Goal: Information Seeking & Learning: Learn about a topic

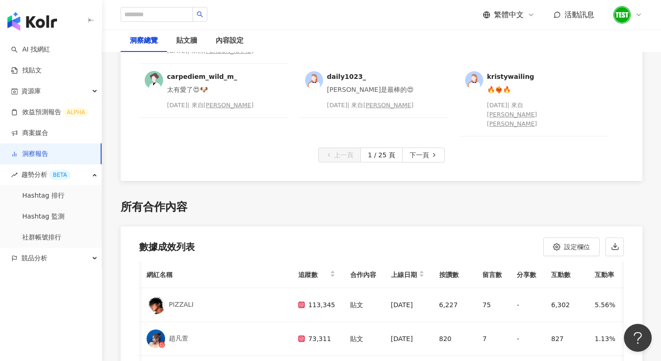
scroll to position [0, 187]
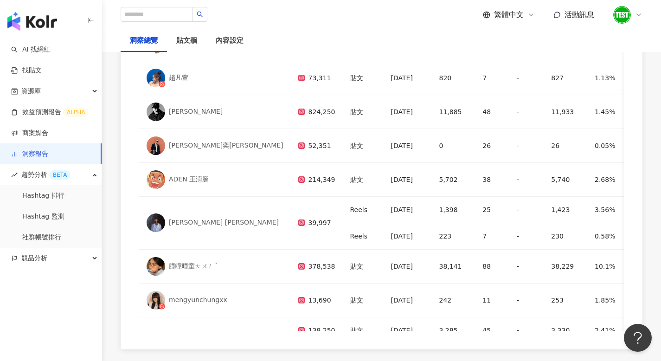
scroll to position [2843, 0]
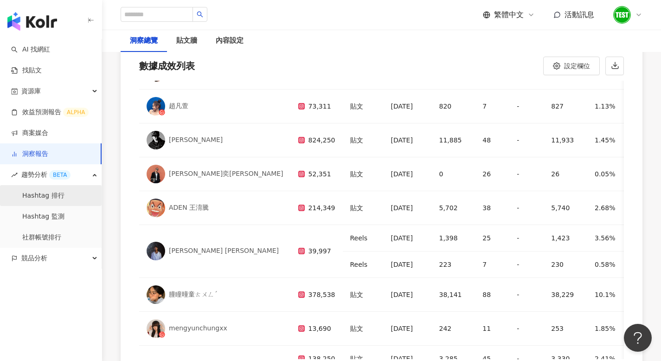
click at [36, 191] on link "Hashtag 排行" at bounding box center [43, 195] width 42 height 9
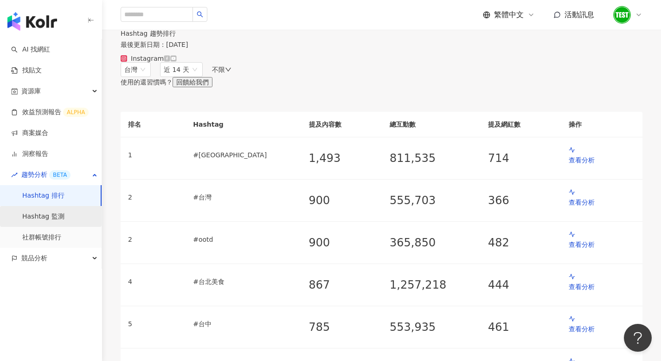
click at [37, 213] on link "Hashtag 監測" at bounding box center [43, 216] width 42 height 9
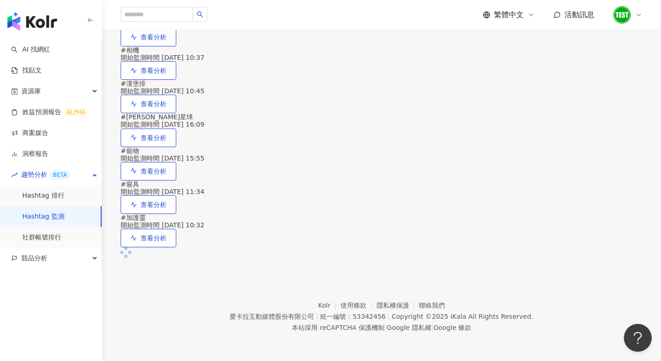
scroll to position [437, 0]
click at [213, 128] on div "# 汪喵星球 開始監測時間 2025/8/4 16:09" at bounding box center [382, 120] width 522 height 15
click at [176, 147] on button "查看分析" at bounding box center [149, 138] width 56 height 19
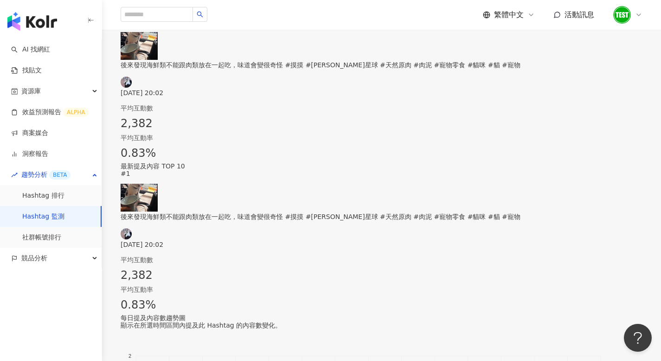
scroll to position [427, 0]
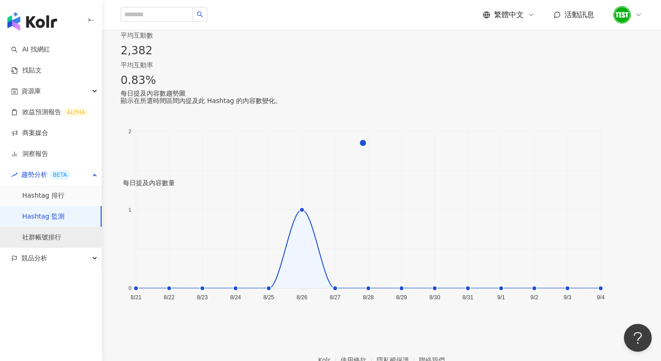
click at [61, 235] on link "社群帳號排行" at bounding box center [41, 237] width 39 height 9
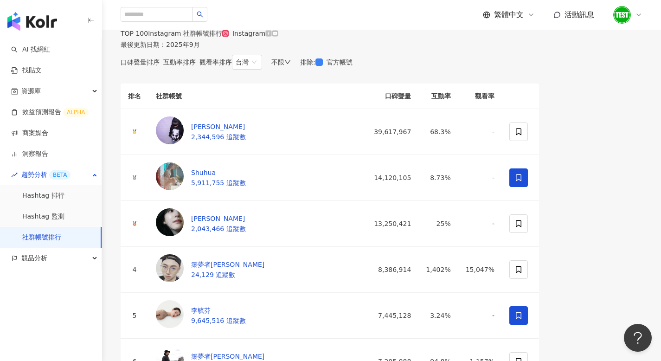
click at [196, 66] on div "互動率排序" at bounding box center [179, 61] width 32 height 7
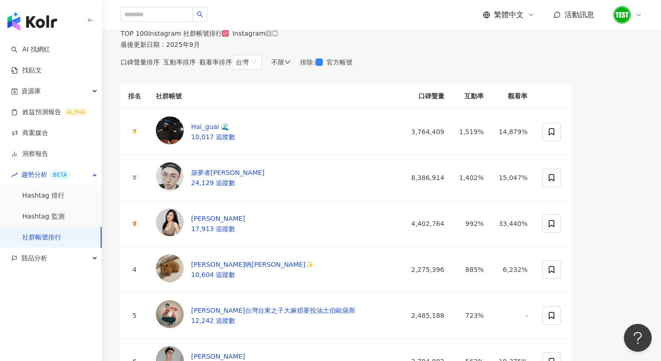
click at [232, 66] on span "觀看率排序" at bounding box center [216, 61] width 32 height 7
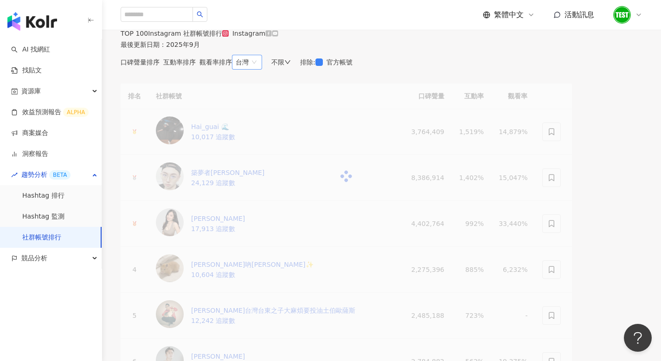
click at [249, 69] on div "台灣" at bounding box center [242, 62] width 13 height 14
click at [150, 66] on span "口碑聲量排序" at bounding box center [140, 61] width 39 height 7
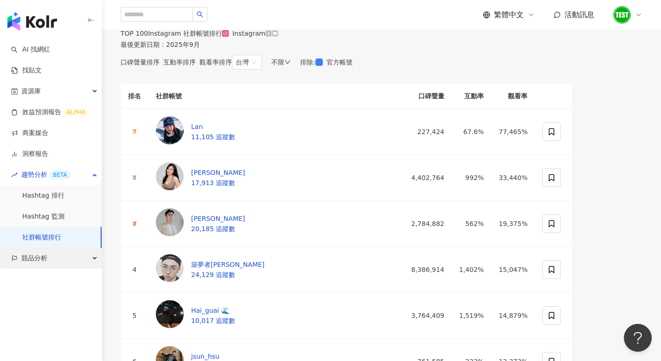
click at [56, 257] on div "競品分析" at bounding box center [51, 258] width 102 height 21
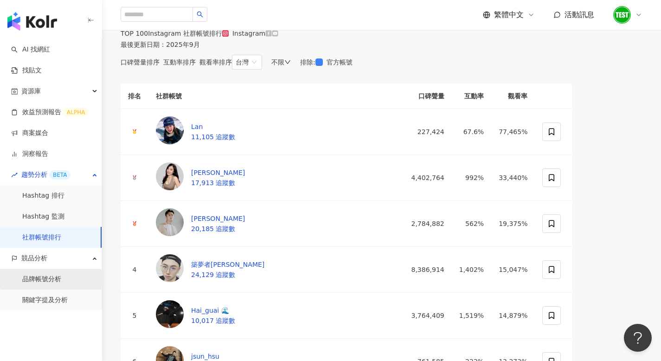
click at [37, 276] on link "品牌帳號分析" at bounding box center [41, 279] width 39 height 9
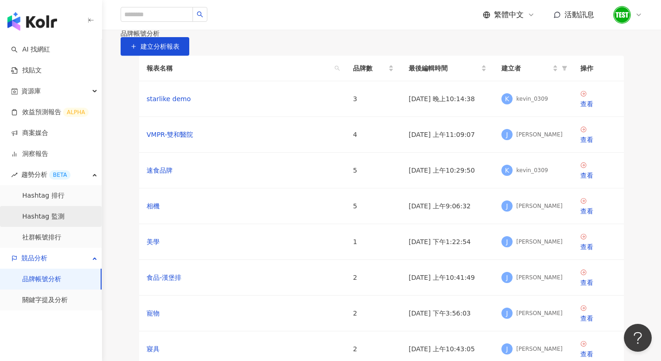
click at [47, 212] on link "Hashtag 監測" at bounding box center [43, 216] width 42 height 9
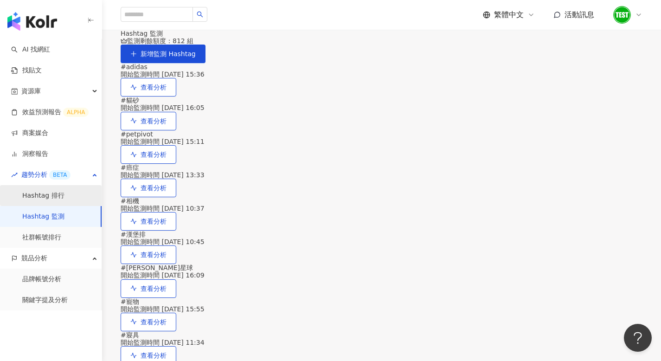
click at [46, 200] on link "Hashtag 排行" at bounding box center [43, 195] width 42 height 9
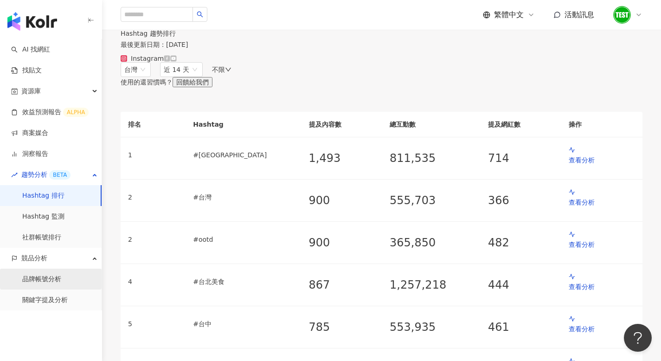
click at [48, 280] on link "品牌帳號分析" at bounding box center [41, 279] width 39 height 9
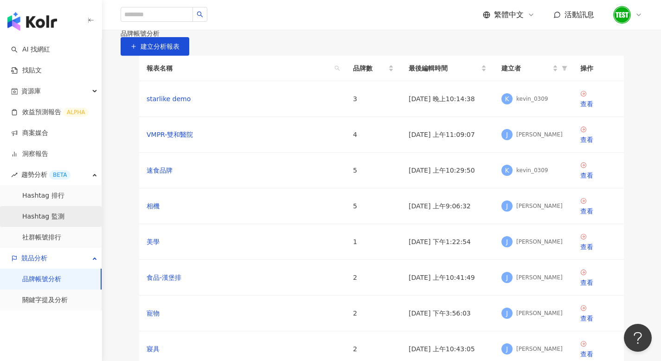
click at [49, 219] on link "Hashtag 監測" at bounding box center [43, 216] width 42 height 9
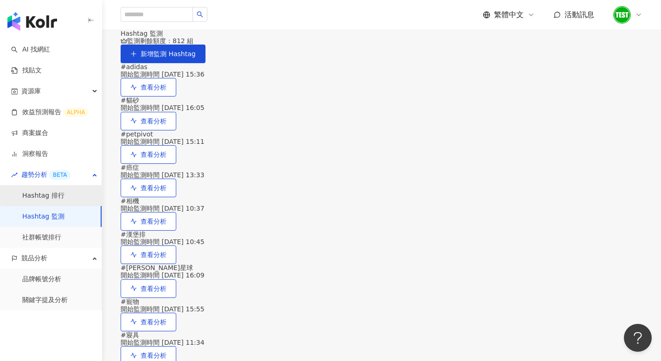
click at [55, 194] on link "Hashtag 排行" at bounding box center [43, 195] width 42 height 9
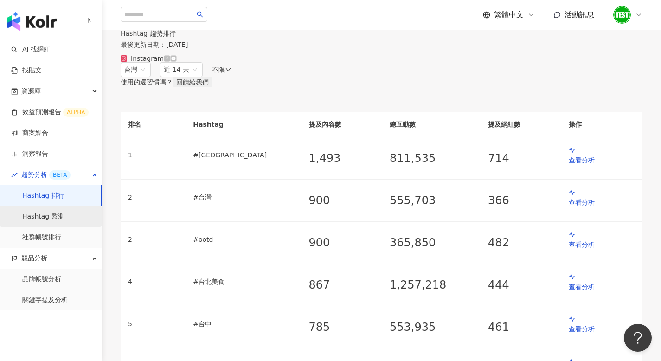
click at [50, 213] on link "Hashtag 監測" at bounding box center [43, 216] width 42 height 9
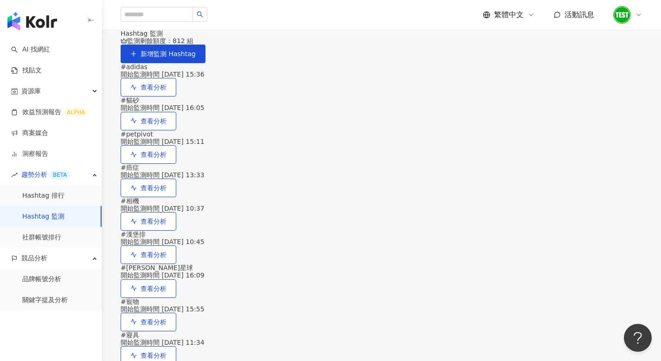
click at [507, 45] on div "監測剩餘額度：812 組" at bounding box center [382, 40] width 522 height 7
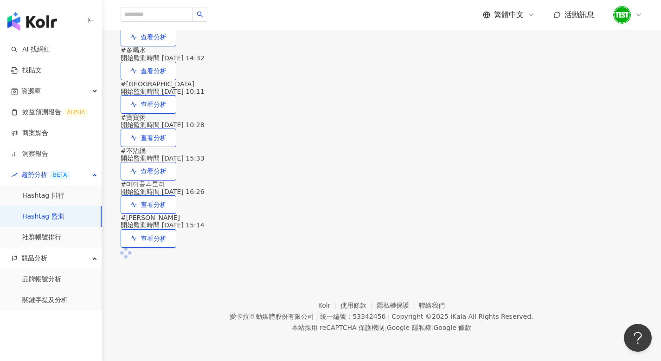
scroll to position [10710, 0]
click at [176, 147] on button "查看分析" at bounding box center [149, 138] width 56 height 19
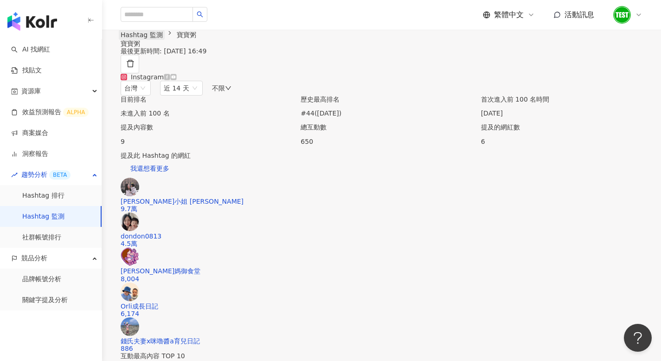
click at [147, 40] on link "Hashtag 監測" at bounding box center [142, 35] width 46 height 10
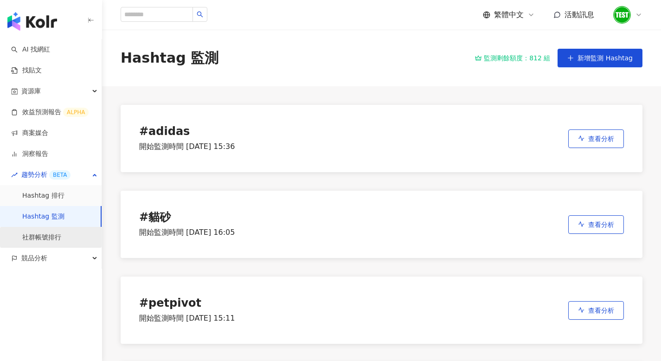
click at [50, 238] on link "社群帳號排行" at bounding box center [41, 237] width 39 height 9
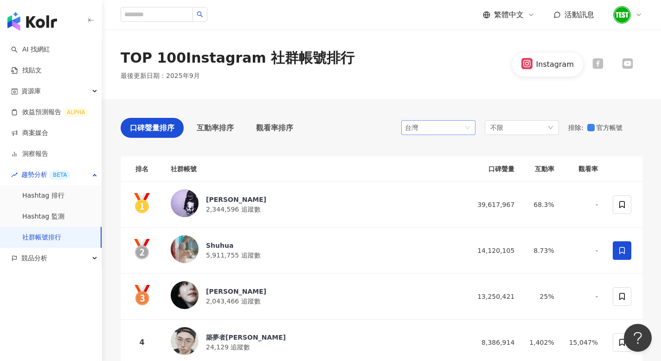
click at [462, 121] on span "台灣" at bounding box center [438, 128] width 67 height 14
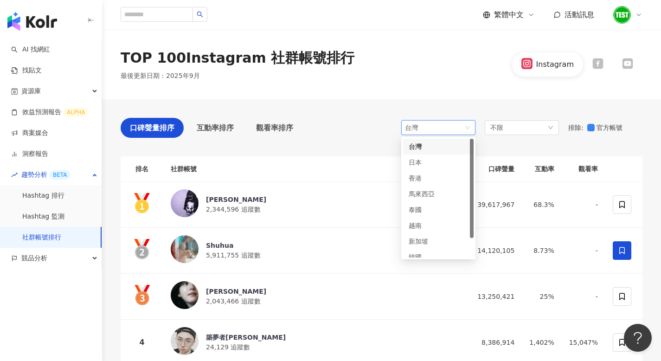
click at [334, 127] on div "口碑聲量排序 互動率排序 觀看率排序 tw 台灣 tw jp 台灣 日本 香港 馬來西亞 泰國 越南 新加坡 韓國 美國 不限 排除 : 官方帳號" at bounding box center [382, 130] width 522 height 25
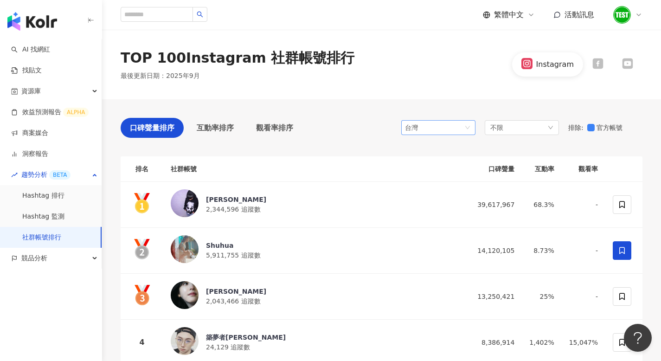
click at [438, 130] on span "台灣" at bounding box center [438, 128] width 67 height 14
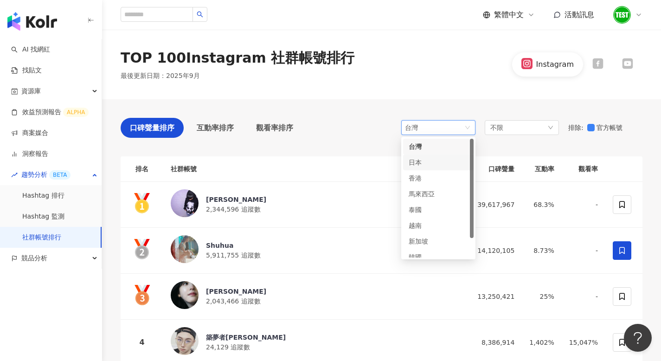
click at [430, 161] on div "日本" at bounding box center [424, 162] width 30 height 10
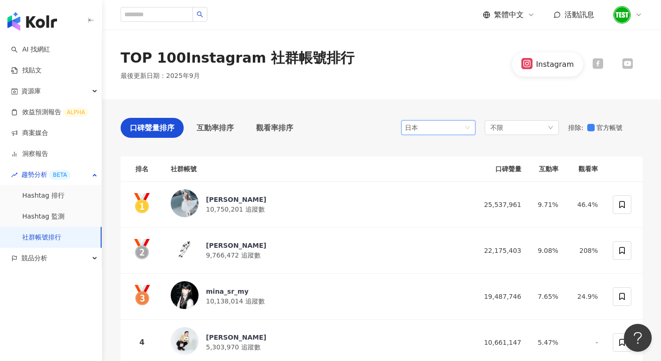
click at [433, 129] on div "日本" at bounding box center [420, 128] width 30 height 14
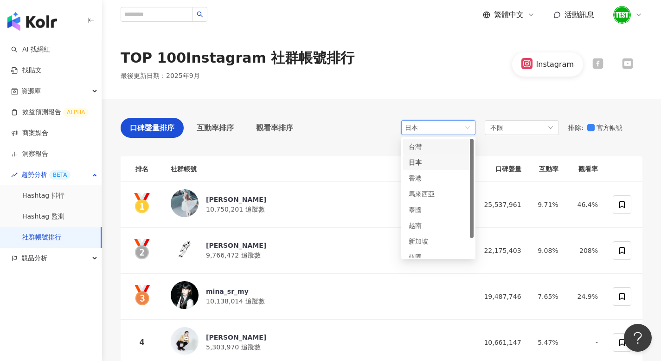
click at [428, 146] on div "台灣" at bounding box center [424, 147] width 30 height 10
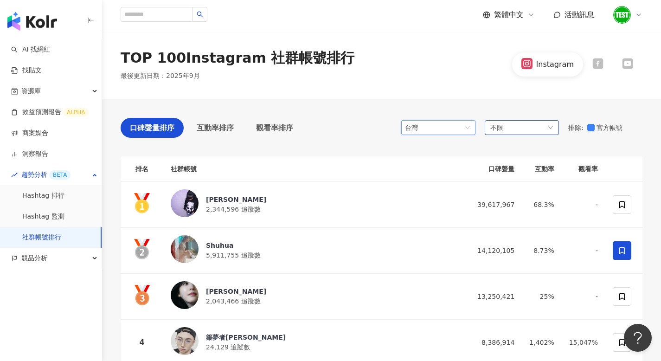
click at [512, 134] on div "不限" at bounding box center [522, 127] width 74 height 15
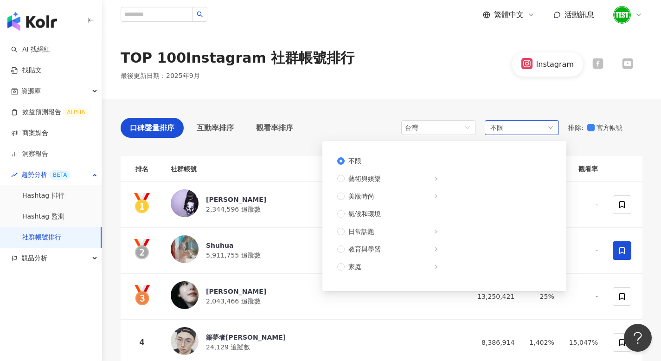
click at [514, 131] on div "不限 不限 藝術與娛樂 美妝時尚 氣候和環境 日常話題 教育與學習 家庭 財經 美食 命理占卜 遊戲 法政社會 生活風格 影視娛樂 醫療與健康 寵物 攝影 感…" at bounding box center [522, 127] width 74 height 15
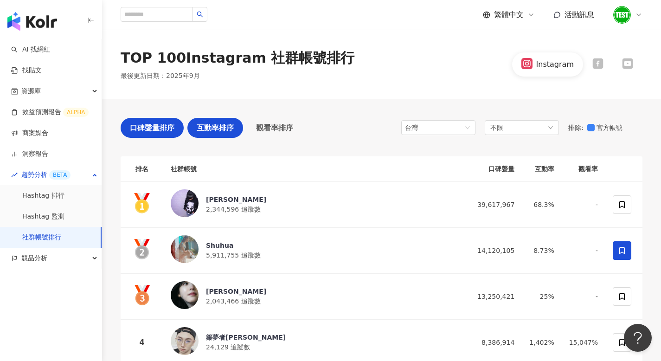
click at [231, 130] on span "互動率排序" at bounding box center [215, 128] width 37 height 12
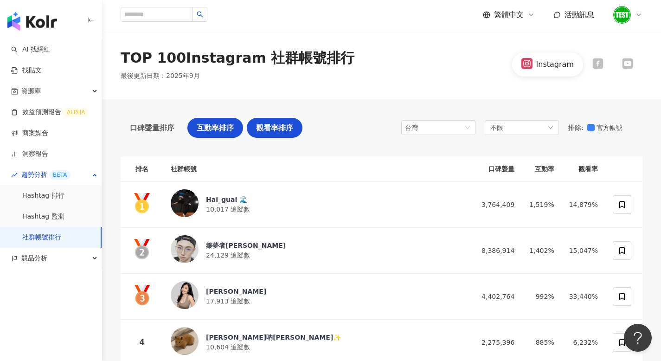
click at [270, 128] on span "觀看率排序" at bounding box center [274, 128] width 37 height 12
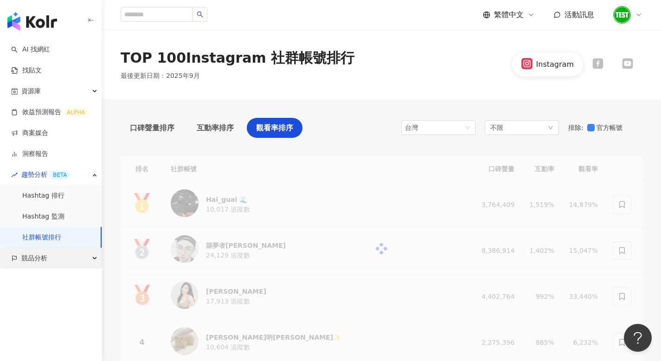
click at [59, 256] on div "競品分析" at bounding box center [51, 258] width 102 height 21
click at [41, 277] on link "品牌帳號分析" at bounding box center [41, 279] width 39 height 9
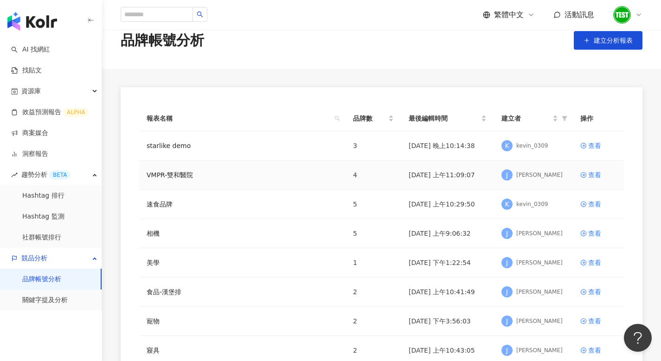
scroll to position [24, 0]
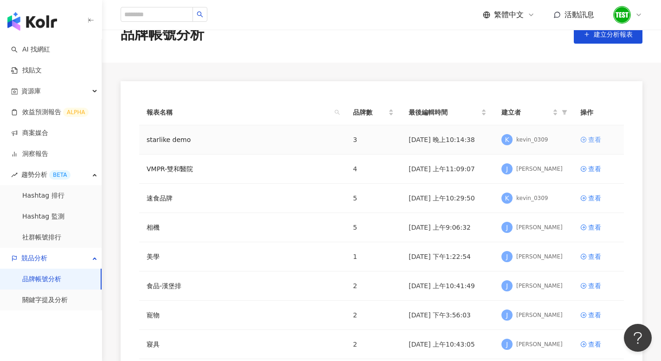
click at [589, 137] on div "查看" at bounding box center [595, 140] width 13 height 10
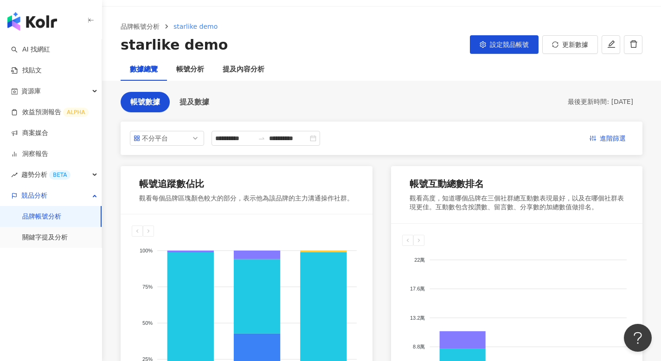
scroll to position [30, 0]
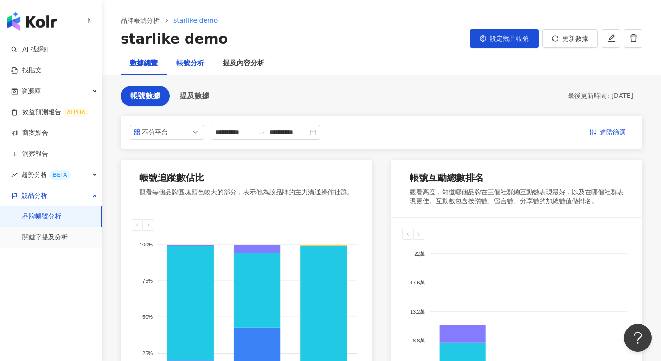
click at [193, 65] on div "帳號分析" at bounding box center [190, 63] width 28 height 11
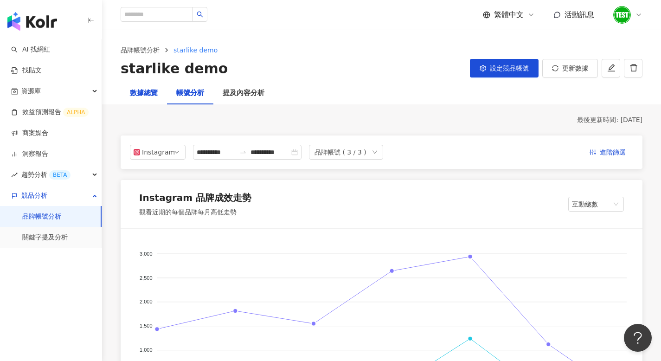
click at [148, 90] on div "數據總覽" at bounding box center [144, 93] width 28 height 11
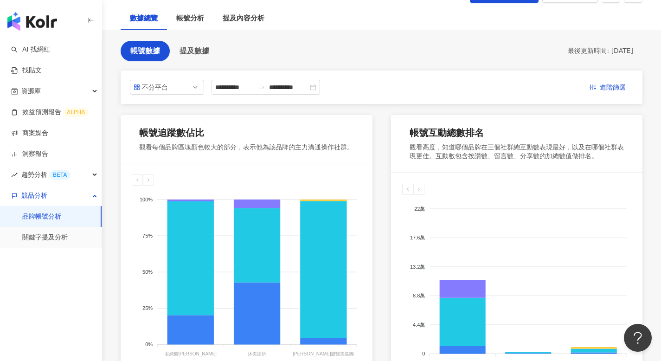
scroll to position [74, 0]
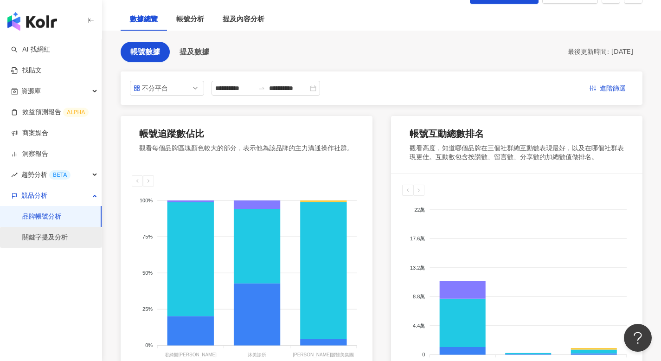
click at [65, 233] on link "關鍵字提及分析" at bounding box center [44, 237] width 45 height 9
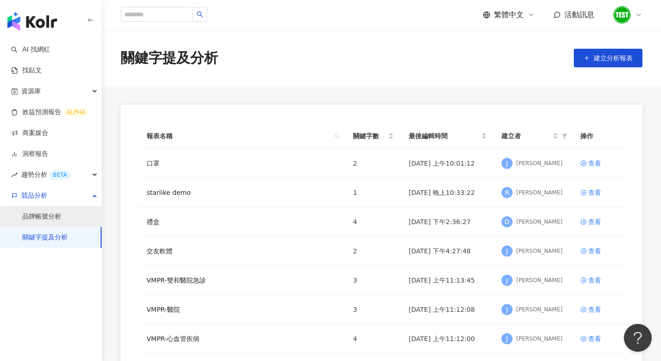
click at [46, 219] on link "品牌帳號分析" at bounding box center [41, 216] width 39 height 9
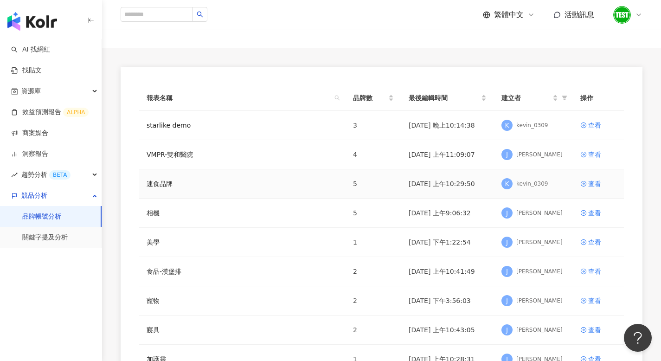
scroll to position [39, 0]
click at [595, 181] on div "查看" at bounding box center [595, 183] width 13 height 10
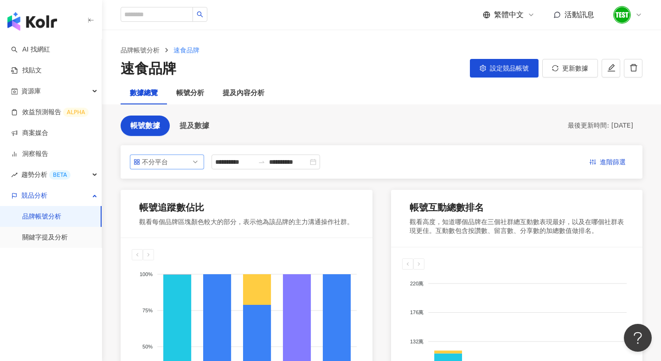
click at [170, 167] on div "不分平台" at bounding box center [157, 162] width 30 height 14
click at [193, 126] on span "提及數據" at bounding box center [195, 126] width 30 height 8
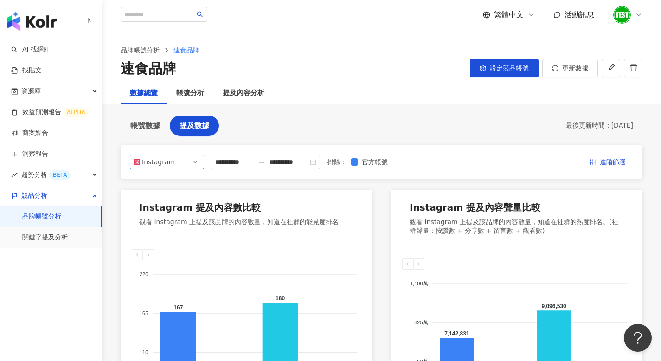
click at [168, 161] on div "Instagram" at bounding box center [157, 162] width 30 height 14
click at [150, 126] on span "帳號數據" at bounding box center [145, 126] width 30 height 8
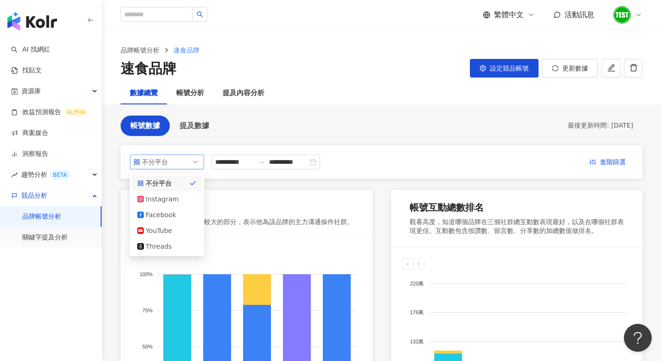
click at [167, 161] on div "不分平台" at bounding box center [157, 162] width 30 height 14
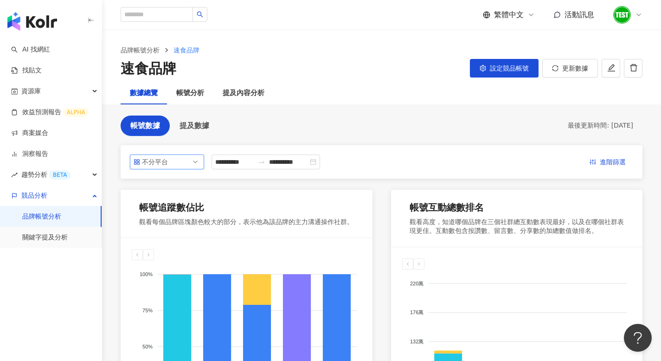
click at [167, 161] on div "不分平台" at bounding box center [157, 162] width 30 height 14
click at [191, 129] on span "提及數據" at bounding box center [195, 126] width 30 height 8
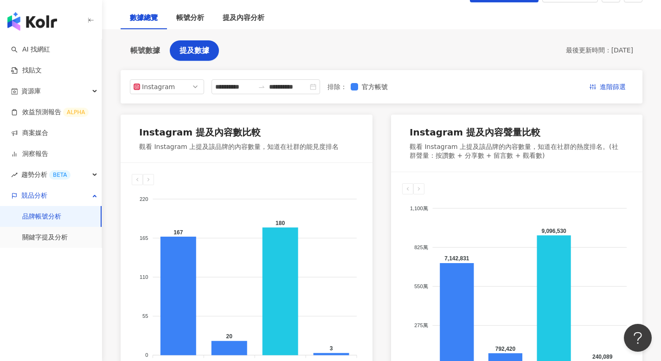
scroll to position [27, 0]
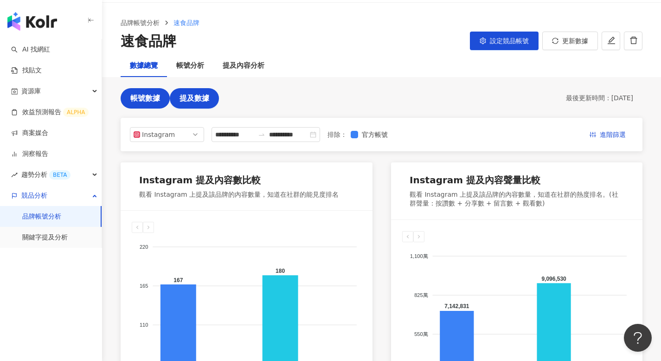
click at [155, 92] on button "帳號數據" at bounding box center [145, 98] width 49 height 20
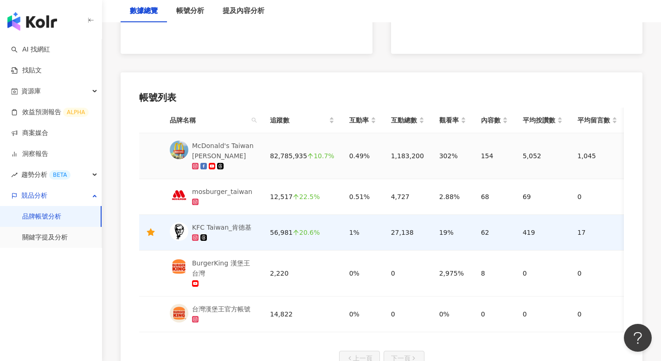
scroll to position [437, 0]
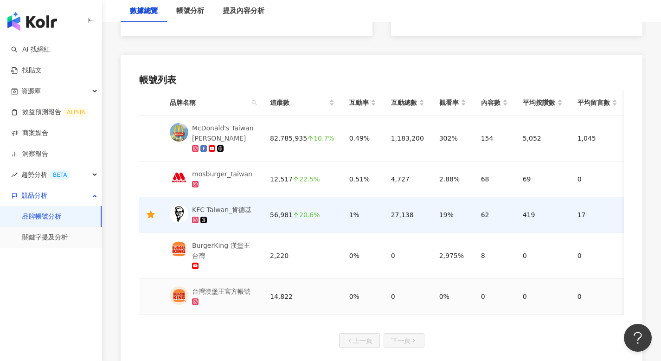
click at [230, 290] on div "台灣漢堡王官方帳號" at bounding box center [221, 291] width 58 height 10
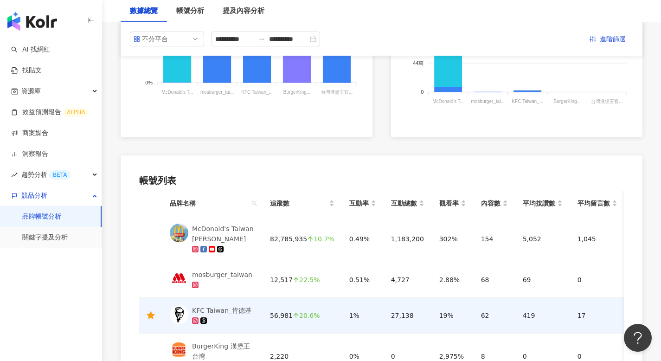
scroll to position [0, 0]
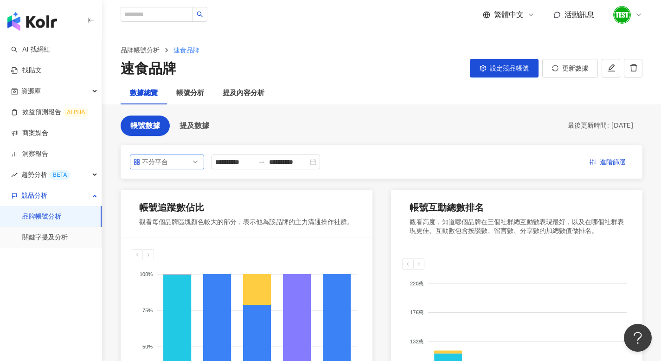
click at [192, 161] on span "不分平台" at bounding box center [167, 162] width 67 height 14
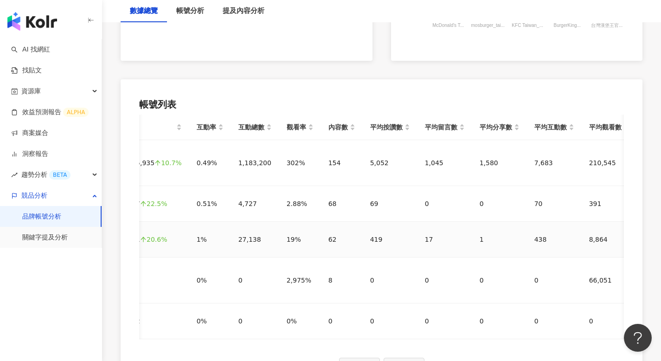
scroll to position [0, 157]
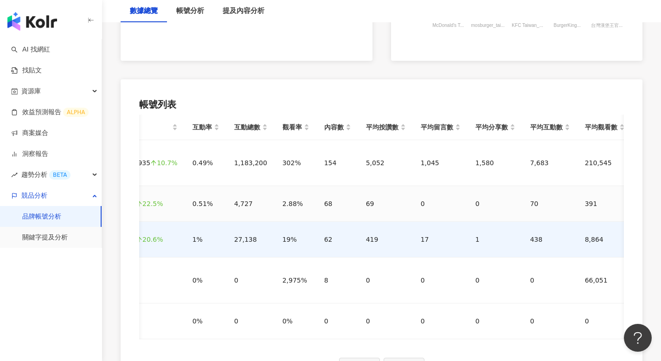
click at [421, 206] on div "0" at bounding box center [441, 204] width 40 height 10
click at [476, 202] on div "0" at bounding box center [496, 204] width 40 height 10
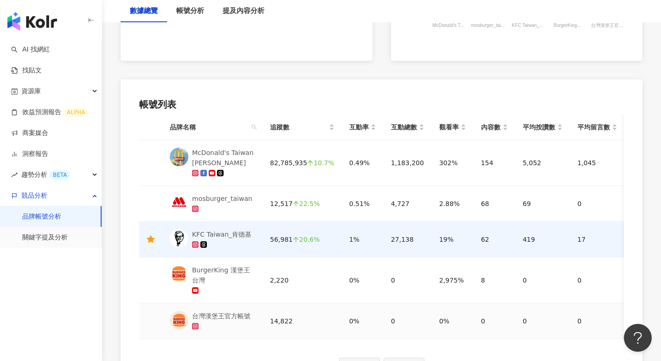
click at [349, 319] on div "0%" at bounding box center [362, 321] width 27 height 10
click at [375, 317] on td "0%" at bounding box center [363, 322] width 42 height 36
click at [391, 317] on div "0" at bounding box center [407, 321] width 33 height 10
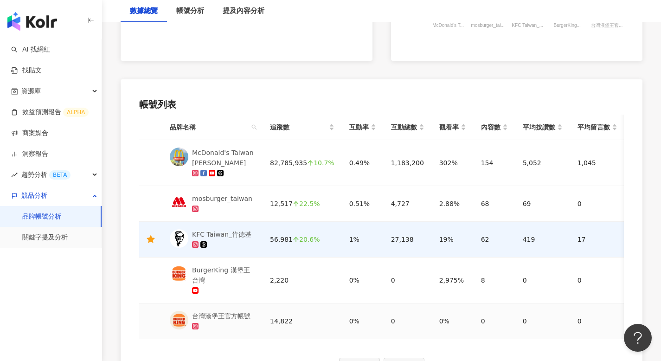
click at [391, 317] on div "0" at bounding box center [407, 321] width 33 height 10
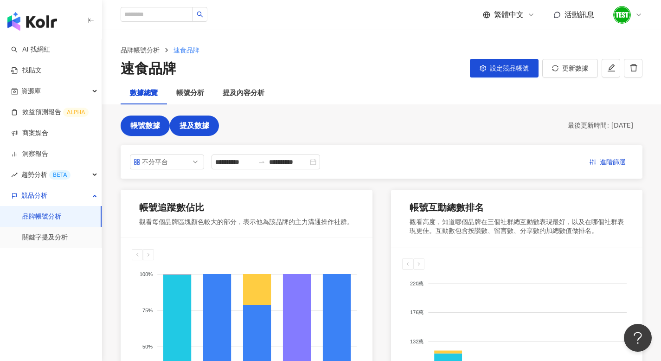
click at [194, 119] on button "提及數據" at bounding box center [194, 126] width 49 height 20
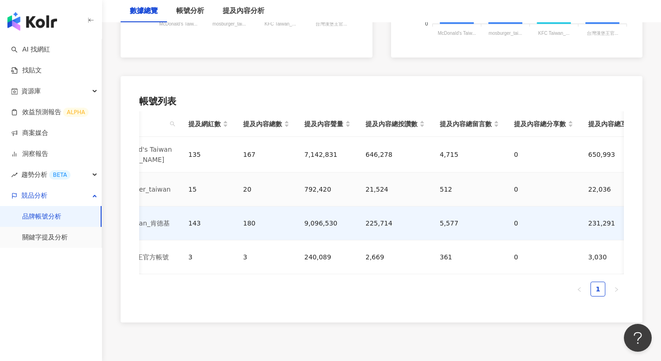
scroll to position [0, 83]
click at [202, 124] on span "提及網紅數" at bounding box center [203, 124] width 32 height 10
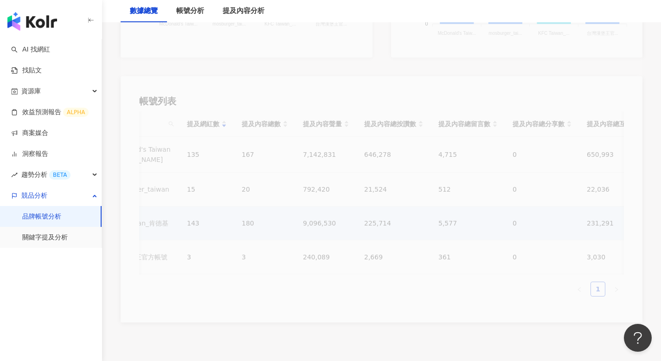
click at [256, 121] on div "**********" at bounding box center [382, 25] width 522 height 593
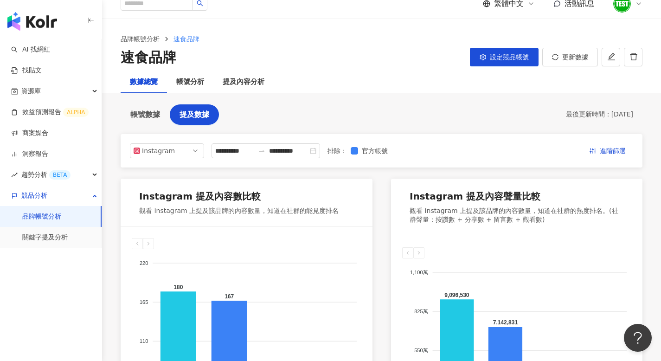
scroll to position [5, 0]
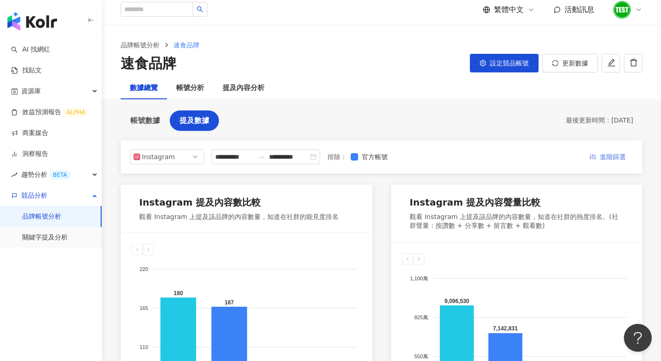
click at [597, 155] on button "進階篩選" at bounding box center [607, 156] width 51 height 15
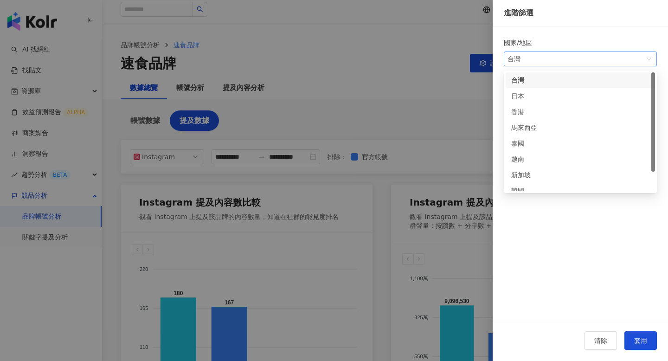
click at [573, 61] on span "台灣" at bounding box center [581, 59] width 146 height 14
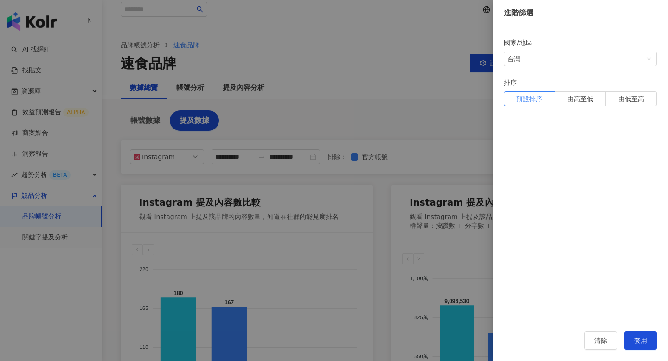
click at [550, 209] on form "國家/地區 台灣 sg kr us 台灣 日本 香港 馬來西亞 泰國 越南 新加坡 韓國 美國 排序 預設排序 由高至低 由低至高" at bounding box center [580, 184] width 153 height 293
click at [433, 191] on div at bounding box center [334, 180] width 668 height 361
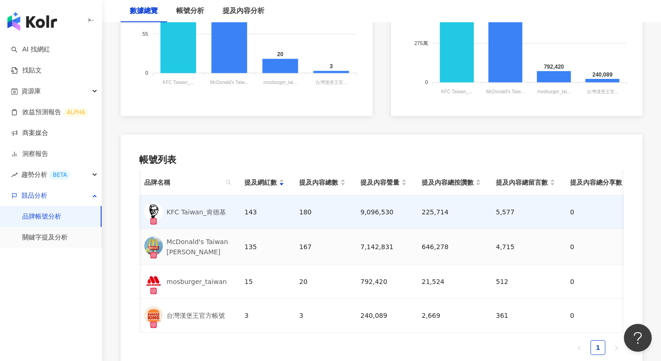
scroll to position [0, 0]
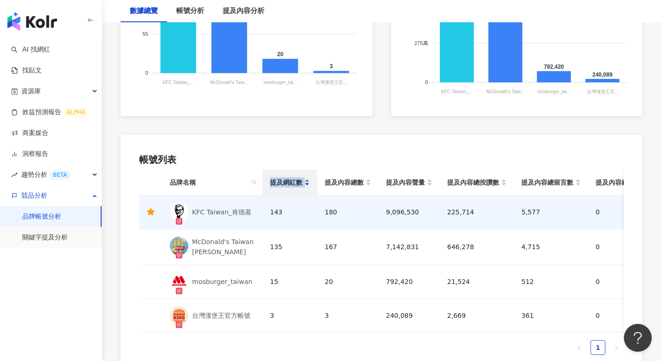
drag, startPoint x: 270, startPoint y: 181, endPoint x: 304, endPoint y: 181, distance: 33.9
click at [304, 181] on div "提及網紅數" at bounding box center [290, 182] width 40 height 10
copy div "提及網紅數"
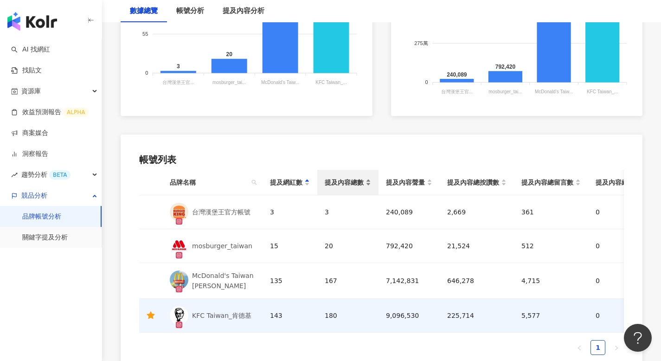
click at [342, 183] on span "提及內容總數" at bounding box center [344, 182] width 39 height 10
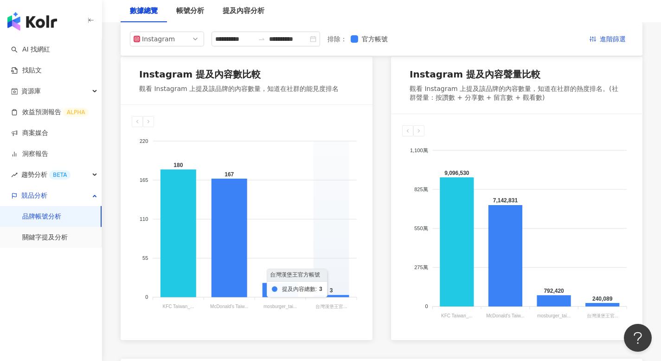
scroll to position [228, 0]
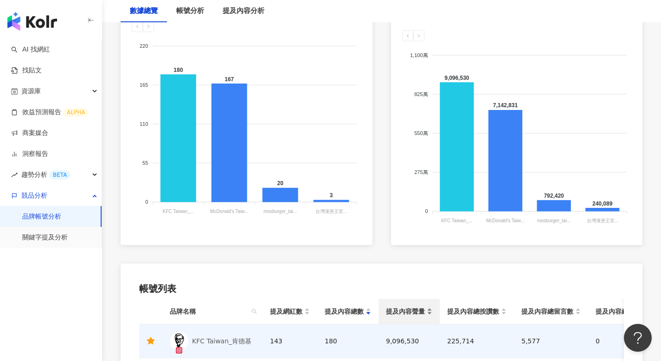
click at [399, 309] on span "提及內容聲量" at bounding box center [405, 311] width 39 height 10
click at [348, 310] on span "提及內容總數" at bounding box center [344, 311] width 39 height 10
click at [275, 310] on span "提及網紅數" at bounding box center [286, 311] width 32 height 10
click at [285, 309] on span "提及網紅數" at bounding box center [286, 311] width 32 height 10
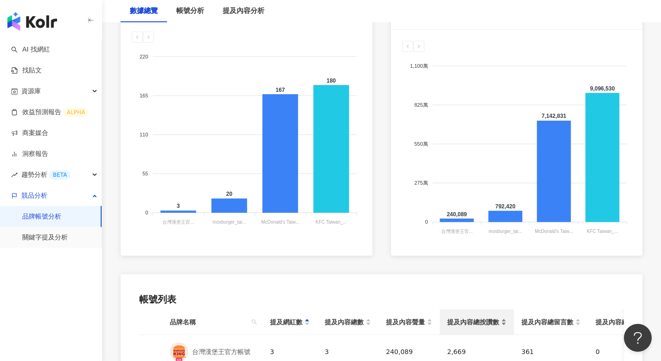
scroll to position [224, 0]
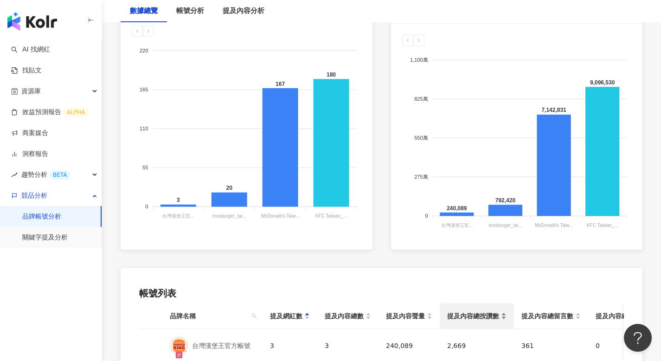
click at [479, 316] on span "提及內容總按讚數" at bounding box center [473, 316] width 52 height 10
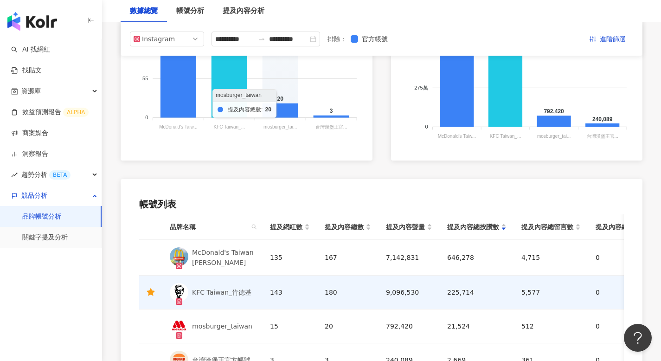
scroll to position [0, 0]
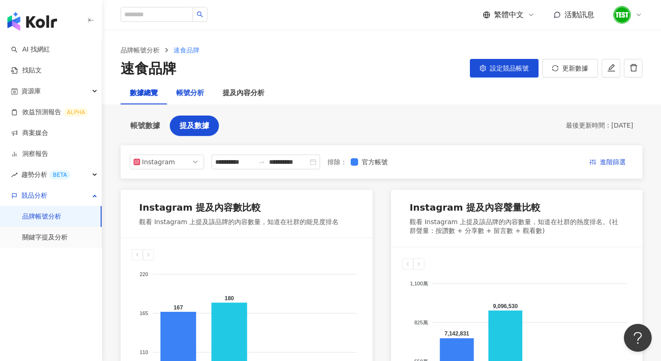
click at [184, 93] on div "帳號分析" at bounding box center [190, 93] width 28 height 11
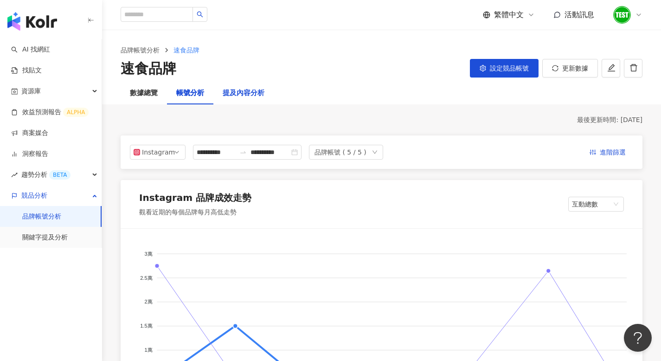
click at [251, 91] on div "提及內容分析" at bounding box center [244, 93] width 42 height 11
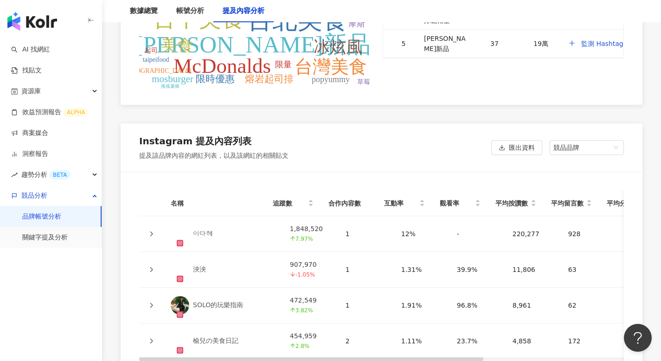
scroll to position [1994, 0]
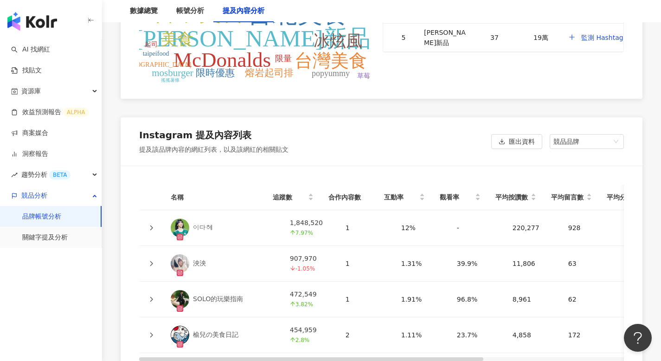
click at [150, 226] on icon at bounding box center [152, 228] width 6 height 6
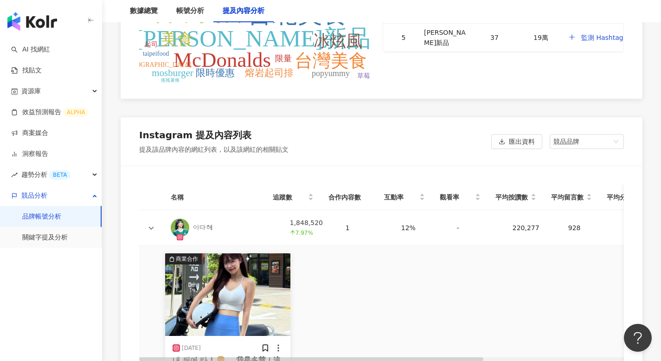
click at [150, 226] on icon at bounding box center [152, 228] width 6 height 6
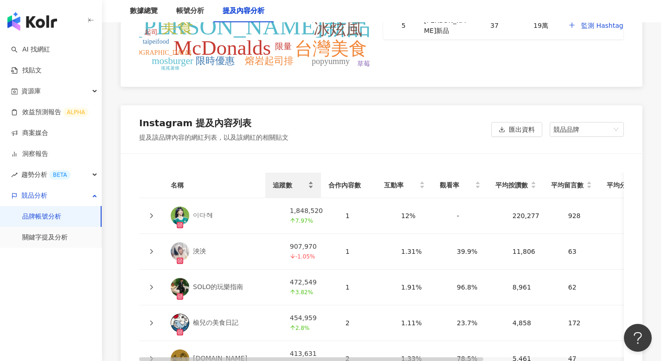
scroll to position [2057, 0]
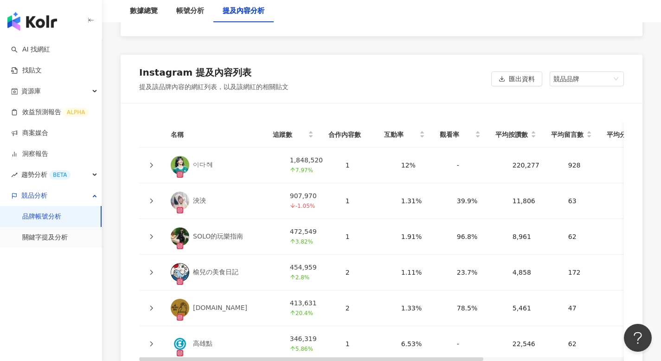
click at [235, 195] on link "泱泱" at bounding box center [223, 201] width 104 height 19
click at [350, 198] on div "1" at bounding box center [366, 201] width 41 height 10
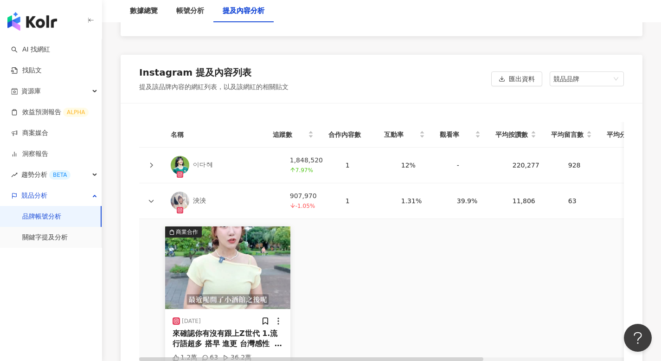
click at [356, 160] on div "1" at bounding box center [366, 165] width 41 height 10
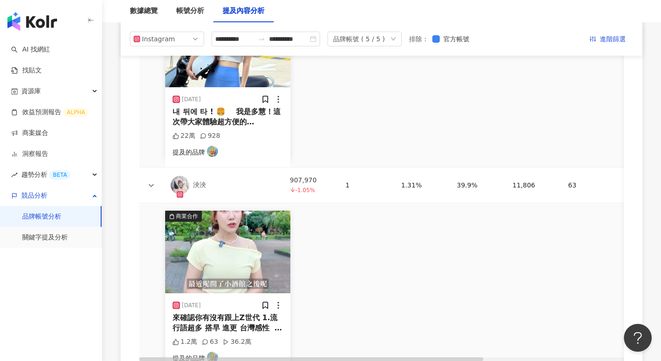
scroll to position [2096, 0]
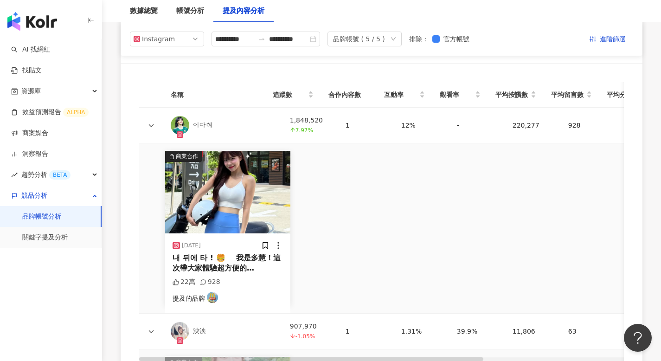
click at [351, 126] on div "1" at bounding box center [366, 125] width 41 height 10
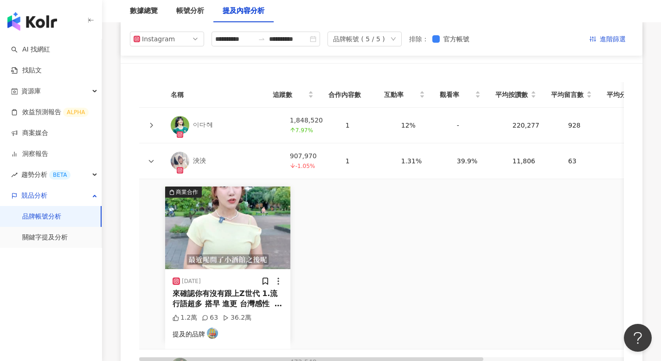
click at [348, 165] on td "1" at bounding box center [366, 161] width 56 height 36
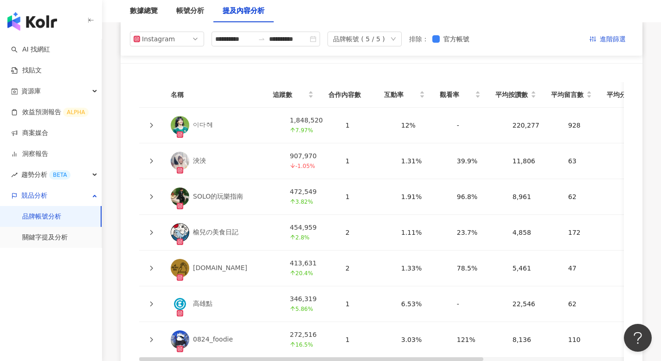
click at [349, 192] on div "1" at bounding box center [366, 197] width 41 height 10
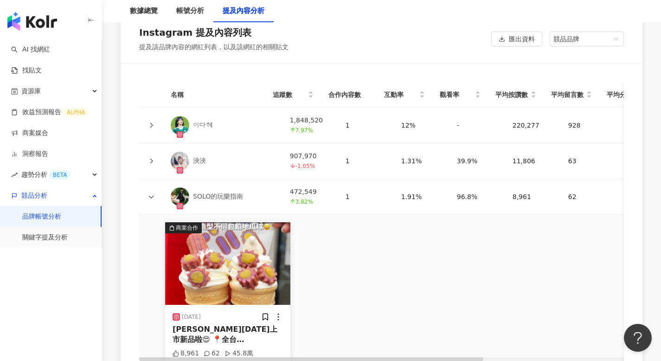
scroll to position [2102, 0]
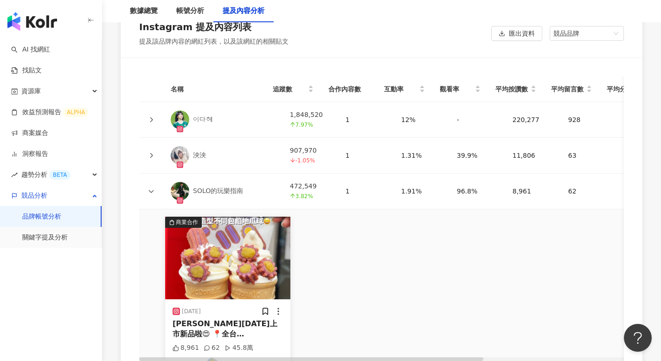
click at [349, 190] on div "1" at bounding box center [366, 191] width 41 height 10
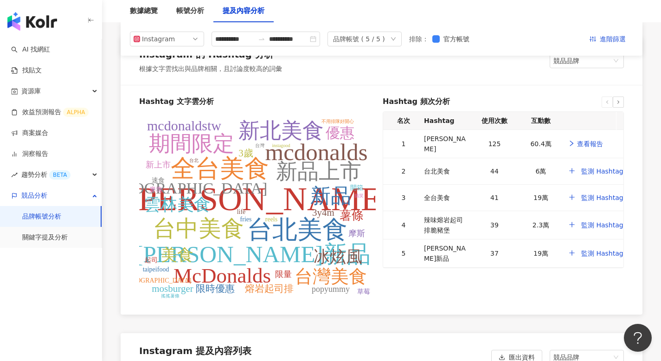
scroll to position [1570, 0]
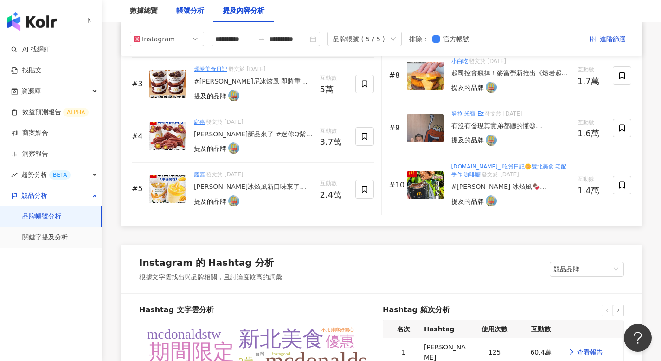
click at [199, 15] on div "帳號分析" at bounding box center [190, 11] width 28 height 11
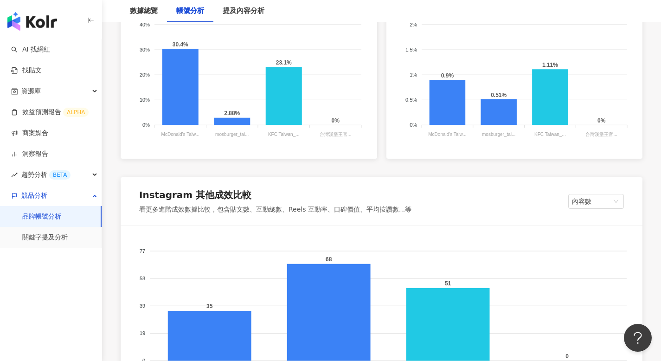
scroll to position [787, 0]
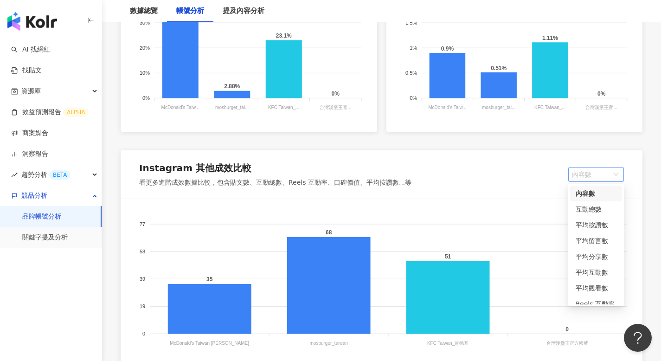
click at [599, 171] on span "內容數" at bounding box center [596, 175] width 48 height 14
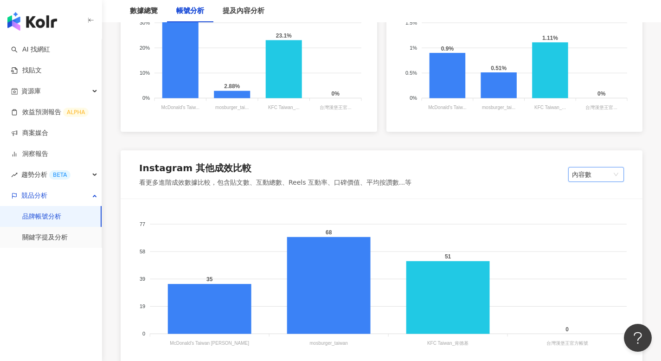
click at [599, 171] on span "內容數" at bounding box center [596, 175] width 48 height 14
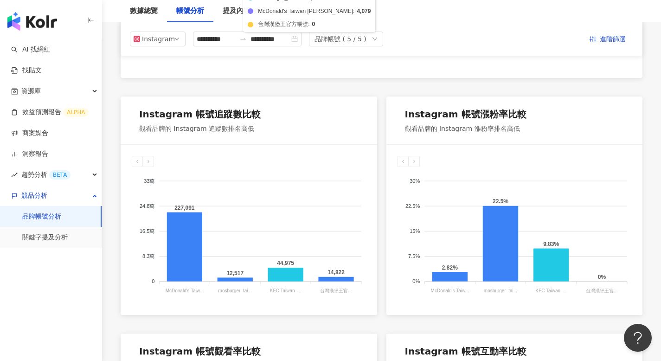
scroll to position [26, 0]
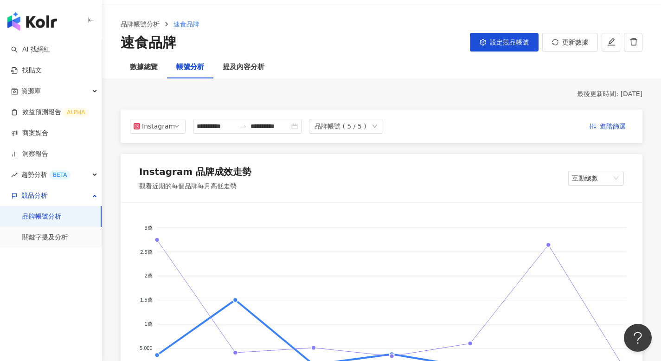
click at [332, 124] on div "品牌帳號 ( 5 / 5 )" at bounding box center [341, 126] width 52 height 14
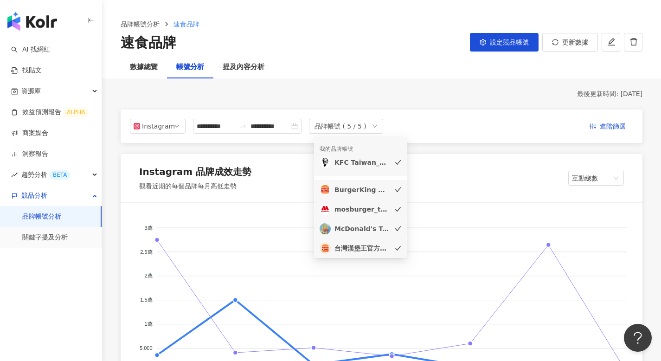
click at [332, 124] on div "品牌帳號 ( 5 / 5 )" at bounding box center [341, 126] width 52 height 14
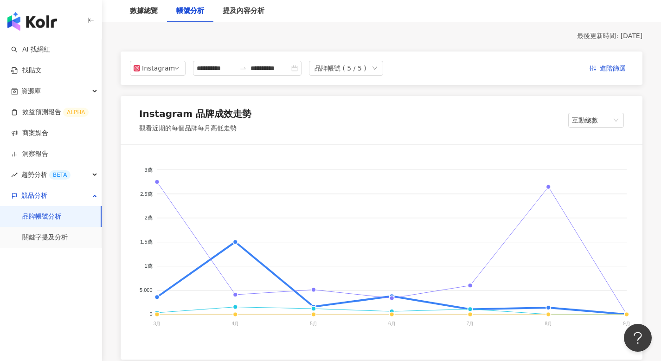
scroll to position [0, 0]
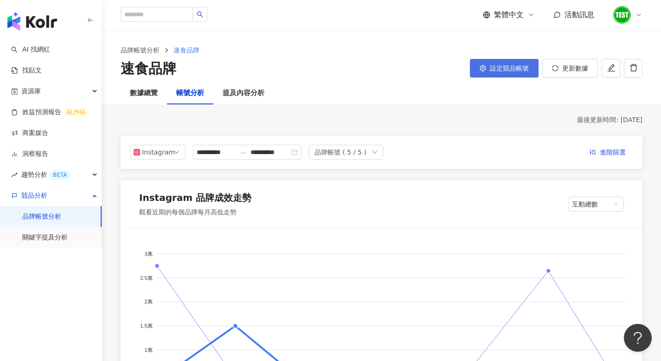
click at [491, 69] on span "設定競品帳號" at bounding box center [509, 68] width 39 height 7
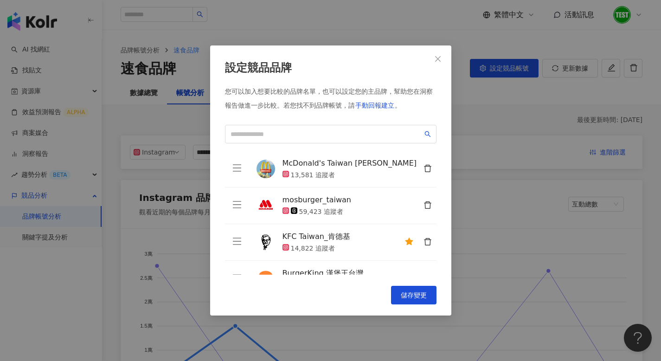
click at [397, 204] on div "mosburger_taiwan 59,423 追蹤者" at bounding box center [360, 205] width 154 height 21
click at [437, 60] on icon "close" at bounding box center [437, 58] width 7 height 7
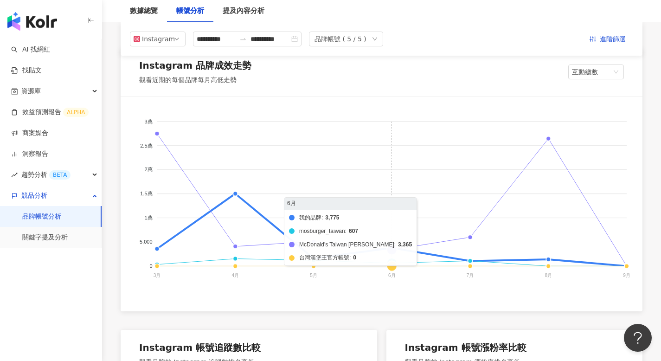
scroll to position [126, 0]
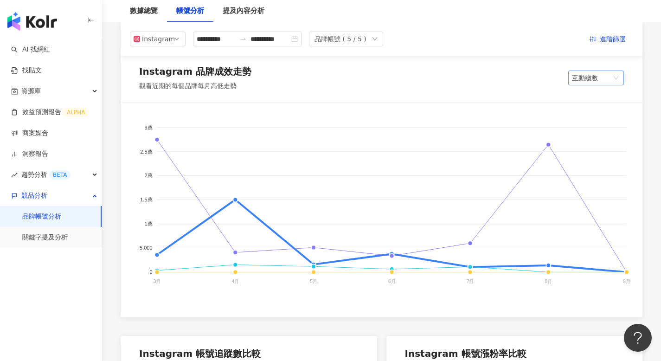
click at [582, 74] on span "互動總數" at bounding box center [596, 78] width 48 height 14
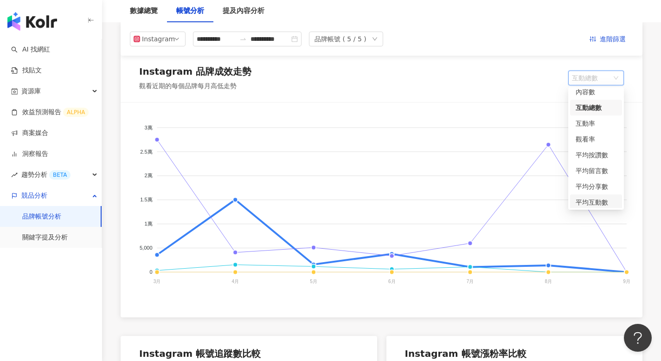
scroll to position [0, 0]
click at [487, 72] on div "Instagram 品牌成效走勢 觀看近期的每個品牌每月高低走勢 互動總數" at bounding box center [382, 78] width 522 height 48
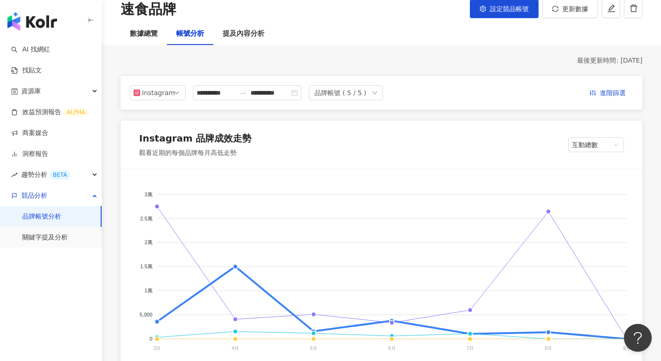
scroll to position [12, 0]
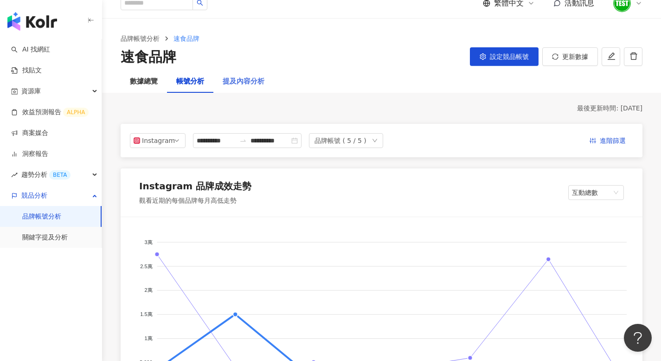
click at [254, 90] on div "提及內容分析" at bounding box center [243, 82] width 60 height 22
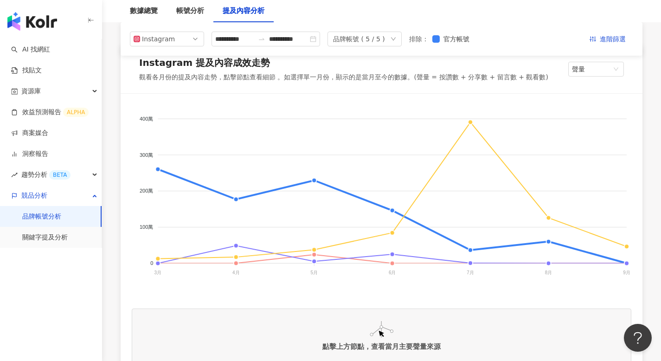
scroll to position [141, 0]
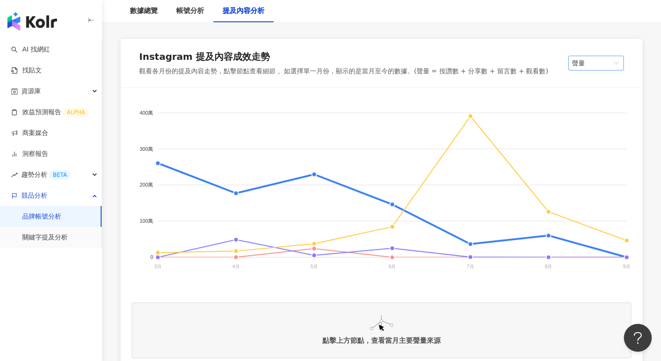
click at [600, 58] on span "聲量" at bounding box center [596, 63] width 48 height 14
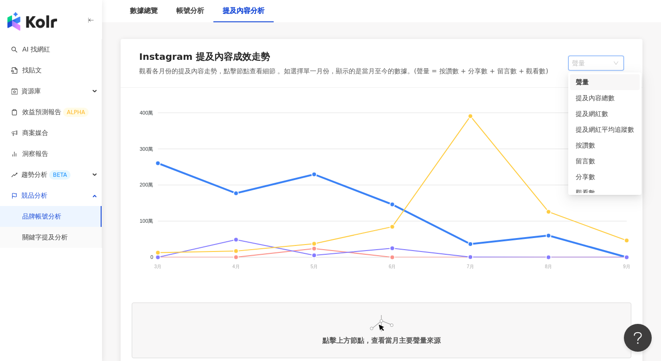
click at [600, 58] on span "聲量" at bounding box center [596, 63] width 48 height 14
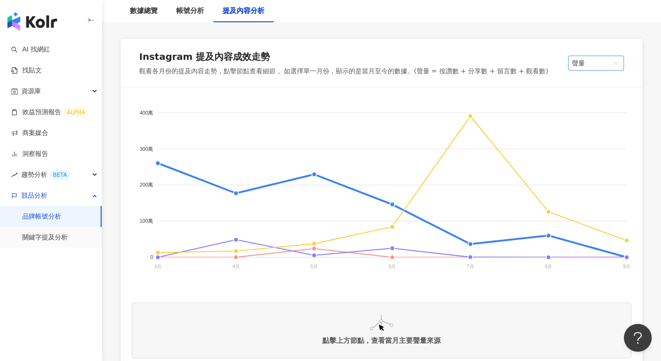
click at [216, 58] on div "Instagram 提及內容成效走勢" at bounding box center [204, 56] width 131 height 13
click at [195, 13] on div "帳號分析" at bounding box center [190, 11] width 28 height 11
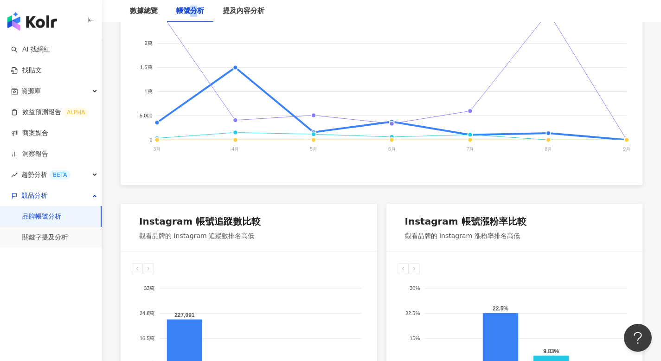
scroll to position [123, 0]
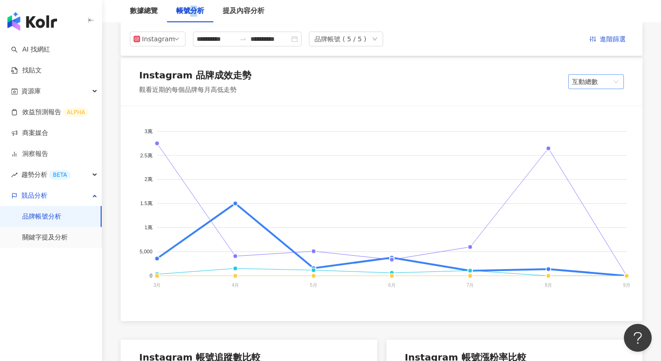
click at [601, 80] on span "互動總數" at bounding box center [596, 82] width 48 height 14
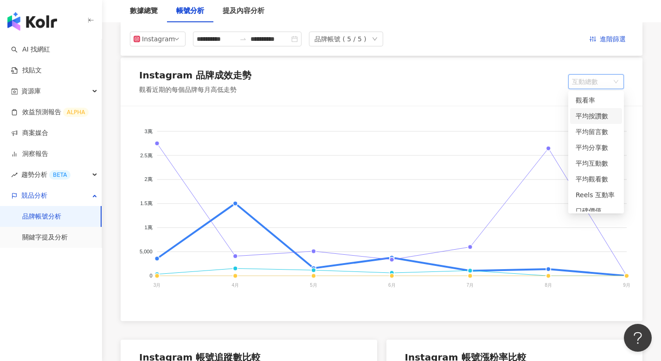
scroll to position [55, 0]
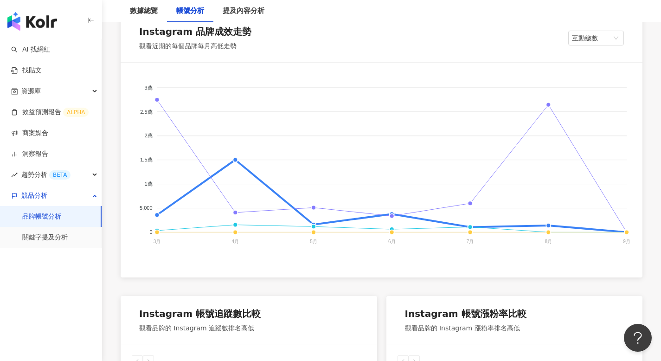
click at [509, 63] on div "我的品牌 mosburger_taiwan McDonald's Taiwan 麥當勞 台灣漢堡王官方帳號 3萬 3萬 2.5萬 2.5萬 2萬 2萬 1.5…" at bounding box center [382, 170] width 522 height 215
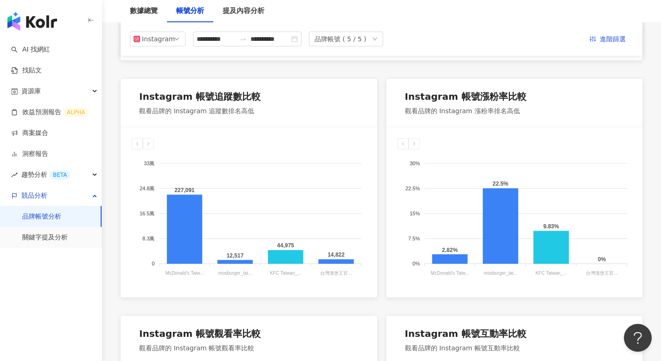
scroll to position [377, 0]
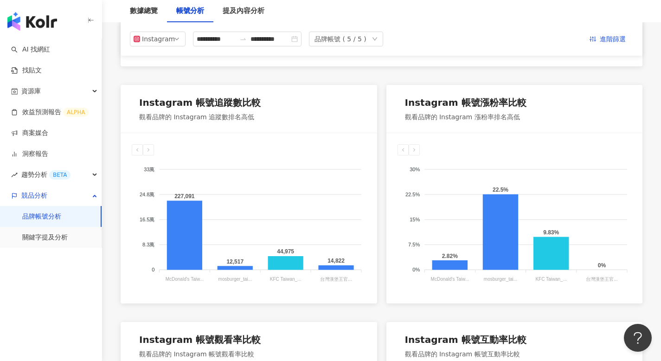
click at [190, 123] on div "Instagram 帳號追蹤數比較 觀看品牌的 Instagram 追蹤數排名高低" at bounding box center [249, 109] width 257 height 48
drag, startPoint x: 471, startPoint y: 106, endPoint x: 545, endPoint y: 99, distance: 74.1
click at [545, 99] on div "Instagram 帳號漲粉率比較 觀看品牌的 Instagram 漲粉率排名高低" at bounding box center [515, 109] width 257 height 48
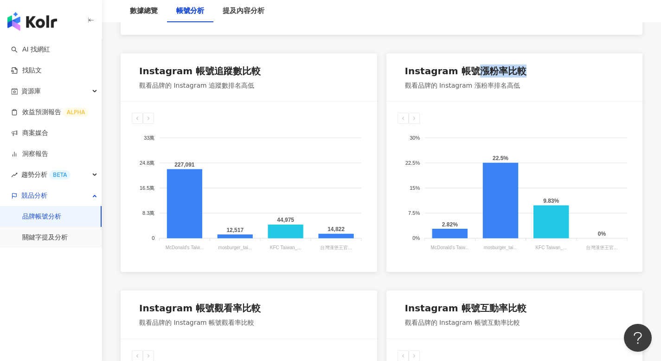
scroll to position [484, 0]
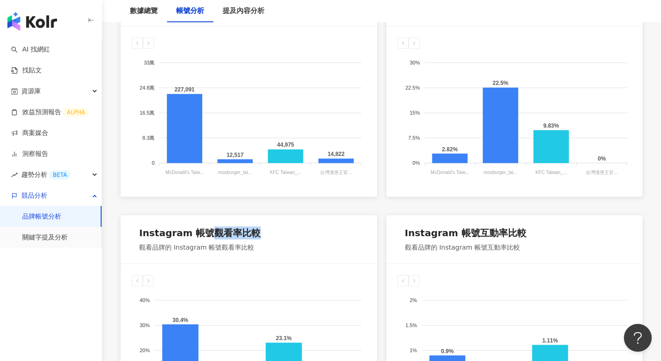
drag, startPoint x: 208, startPoint y: 230, endPoint x: 273, endPoint y: 227, distance: 65.1
click at [273, 227] on div "Instagram 帳號觀看率比較 觀看品牌的 Instagram 帳號觀看率比較" at bounding box center [249, 239] width 257 height 48
drag, startPoint x: 462, startPoint y: 229, endPoint x: 582, endPoint y: 228, distance: 119.7
click at [582, 228] on div "Instagram 帳號互動率比較 觀看品牌的 Instagram 帳號互動率比較" at bounding box center [515, 239] width 257 height 48
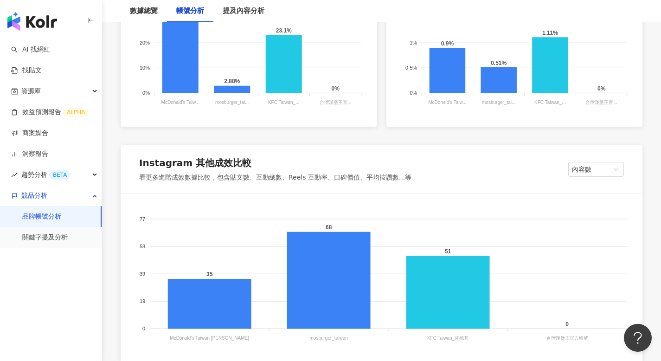
scroll to position [798, 0]
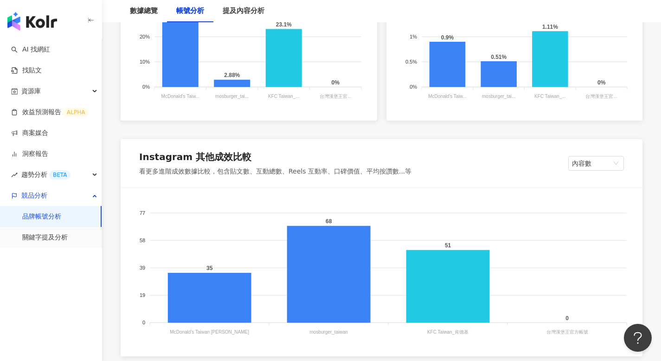
click at [196, 154] on div "Instagram 其他成效比較" at bounding box center [195, 156] width 112 height 13
drag, startPoint x: 143, startPoint y: 172, endPoint x: 184, endPoint y: 171, distance: 41.3
click at [184, 171] on div "看更多進階成效數據比較，包含貼文數、互動總數、Reels 互動率、口碑價值、平均按讚數...等" at bounding box center [275, 171] width 272 height 9
click at [244, 171] on div "看更多進階成效數據比較，包含貼文數、互動總數、Reels 互動率、口碑價值、平均按讚數...等" at bounding box center [275, 171] width 272 height 9
click at [576, 158] on span "內容數" at bounding box center [596, 163] width 48 height 14
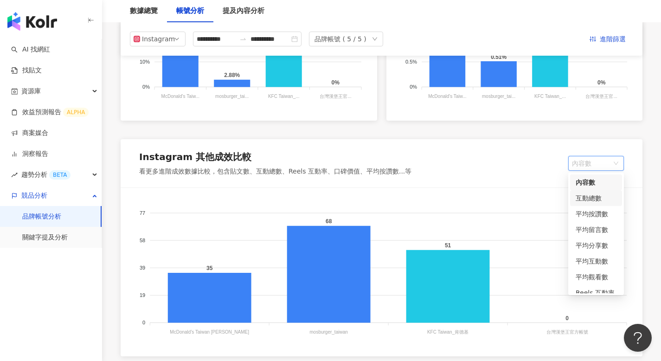
click at [591, 198] on div "互動總數" at bounding box center [596, 198] width 41 height 10
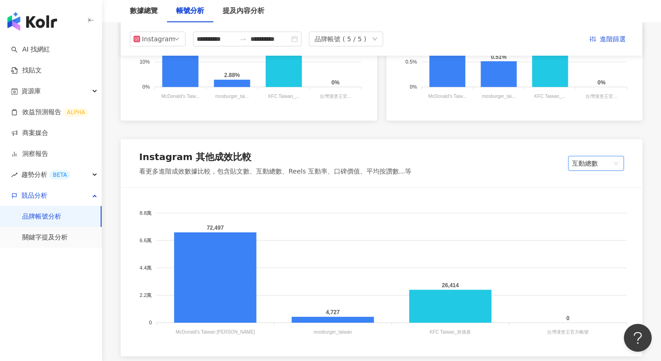
click at [598, 152] on div "Instagram 其他成效比較 看更多進階成效數據比較，包含貼文數、互動總數、Reels 互動率、口碑價值、平均按讚數...等 互動總數 互動總數" at bounding box center [382, 163] width 522 height 48
click at [598, 158] on span "互動總數" at bounding box center [596, 163] width 48 height 14
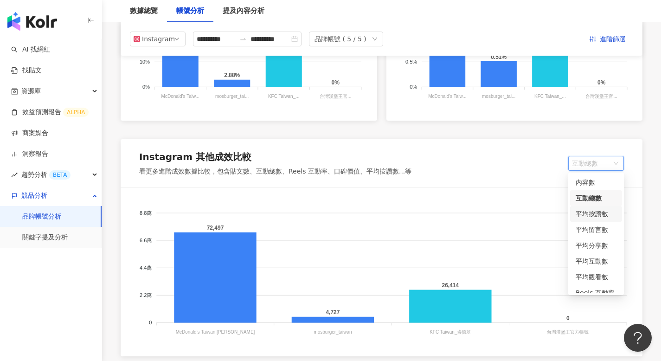
click at [589, 214] on div "平均按讚數" at bounding box center [596, 214] width 41 height 10
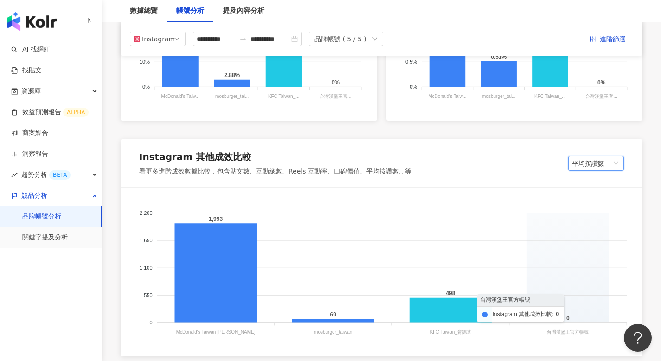
click at [570, 311] on foreignobject at bounding box center [382, 268] width 500 height 139
click at [569, 319] on foreignobject at bounding box center [382, 268] width 500 height 139
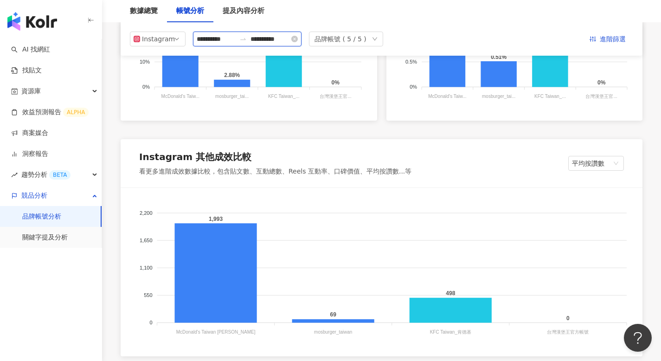
click at [233, 38] on input "**********" at bounding box center [216, 39] width 39 height 10
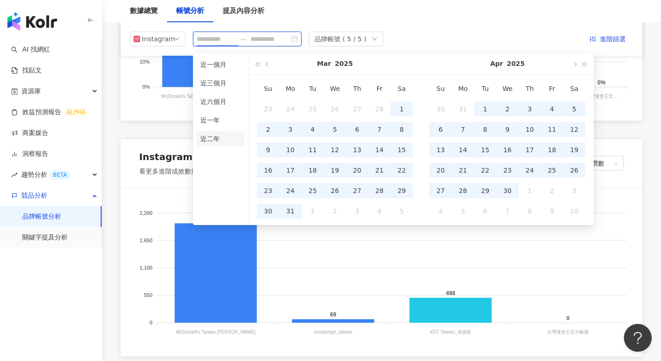
type input "**********"
click at [212, 136] on li "近二年" at bounding box center [221, 138] width 48 height 15
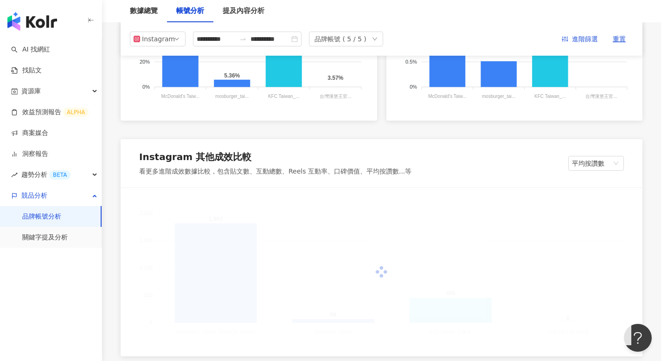
scroll to position [805, 0]
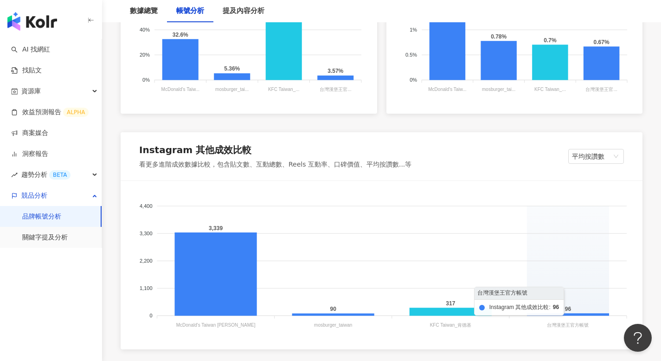
click at [557, 249] on foreignobject at bounding box center [382, 261] width 500 height 139
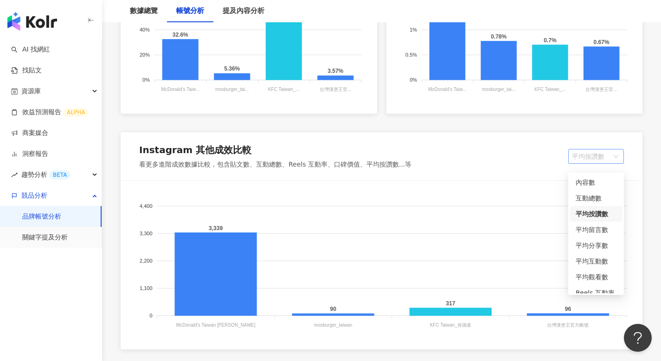
click at [578, 157] on span "平均按讚數" at bounding box center [596, 156] width 48 height 14
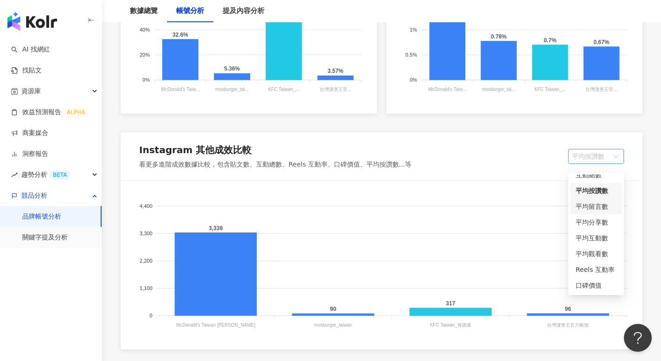
click at [594, 202] on div "平均留言數" at bounding box center [596, 206] width 41 height 10
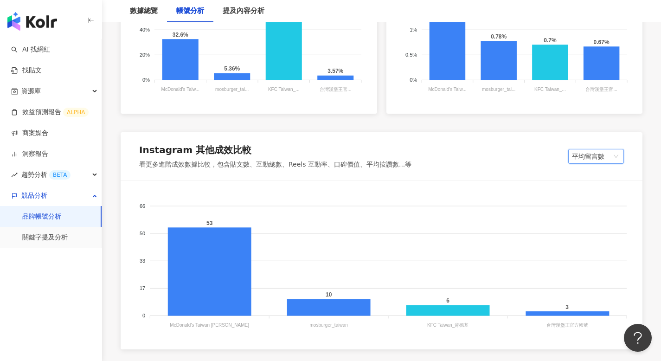
click at [595, 171] on div "Instagram 其他成效比較 看更多進階成效數據比較，包含貼文數、互動總數、Reels 互動率、口碑價值、平均按讚數...等 平均留言數 平均留言數" at bounding box center [382, 156] width 522 height 48
click at [593, 159] on span "平均留言數" at bounding box center [596, 156] width 48 height 14
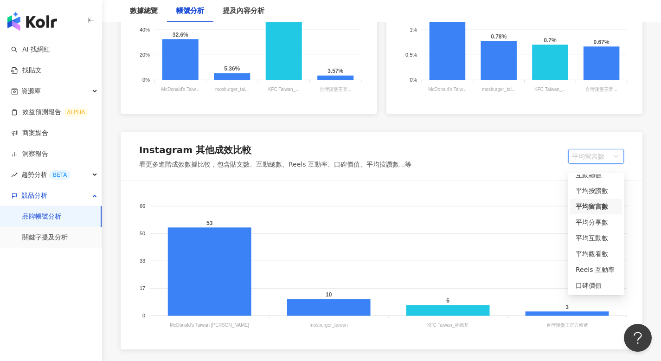
scroll to position [0, 0]
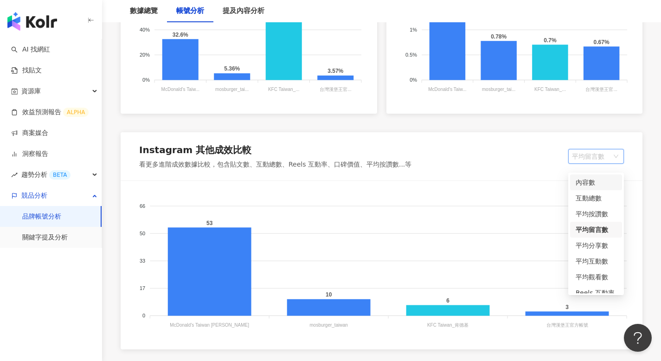
click at [595, 182] on div "內容數" at bounding box center [596, 182] width 41 height 10
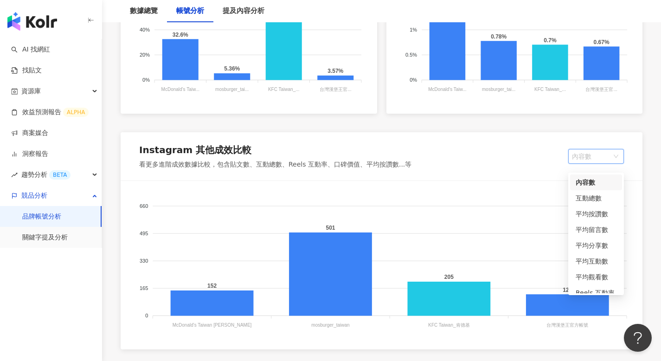
click at [596, 163] on span "內容數" at bounding box center [596, 156] width 48 height 14
click at [594, 270] on div "Reels 互動率" at bounding box center [596, 270] width 41 height 10
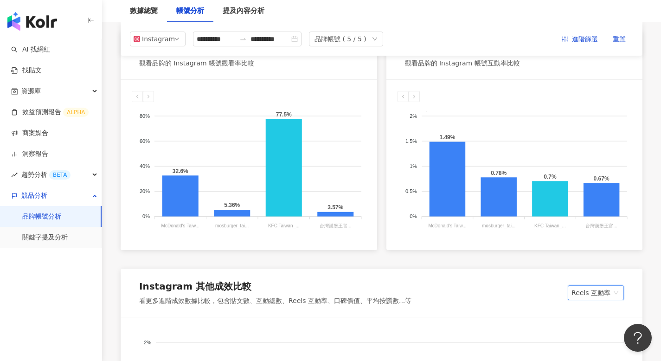
scroll to position [662, 0]
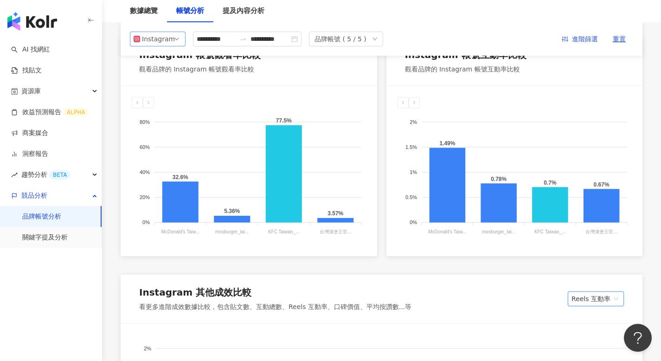
click at [153, 42] on div "Instagram" at bounding box center [157, 39] width 30 height 14
click at [163, 75] on div "Facebook" at bounding box center [161, 76] width 30 height 10
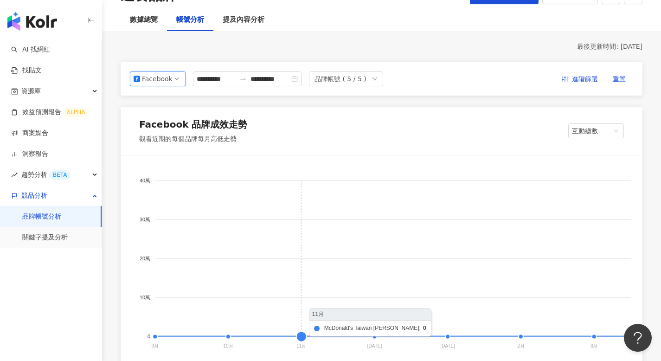
scroll to position [26, 0]
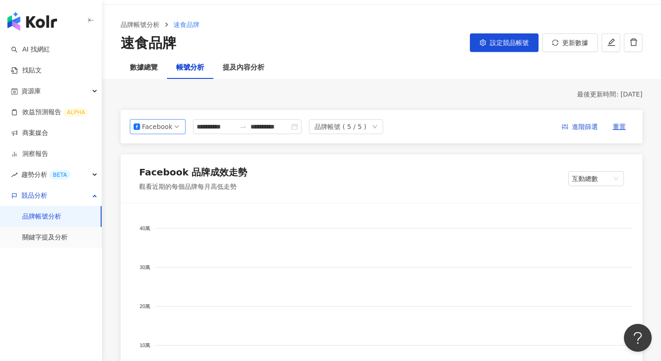
click at [174, 126] on span "Facebook" at bounding box center [158, 127] width 48 height 14
click at [164, 176] on div "YouTube" at bounding box center [161, 180] width 30 height 10
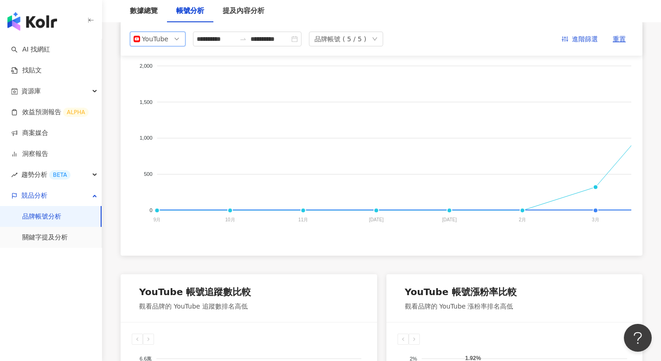
scroll to position [0, 0]
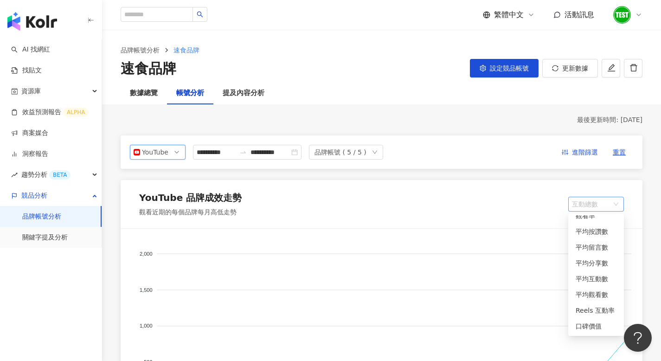
click at [608, 198] on span "互動總數" at bounding box center [596, 204] width 48 height 14
click at [594, 225] on div "內容數" at bounding box center [596, 223] width 41 height 10
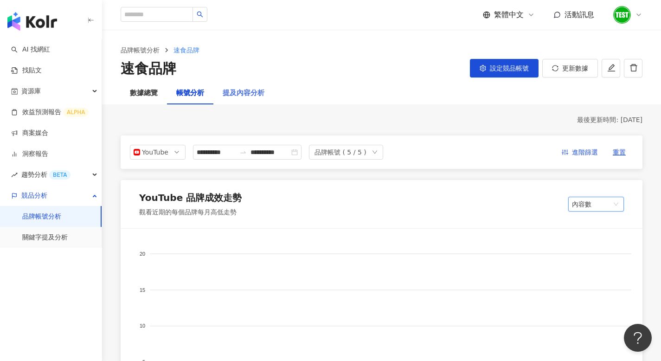
click at [236, 86] on div "提及內容分析" at bounding box center [243, 93] width 60 height 22
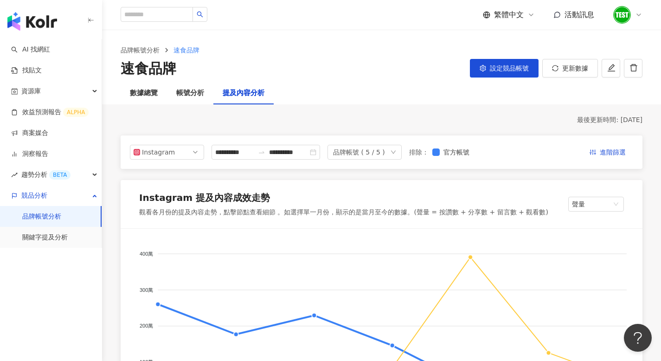
click at [379, 155] on div "品牌帳號 ( 5 / 5 )" at bounding box center [359, 152] width 52 height 14
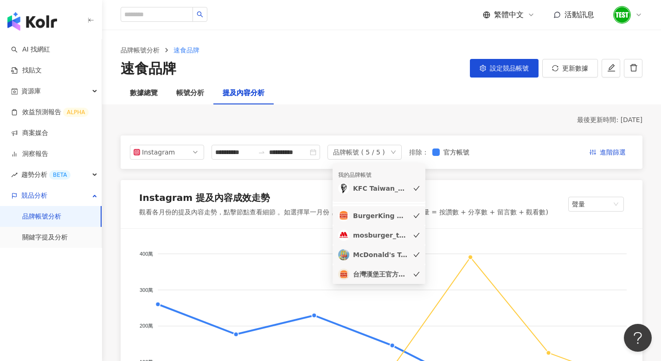
click at [378, 154] on div "品牌帳號 ( 5 / 5 )" at bounding box center [359, 152] width 52 height 14
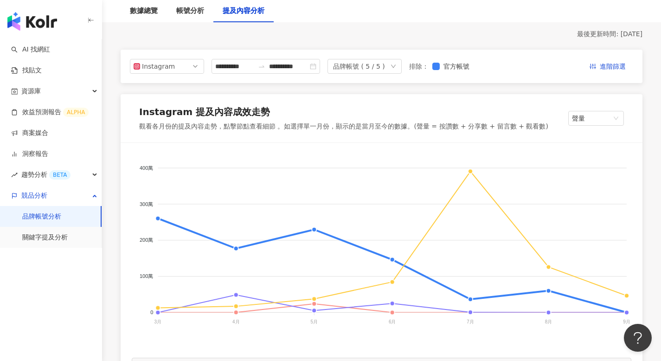
scroll to position [92, 0]
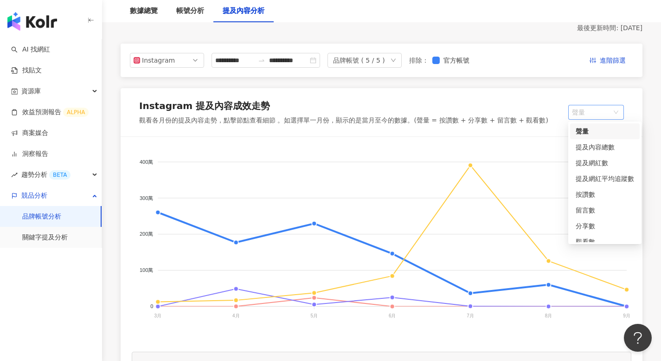
click at [596, 111] on span "聲量" at bounding box center [596, 112] width 48 height 14
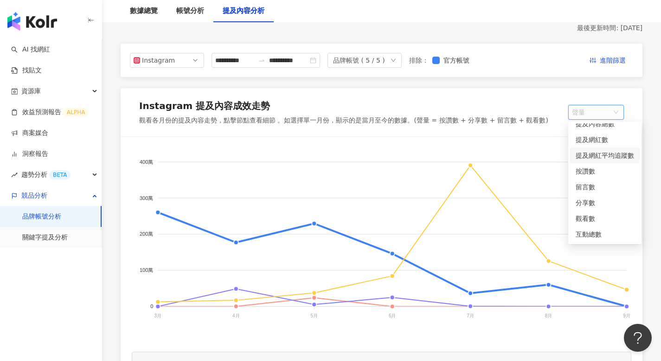
click at [462, 121] on div "觀看各月份的提及內容走勢，點擊節點查看細節 。如選擇單一月份，顯示的是當月至今的數據。(聲量 = 按讚數 + 分享數 + 留言數 + 觀看數)" at bounding box center [343, 120] width 409 height 9
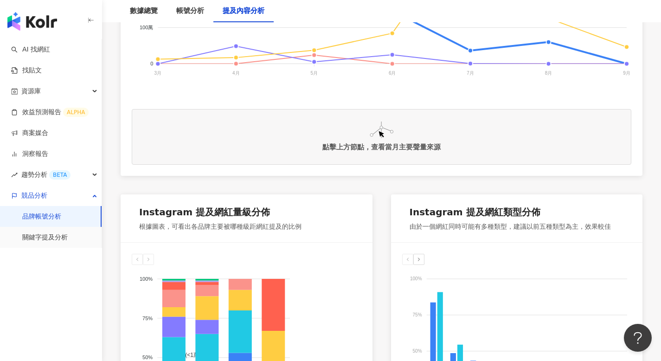
scroll to position [382, 0]
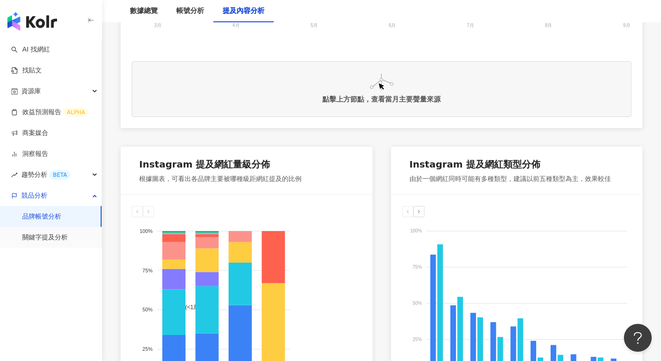
click at [407, 113] on div "點擊上方節點，查看當月主要聲量來源" at bounding box center [382, 89] width 500 height 56
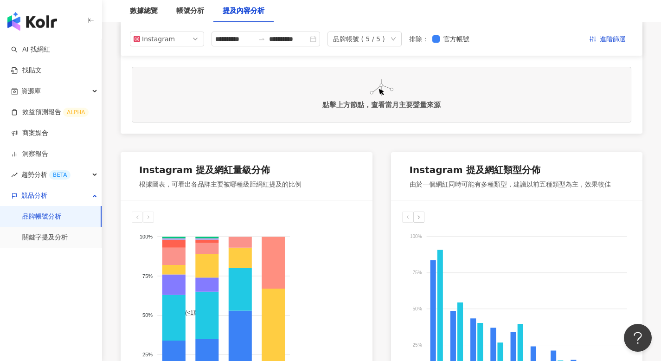
click at [269, 258] on icon at bounding box center [273, 263] width 23 height 52
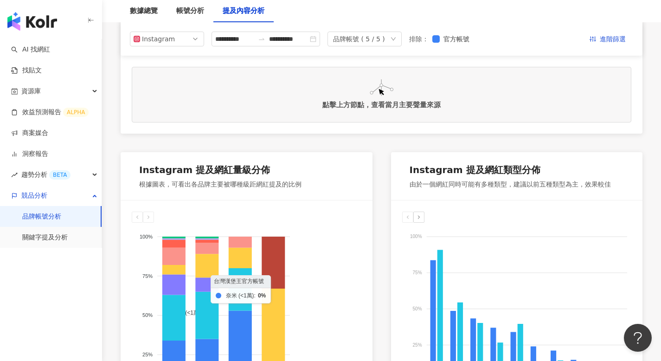
scroll to position [475, 0]
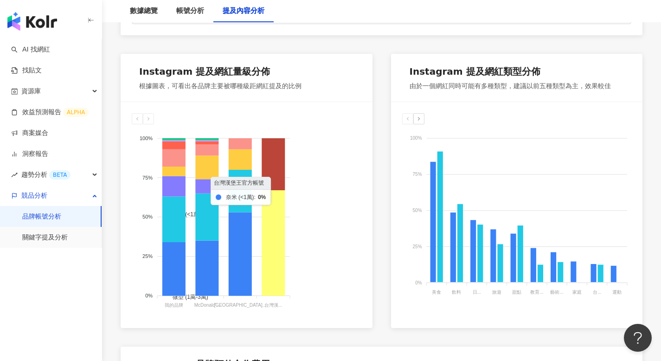
click at [269, 229] on icon at bounding box center [273, 242] width 23 height 105
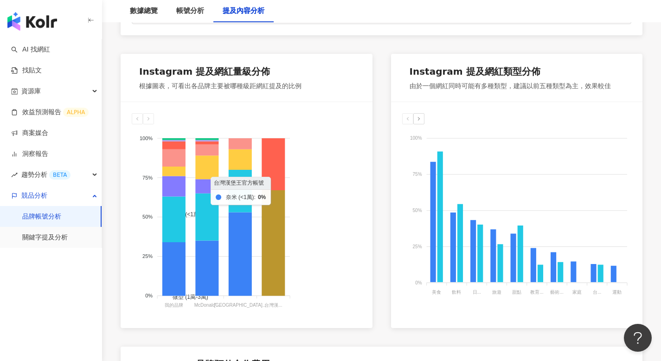
click at [234, 226] on icon at bounding box center [240, 255] width 23 height 84
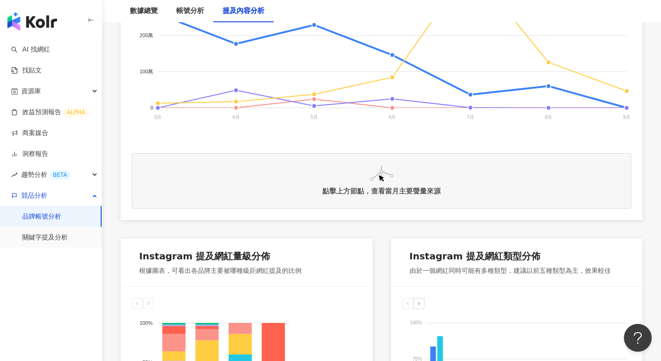
scroll to position [46, 0]
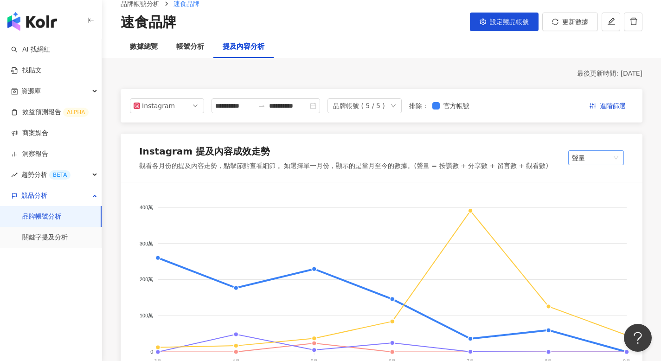
click at [605, 156] on span "聲量" at bounding box center [596, 158] width 48 height 14
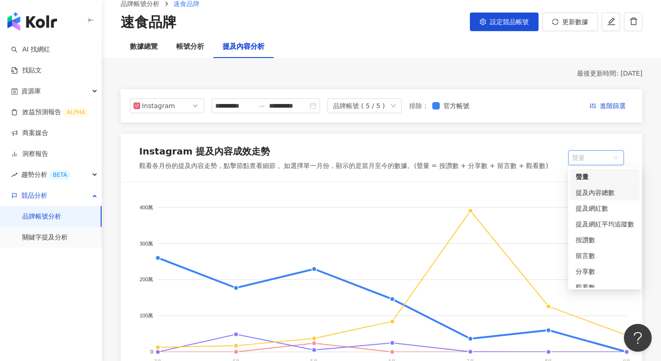
click at [599, 194] on div "提及內容總數" at bounding box center [605, 193] width 58 height 10
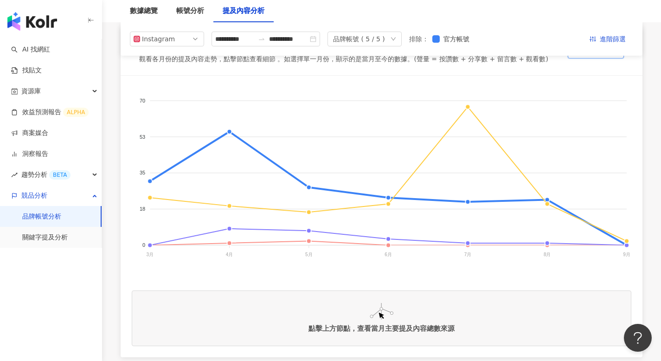
scroll to position [105, 0]
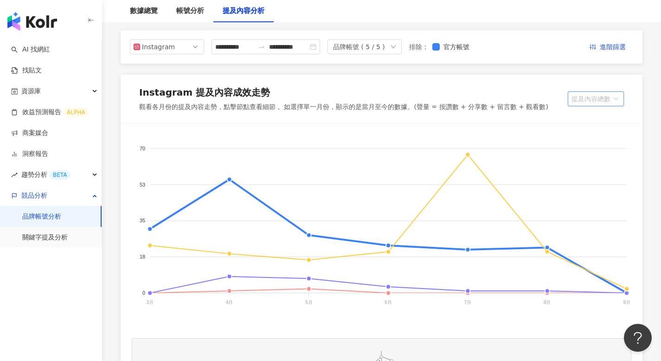
click at [597, 97] on span "提及內容總數" at bounding box center [596, 99] width 49 height 14
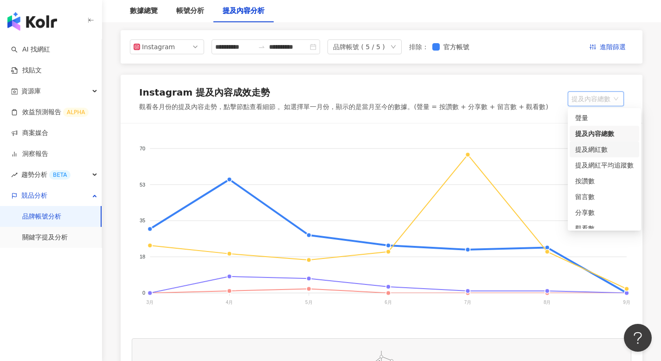
click at [600, 148] on div "提及網紅數" at bounding box center [605, 149] width 58 height 10
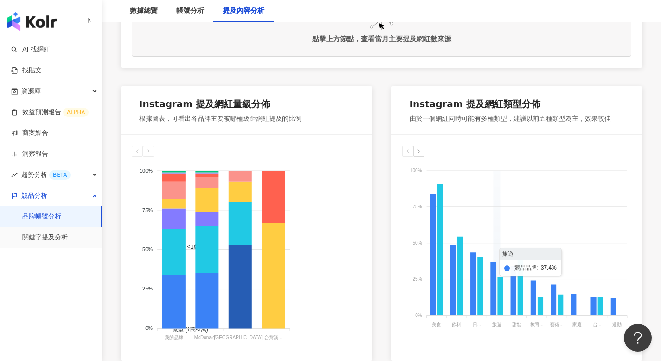
scroll to position [121, 0]
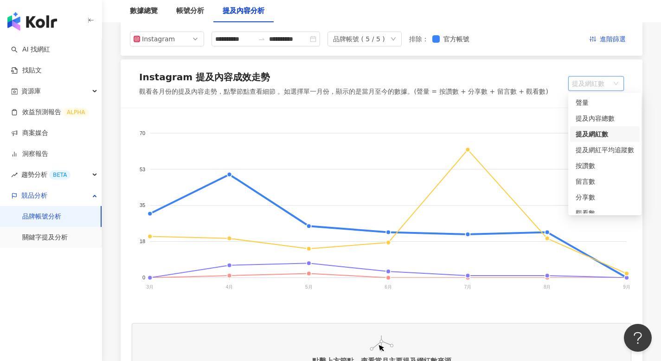
click at [600, 83] on span "提及網紅數" at bounding box center [596, 84] width 48 height 14
click at [600, 152] on div "提及網紅平均追蹤數" at bounding box center [605, 150] width 58 height 10
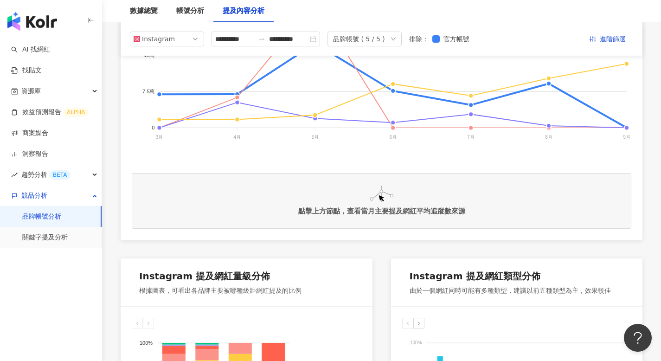
scroll to position [128, 0]
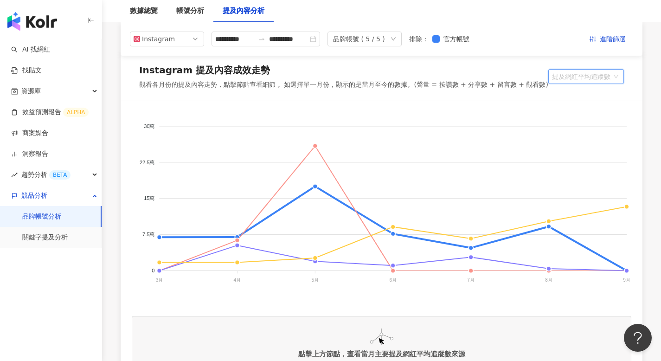
click at [593, 79] on span "提及網紅平均追蹤數" at bounding box center [586, 77] width 68 height 14
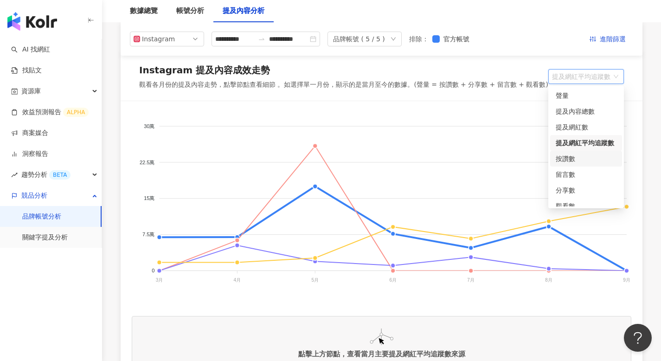
click at [585, 160] on div "按讚數" at bounding box center [586, 159] width 61 height 10
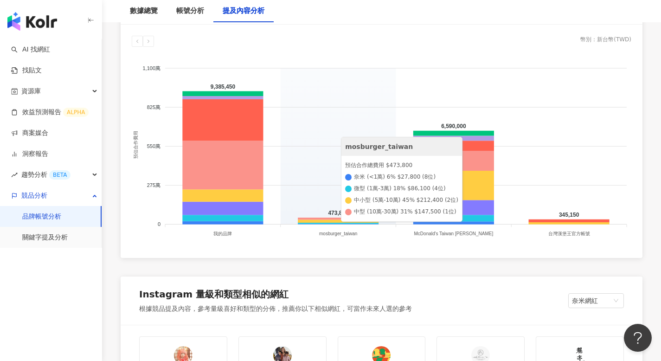
scroll to position [852, 0]
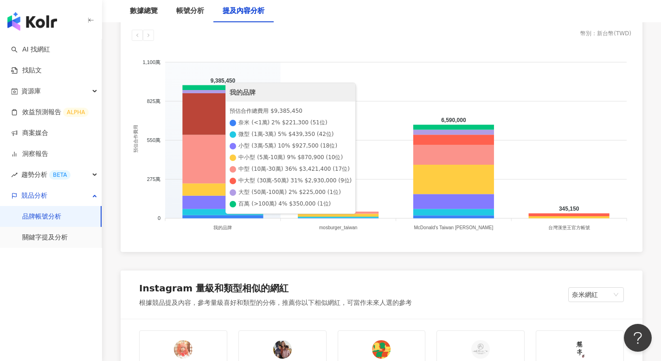
click at [228, 123] on icon at bounding box center [222, 114] width 81 height 42
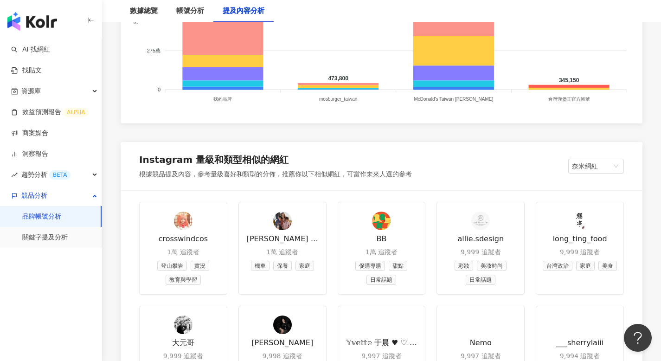
scroll to position [987, 0]
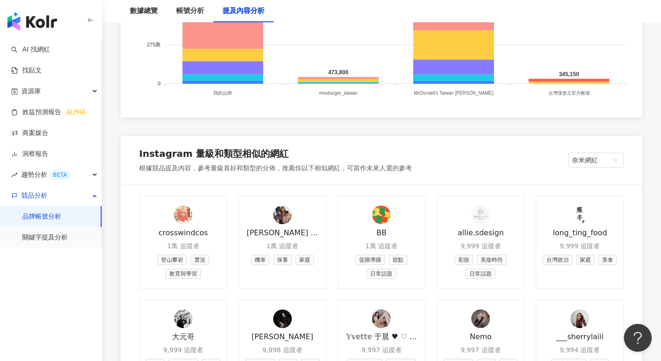
click at [241, 141] on div "Instagram 量級和類型相似的網紅 根據競品提及內容，參考量級喜好和類型的分佈，推薦你以下相似網紅，可當作未來人選的參考 奈米網紅" at bounding box center [382, 160] width 522 height 48
click at [241, 151] on div "Instagram 量級和類型相似的網紅" at bounding box center [213, 153] width 149 height 13
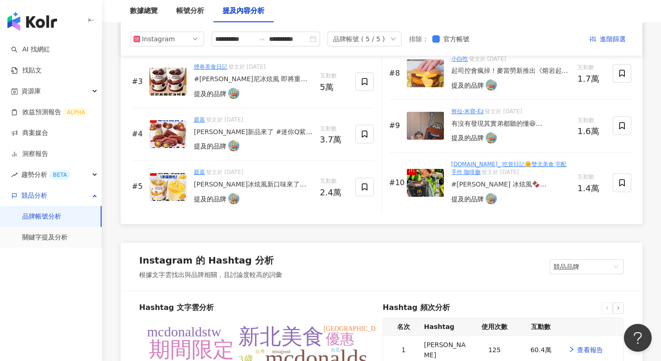
scroll to position [1789, 0]
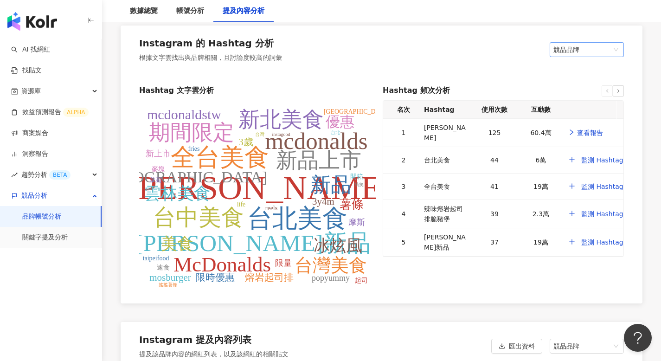
click at [582, 54] on span "競品品牌" at bounding box center [587, 50] width 67 height 14
click at [578, 79] on div "我的品牌" at bounding box center [586, 84] width 59 height 10
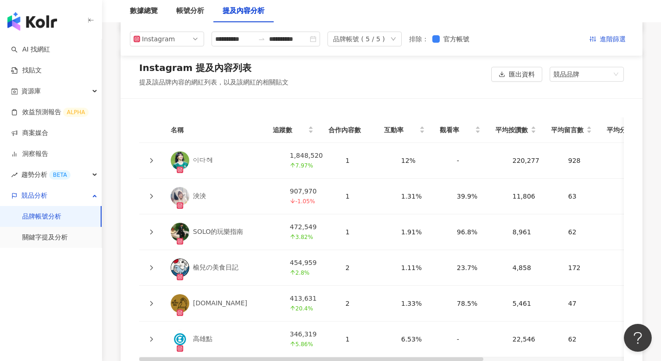
scroll to position [2031, 0]
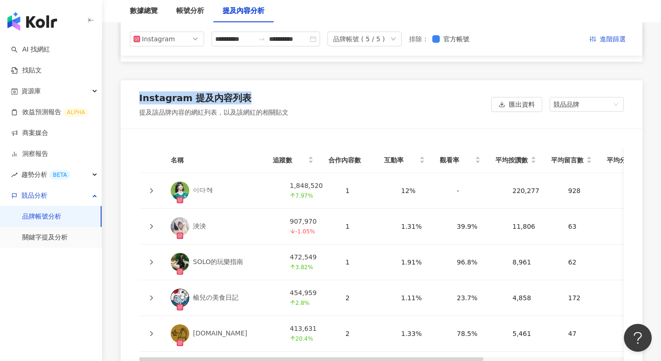
drag, startPoint x: 248, startPoint y: 96, endPoint x: 140, endPoint y: 96, distance: 108.1
click at [140, 96] on div "Instagram 提及內容列表" at bounding box center [213, 99] width 149 height 17
copy div "Instagram 提及內容列表"
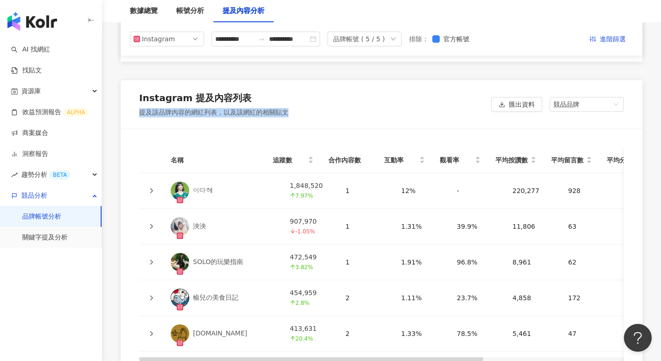
drag, startPoint x: 140, startPoint y: 113, endPoint x: 345, endPoint y: 110, distance: 205.2
click at [345, 110] on div "Instagram 提及內容列表 提及該品牌內容的網紅列表，以及該網紅的相關貼文 匯出資料 競品品牌" at bounding box center [382, 104] width 522 height 48
copy div "提及該品牌內容的網紅列表，以及該網紅的相關貼文"
click at [226, 185] on link "이다혜" at bounding box center [223, 190] width 104 height 19
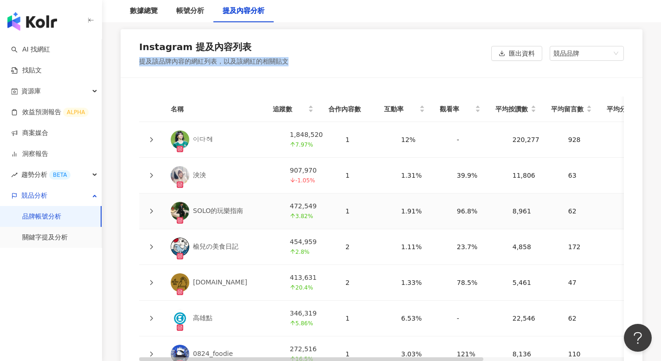
scroll to position [2086, 0]
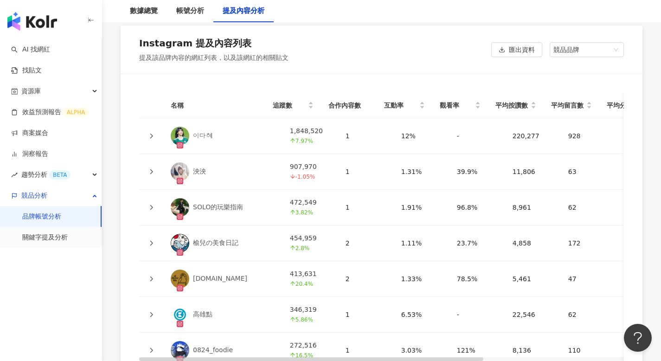
click at [150, 137] on icon at bounding box center [152, 136] width 6 height 6
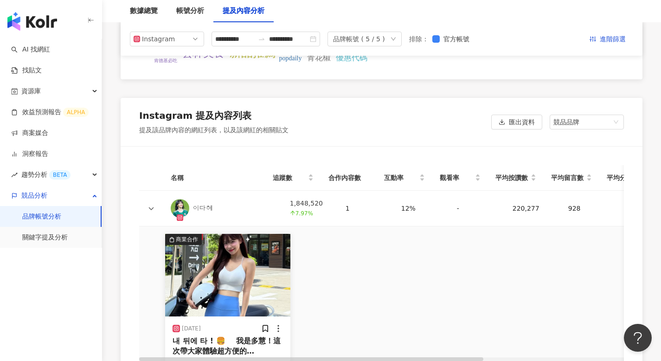
scroll to position [2013, 0]
click at [573, 121] on span "競品品牌" at bounding box center [587, 123] width 67 height 14
click at [170, 40] on div "Instagram" at bounding box center [157, 39] width 30 height 14
click at [165, 40] on div "Instagram" at bounding box center [157, 39] width 30 height 14
click at [171, 38] on div "Instagram" at bounding box center [157, 39] width 30 height 14
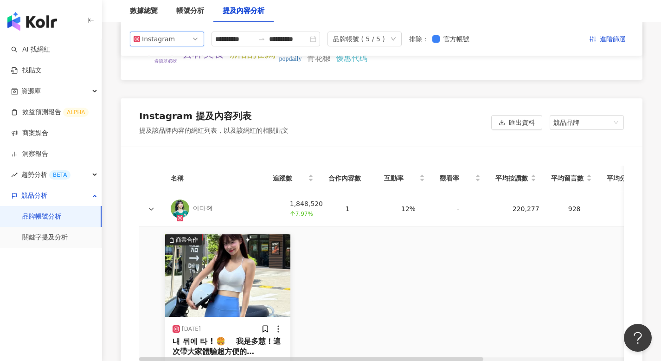
click at [171, 38] on div "Instagram" at bounding box center [157, 39] width 30 height 14
click at [246, 38] on input "**********" at bounding box center [234, 39] width 39 height 10
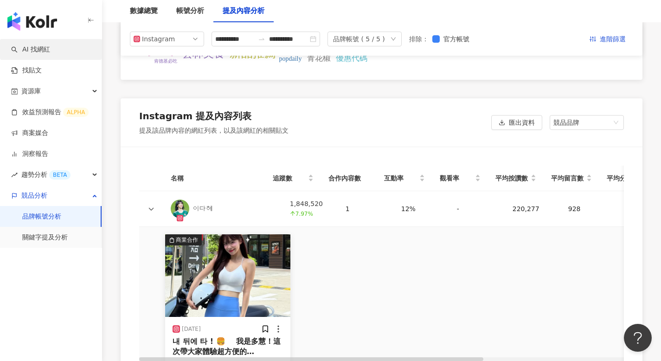
click at [45, 49] on link "AI 找網紅" at bounding box center [30, 49] width 39 height 9
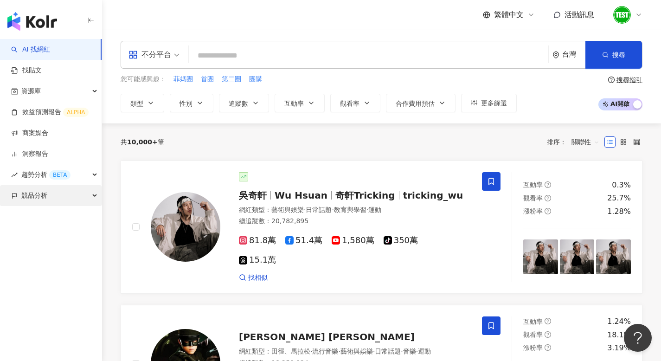
click at [16, 193] on icon "button" at bounding box center [14, 196] width 6 height 6
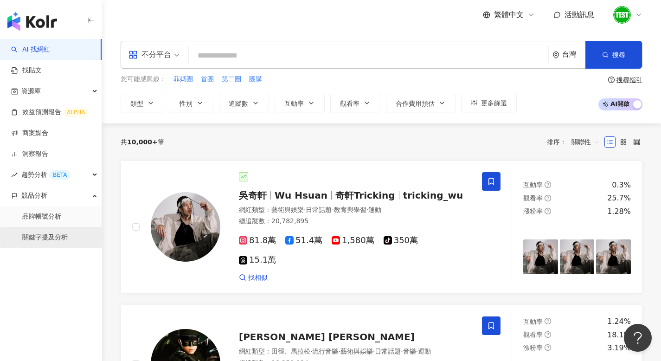
click at [40, 238] on link "關鍵字提及分析" at bounding box center [44, 237] width 45 height 9
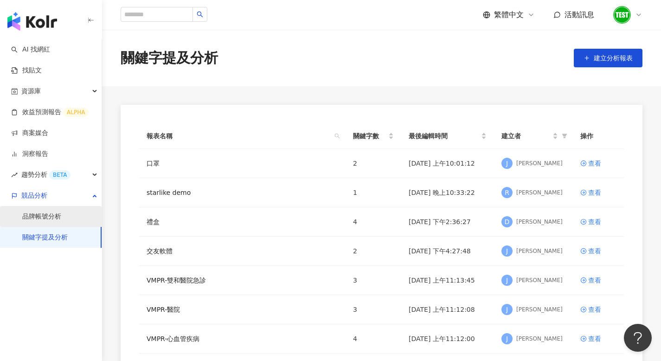
click at [61, 213] on link "品牌帳號分析" at bounding box center [41, 216] width 39 height 9
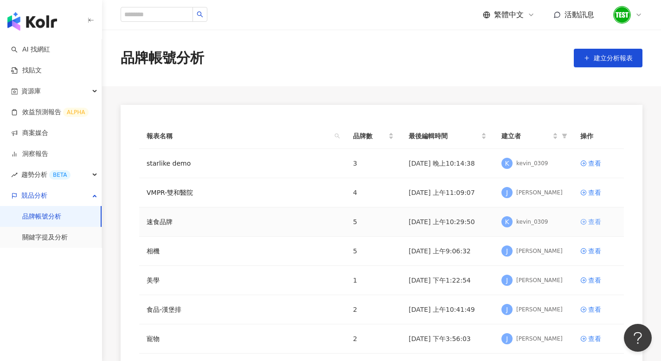
click at [591, 221] on div "查看" at bounding box center [595, 222] width 13 height 10
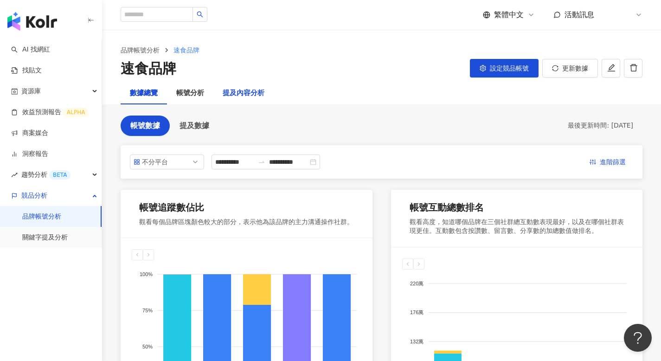
click at [248, 97] on div "提及內容分析" at bounding box center [244, 93] width 42 height 11
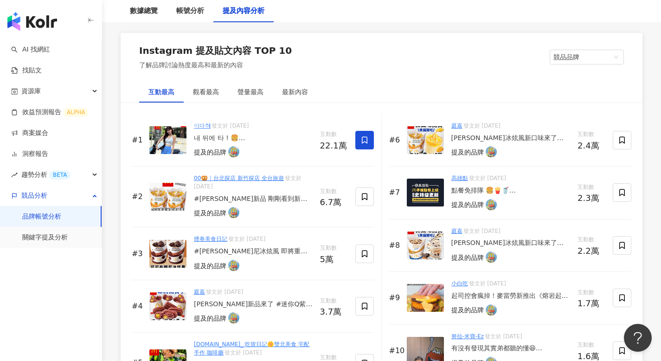
scroll to position [1401, 0]
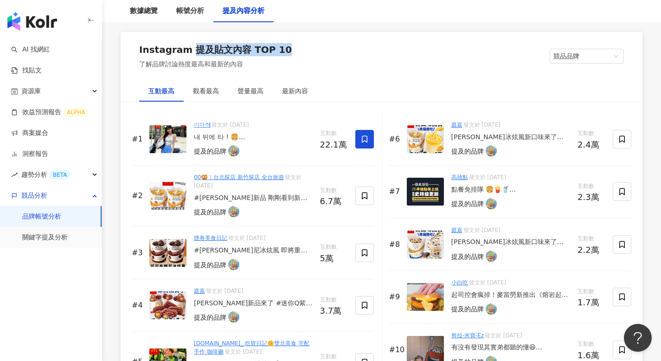
drag, startPoint x: 288, startPoint y: 52, endPoint x: 189, endPoint y: 52, distance: 98.9
click at [189, 52] on div "Instagram 提及貼文內容 TOP 10 了解品牌討論熱度最高和最新的內容 競品品牌" at bounding box center [382, 56] width 522 height 48
copy div "提及貼文內容 TOP 10"
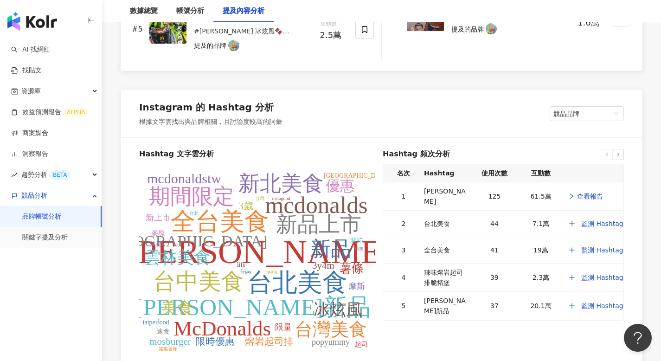
scroll to position [1832, 0]
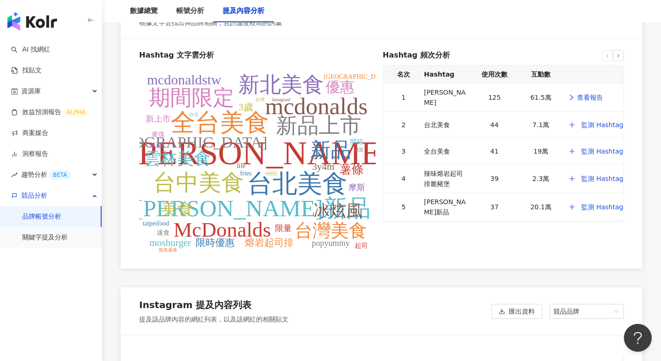
click at [259, 170] on tspan "台北美食" at bounding box center [297, 184] width 100 height 28
drag, startPoint x: 246, startPoint y: 149, endPoint x: 304, endPoint y: 150, distance: 58.0
click at [304, 150] on tspan "麥當勞" at bounding box center [259, 153] width 265 height 37
click at [299, 154] on tspan "麥當勞" at bounding box center [259, 153] width 265 height 37
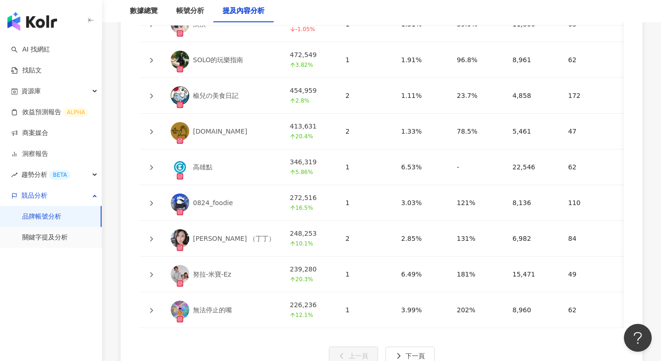
scroll to position [2284, 0]
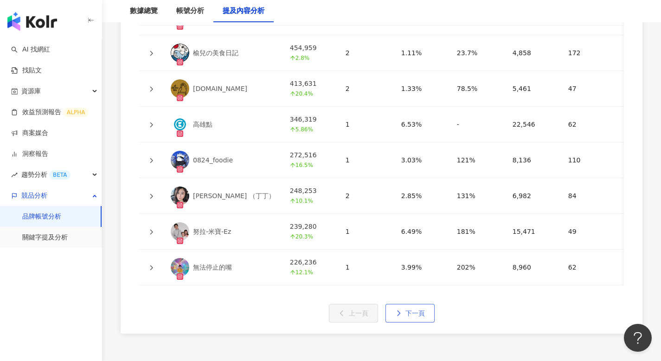
click at [406, 317] on span "下一頁" at bounding box center [415, 313] width 19 height 7
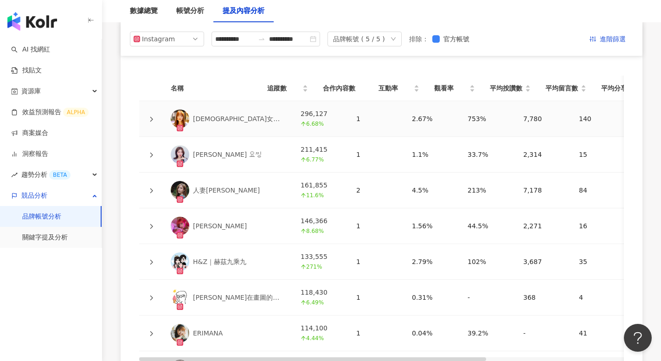
scroll to position [1979, 0]
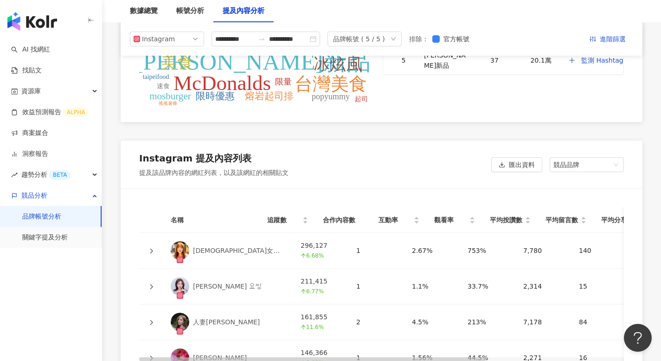
click at [585, 173] on div "Instagram 提及內容列表 提及該品牌內容的網紅列表，以及該網紅的相關貼文 匯出資料 競品品牌" at bounding box center [382, 165] width 522 height 48
click at [584, 168] on span "競品品牌" at bounding box center [587, 165] width 67 height 14
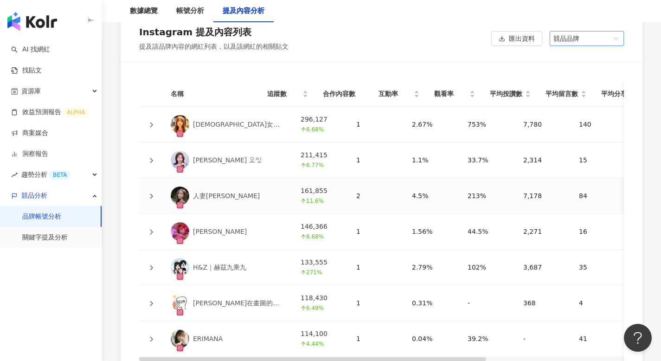
scroll to position [2153, 0]
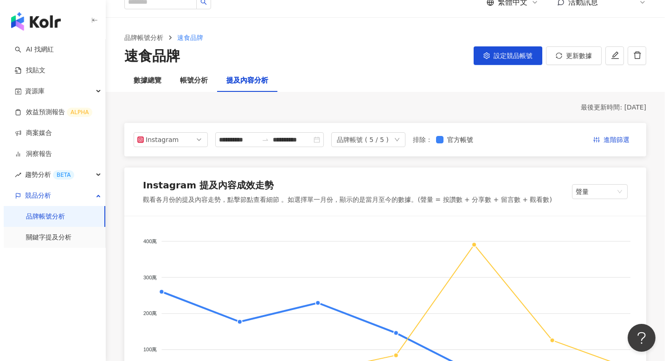
scroll to position [0, 0]
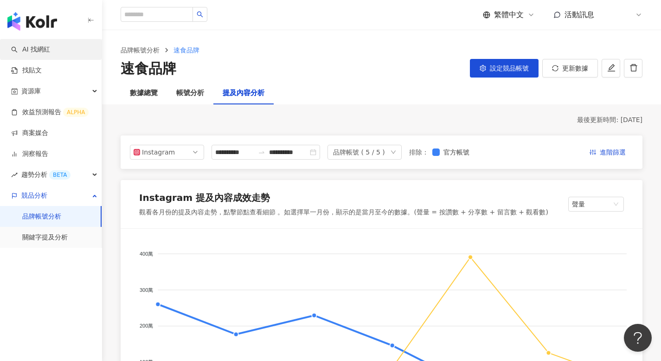
click at [39, 49] on link "AI 找網紅" at bounding box center [30, 49] width 39 height 9
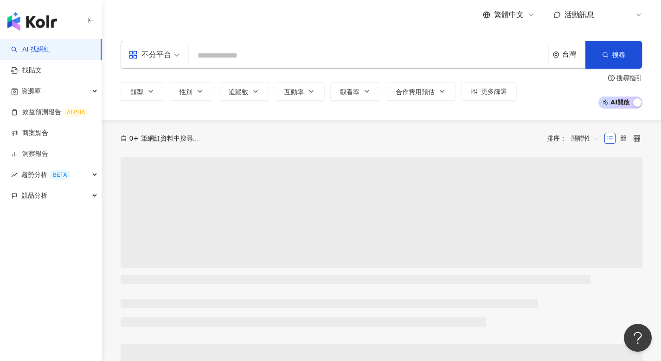
click at [640, 13] on icon at bounding box center [638, 14] width 7 height 7
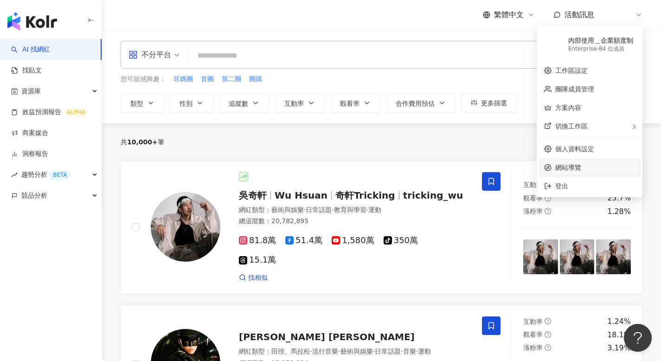
click at [576, 166] on span "網站導覽" at bounding box center [596, 167] width 80 height 10
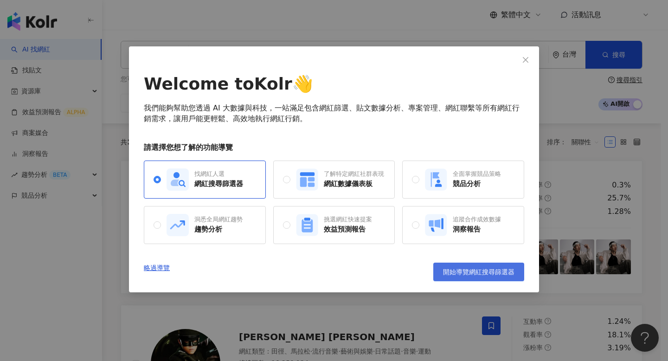
click at [467, 274] on span "開始導覽網紅搜尋篩選器" at bounding box center [478, 271] width 71 height 7
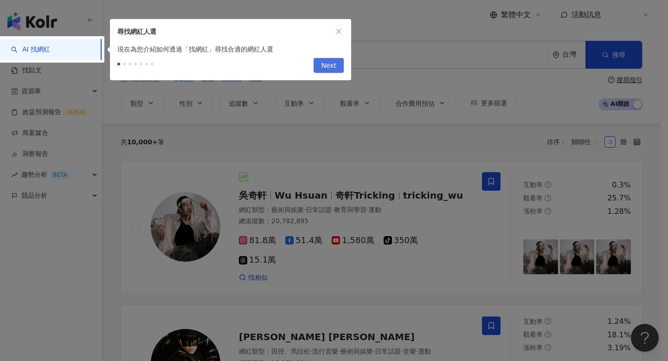
click at [322, 68] on button "Next" at bounding box center [329, 65] width 30 height 15
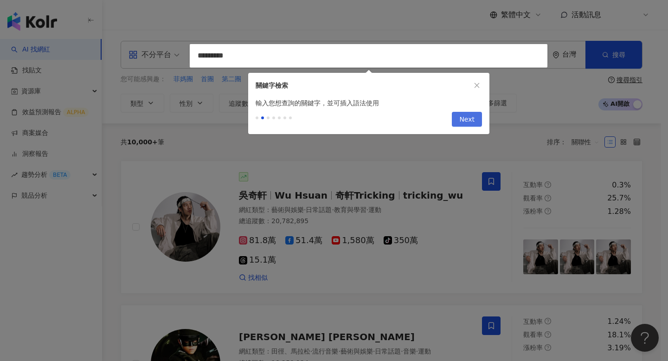
type input "*********"
click at [465, 122] on span "Next" at bounding box center [466, 119] width 15 height 15
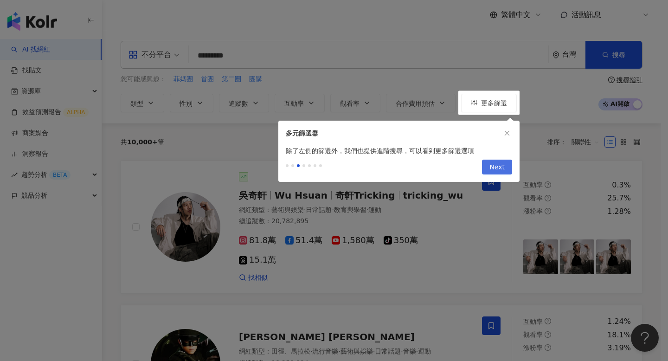
click at [506, 169] on button "Next" at bounding box center [497, 167] width 30 height 15
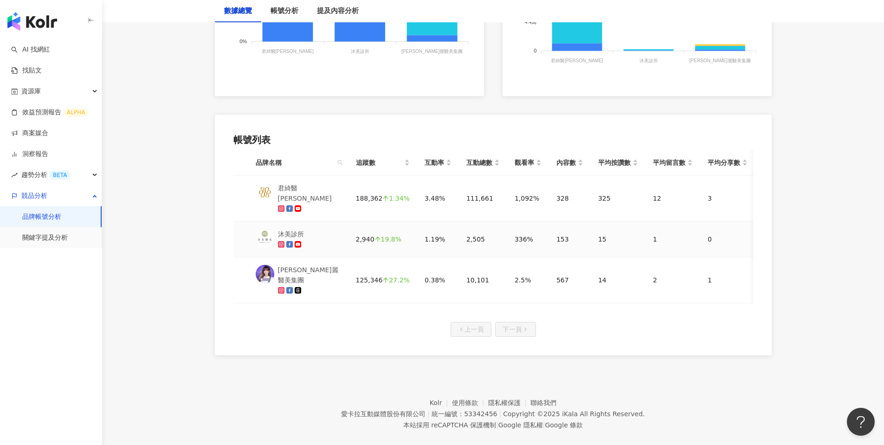
scroll to position [366, 0]
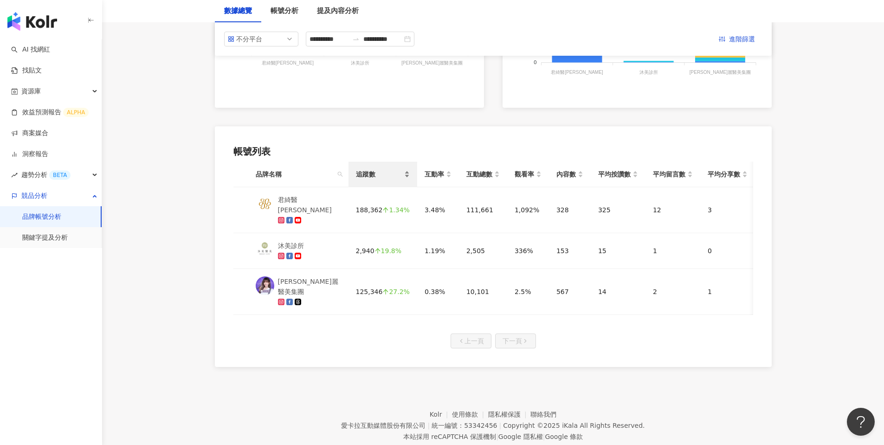
click at [404, 173] on div "追蹤數" at bounding box center [383, 174] width 54 height 10
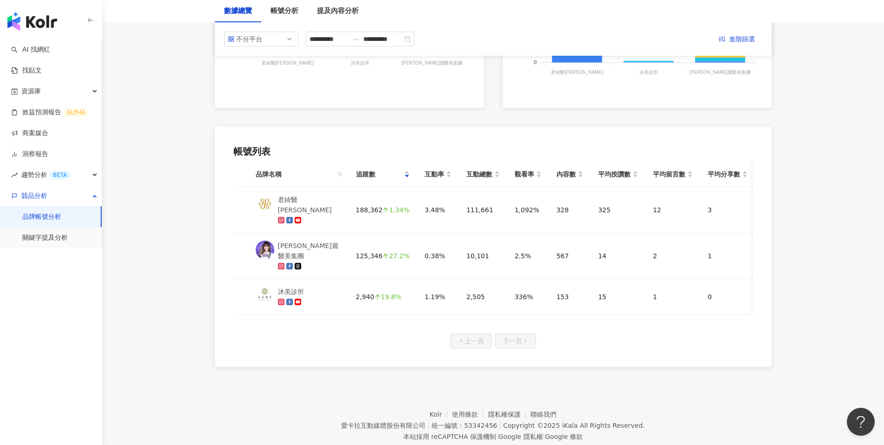
click at [399, 173] on div "追蹤數" at bounding box center [383, 174] width 54 height 10
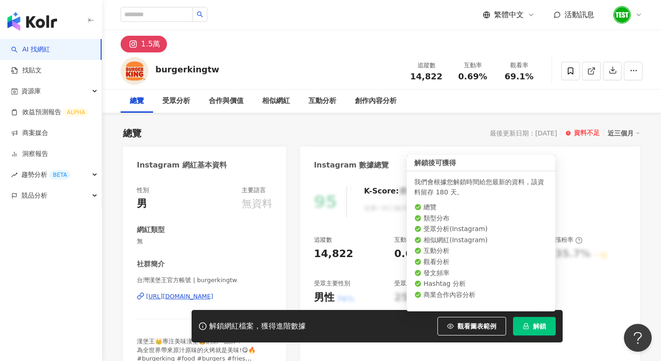
click at [530, 326] on button "解鎖" at bounding box center [534, 326] width 43 height 19
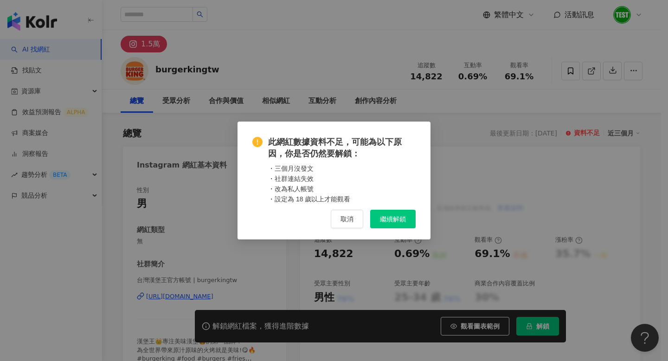
click at [387, 220] on span "繼續解鎖" at bounding box center [393, 218] width 26 height 7
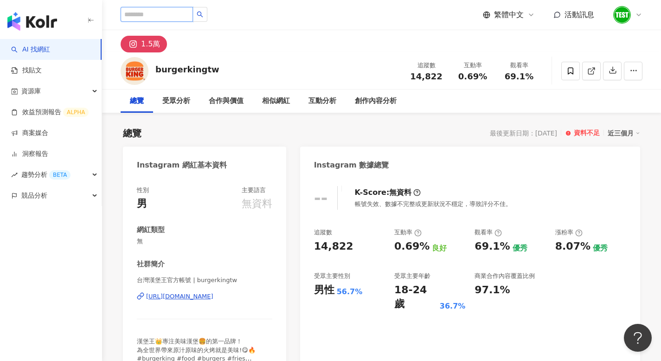
click at [159, 18] on input "search" at bounding box center [157, 14] width 72 height 15
paste input "**********"
type input "**********"
click at [203, 11] on icon "search" at bounding box center [200, 14] width 6 height 6
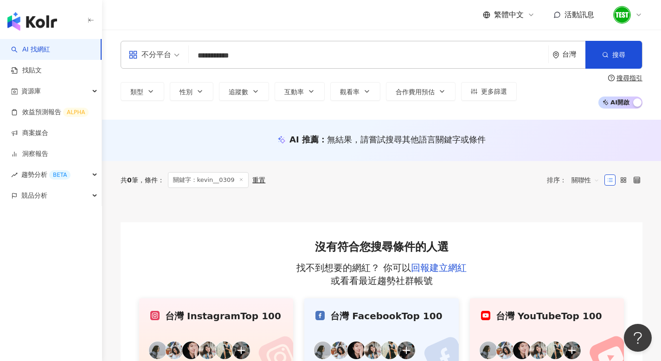
click at [174, 49] on span "不分平台" at bounding box center [154, 54] width 51 height 15
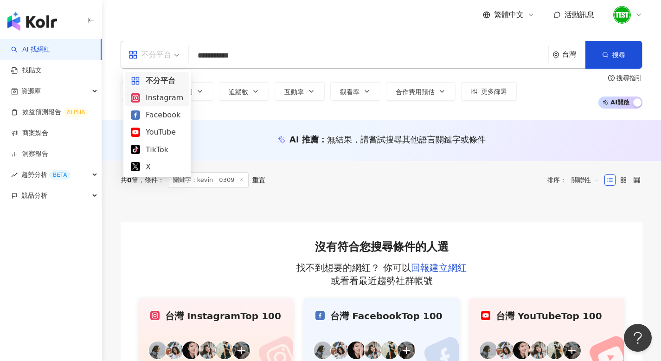
click at [165, 97] on div "Instagram" at bounding box center [157, 98] width 52 height 12
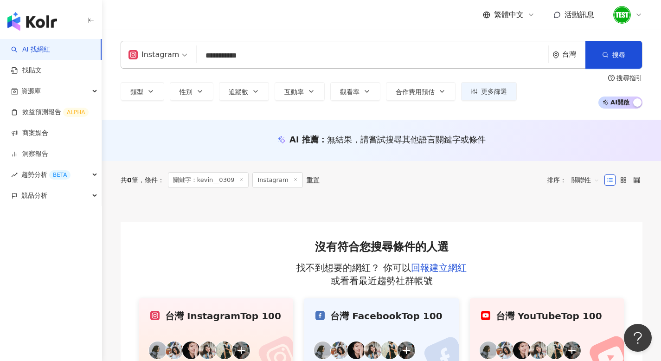
click at [250, 230] on div "沒有符合您搜尋條件的人選 找不到想要的網紅？ 你可以 回報建立網紅 或看看最近趨勢社群帳號 或許你想看 台灣 Instagram Top 100 台灣 Fac…" at bounding box center [382, 305] width 522 height 167
click at [621, 103] on span "AI 開啟 AI 關閉" at bounding box center [621, 103] width 44 height 12
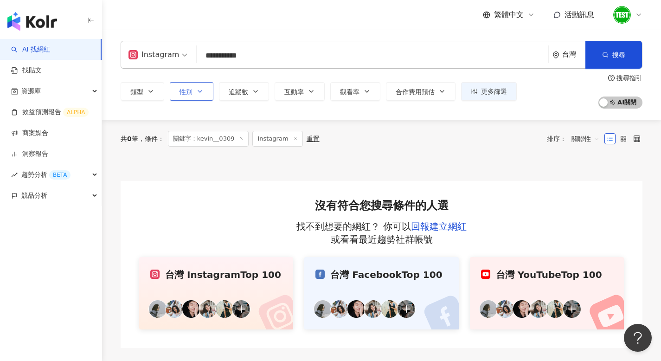
click at [180, 94] on span "性別" at bounding box center [186, 91] width 13 height 7
click at [193, 160] on div "不限 女 男 其他" at bounding box center [195, 156] width 32 height 69
click at [193, 161] on span "男" at bounding box center [194, 166] width 14 height 10
click at [198, 127] on span "不限" at bounding box center [197, 127] width 20 height 10
click at [187, 168] on span "男" at bounding box center [194, 166] width 14 height 10
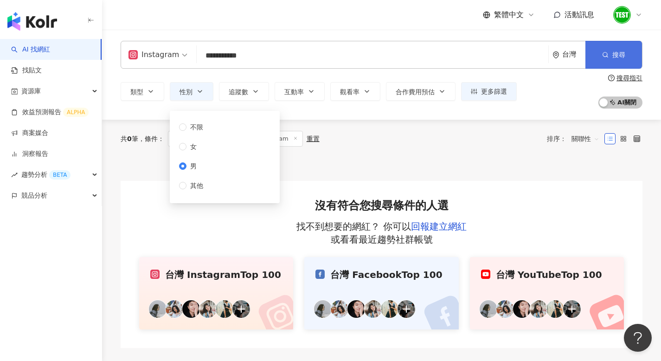
click at [630, 49] on button "搜尋" at bounding box center [614, 55] width 57 height 28
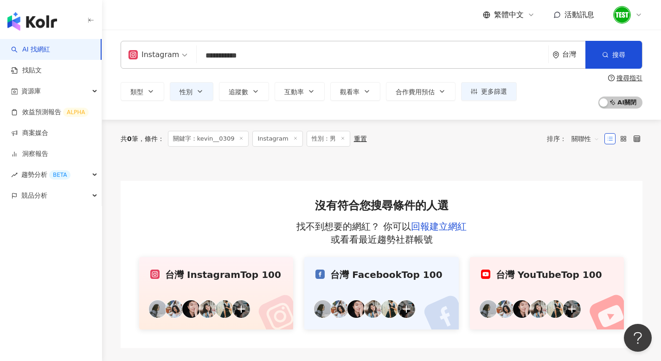
click at [581, 57] on div "台灣" at bounding box center [574, 55] width 23 height 8
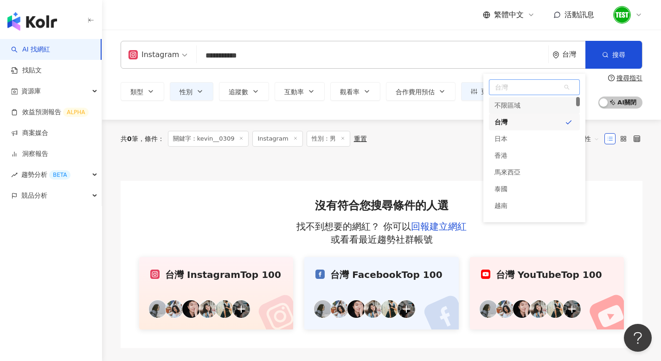
click at [529, 113] on div "不限區域" at bounding box center [534, 105] width 91 height 17
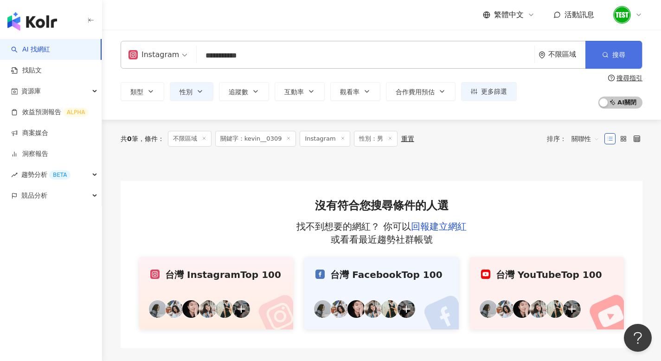
click at [621, 50] on button "搜尋" at bounding box center [614, 55] width 57 height 28
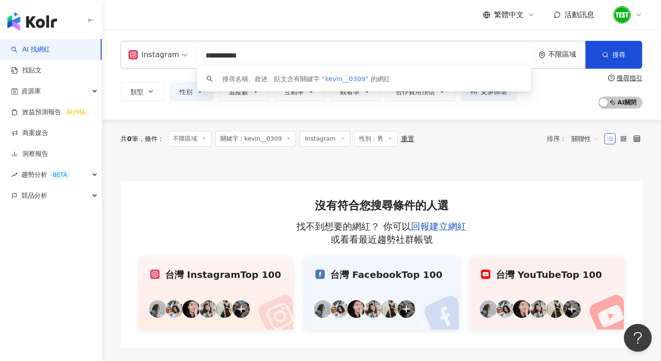
drag, startPoint x: 248, startPoint y: 60, endPoint x: 159, endPoint y: 51, distance: 89.6
click at [159, 51] on div "**********" at bounding box center [382, 55] width 522 height 28
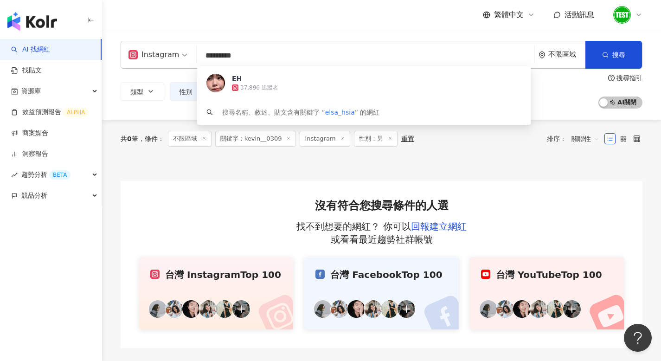
type input "*********"
click at [256, 36] on div "Instagram ********* 不限區域 搜尋 75ce6d98-a028-4132-b26b-345a61d0c9e8 EH 37,896 追蹤者 …" at bounding box center [381, 75] width 559 height 90
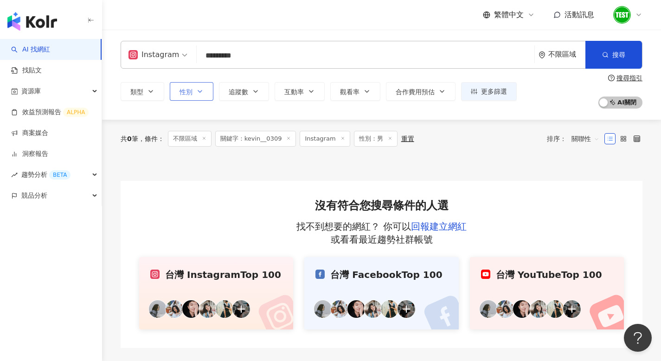
click at [199, 89] on icon "button" at bounding box center [199, 91] width 7 height 7
click at [190, 128] on span "不限" at bounding box center [197, 127] width 20 height 10
click at [258, 58] on input "*********" at bounding box center [365, 56] width 330 height 18
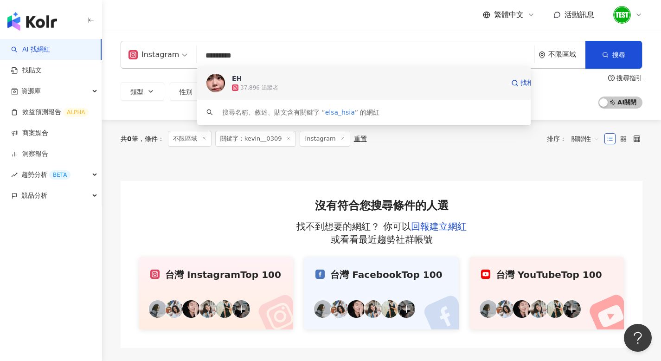
click at [254, 88] on div "37,896 追蹤者" at bounding box center [259, 88] width 38 height 8
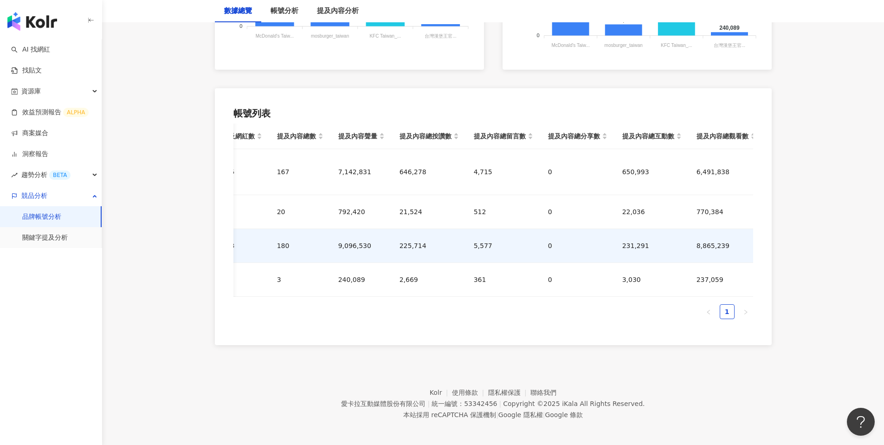
scroll to position [0, 152]
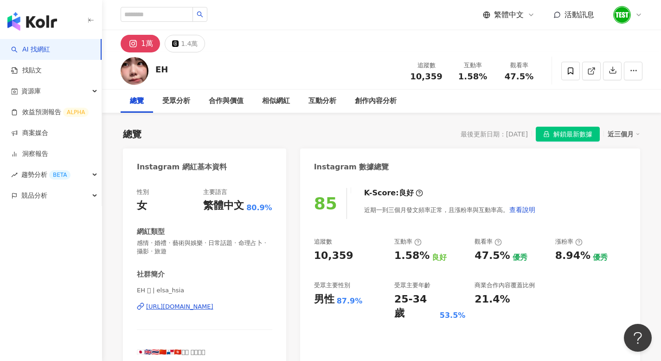
click at [431, 78] on span "10,359" at bounding box center [426, 76] width 32 height 10
drag, startPoint x: 431, startPoint y: 78, endPoint x: 420, endPoint y: 78, distance: 11.1
click at [420, 78] on span "10,359" at bounding box center [426, 76] width 32 height 10
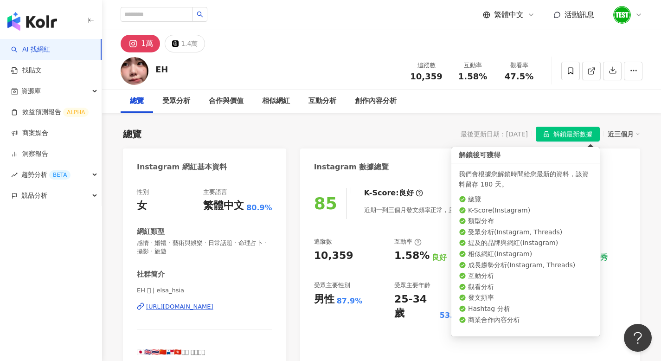
click at [562, 133] on span "解鎖最新數據" at bounding box center [573, 134] width 39 height 15
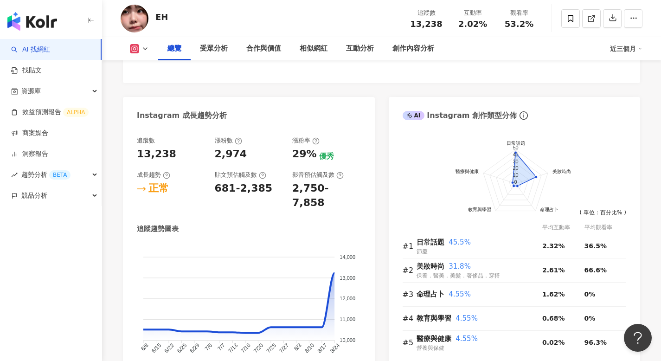
scroll to position [498, 0]
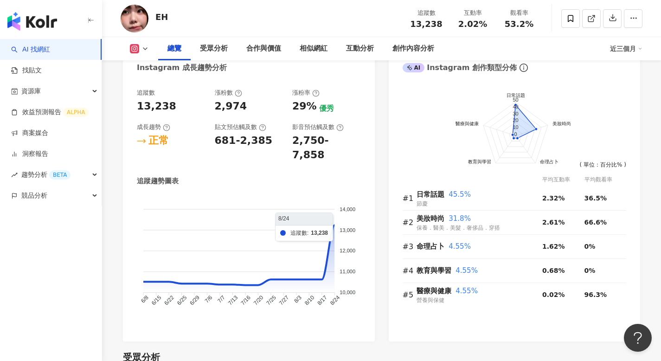
drag, startPoint x: 324, startPoint y: 248, endPoint x: 337, endPoint y: 246, distance: 12.6
click at [337, 246] on foreignobject at bounding box center [249, 257] width 224 height 125
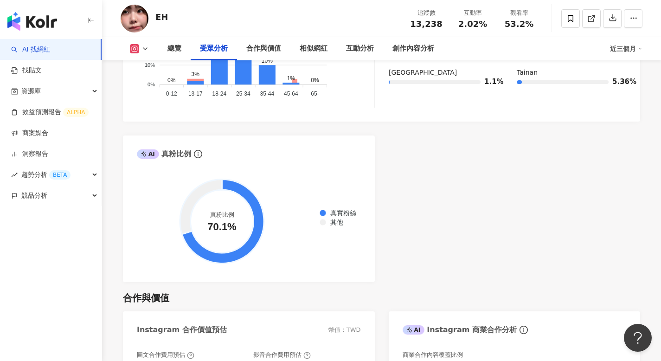
scroll to position [1017, 0]
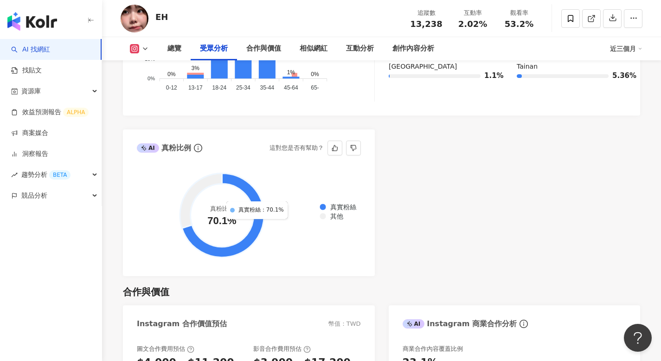
click at [256, 210] on icon at bounding box center [223, 215] width 82 height 84
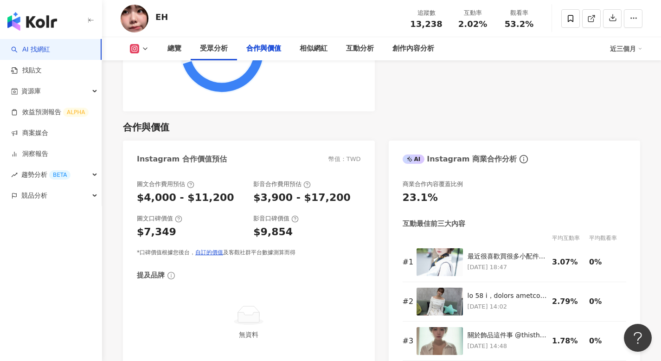
scroll to position [1215, 0]
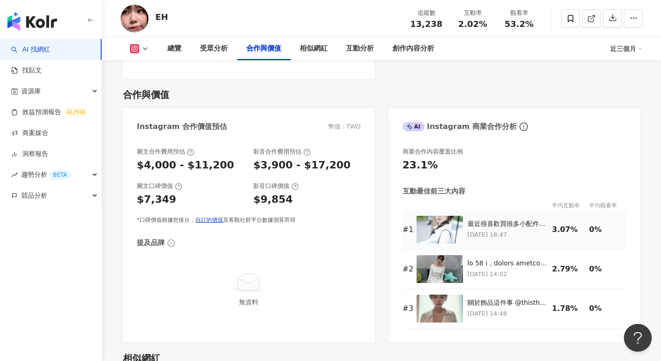
click at [595, 225] on div "0%" at bounding box center [605, 230] width 32 height 10
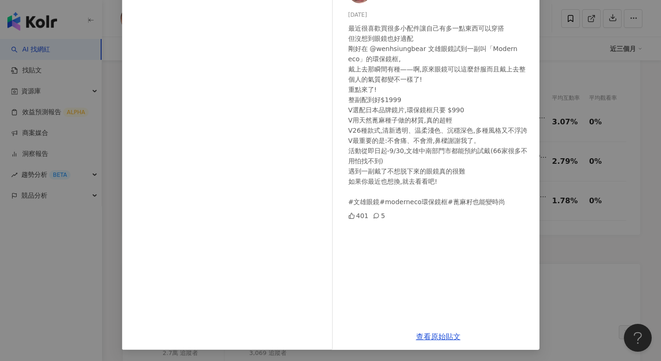
scroll to position [1115, 0]
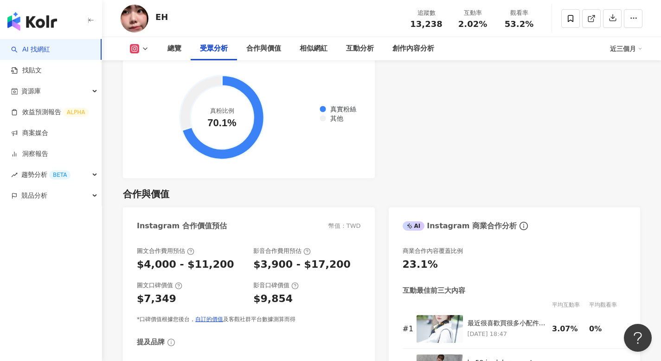
click at [291, 258] on div "$3,900 - $17,200" at bounding box center [301, 265] width 97 height 14
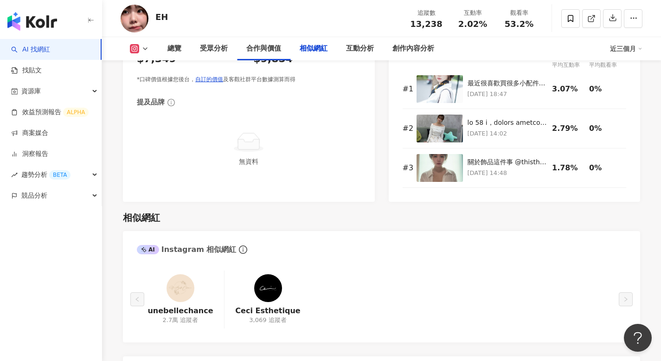
scroll to position [1582, 0]
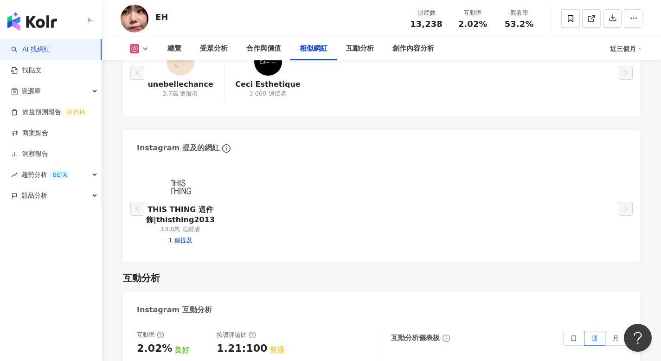
click at [353, 231] on div "THIS THING 這件飾|thisthing2013 13.8萬 追蹤者 1 個提及" at bounding box center [382, 208] width 490 height 79
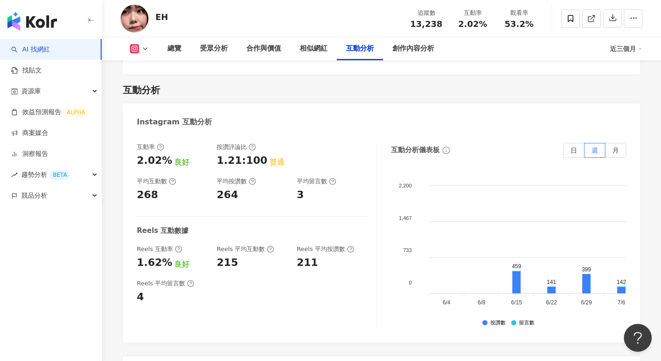
scroll to position [1776, 0]
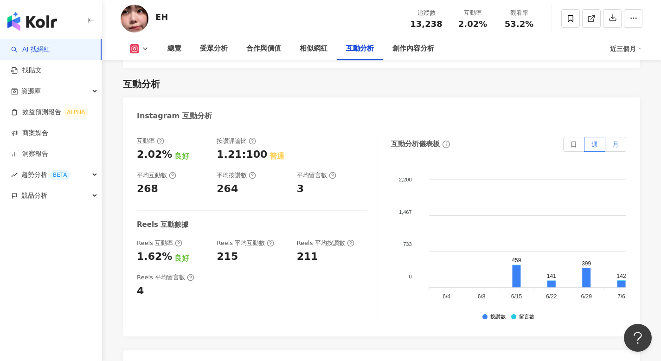
click at [618, 141] on span "月" at bounding box center [616, 144] width 6 height 7
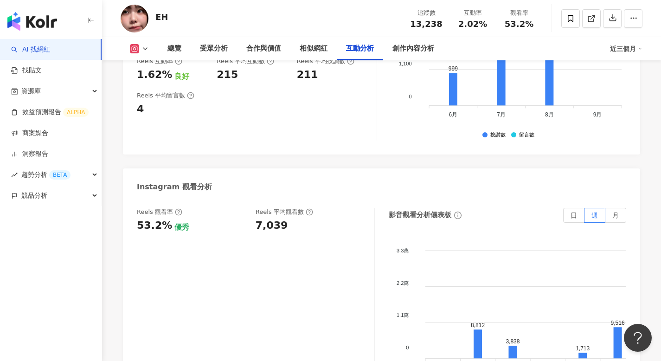
scroll to position [2057, 0]
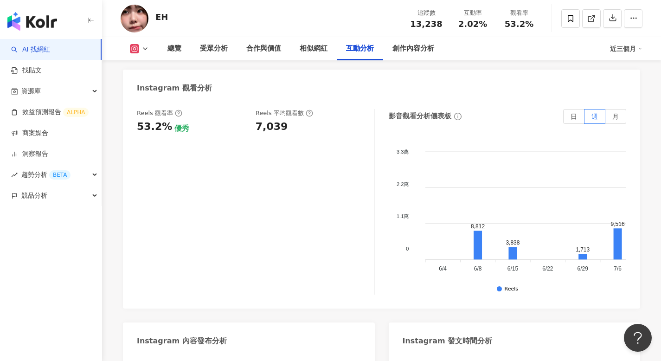
click at [129, 47] on button at bounding box center [140, 48] width 38 height 9
click at [407, 213] on foreignobject at bounding box center [402, 207] width 27 height 139
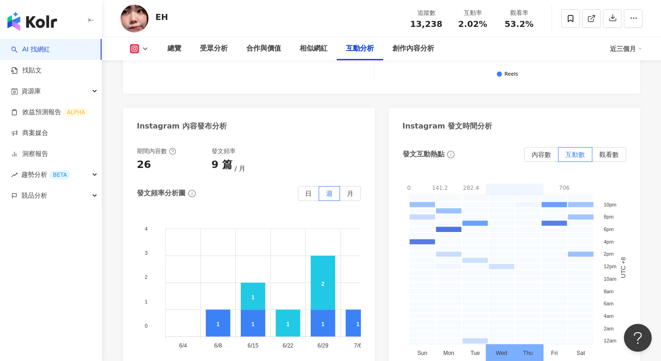
scroll to position [2277, 0]
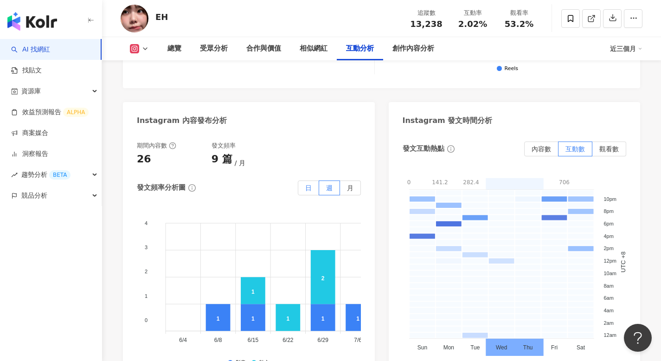
click at [312, 181] on label "日" at bounding box center [308, 188] width 21 height 15
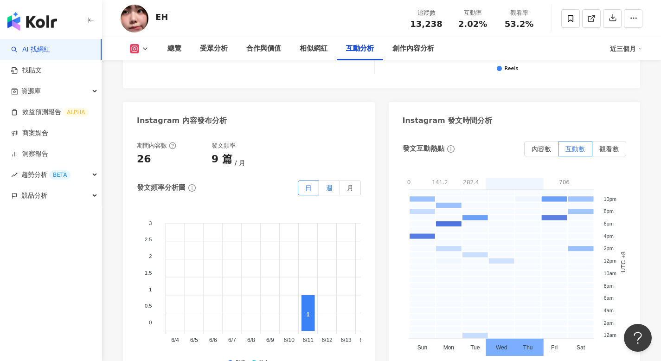
click at [339, 181] on label "週" at bounding box center [329, 188] width 21 height 15
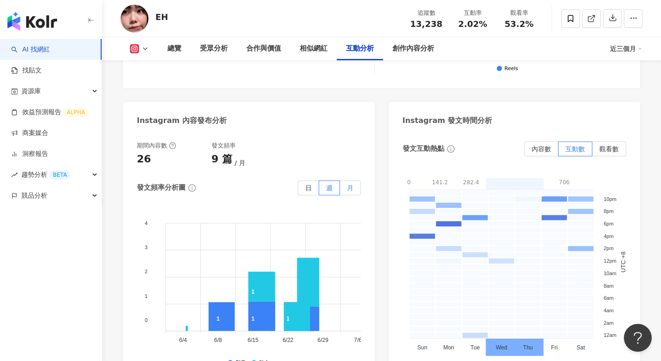
click at [352, 184] on span "月" at bounding box center [350, 187] width 6 height 7
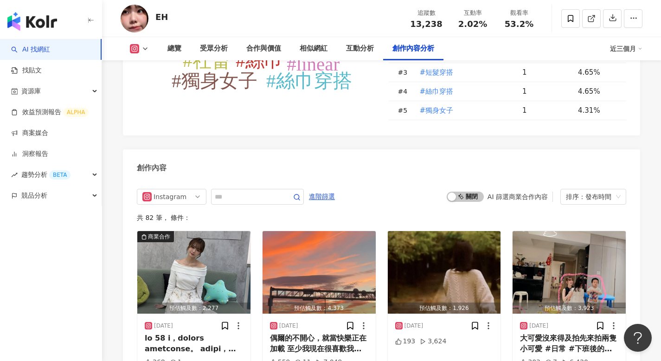
scroll to position [2724, 0]
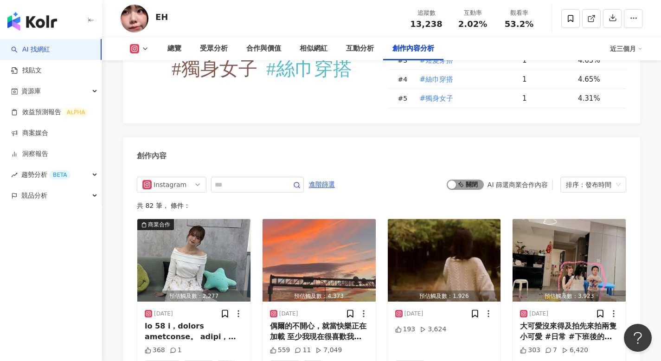
click at [466, 180] on span "啟動 關閉" at bounding box center [465, 185] width 37 height 10
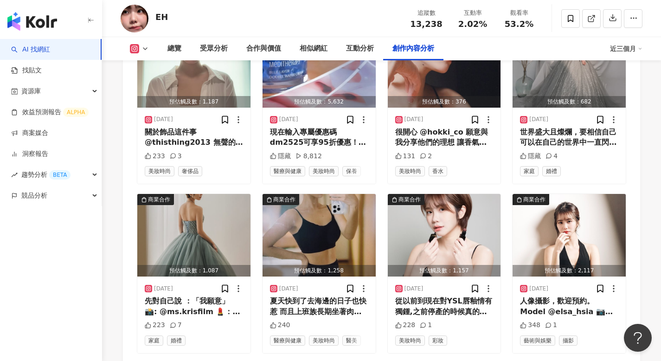
scroll to position [3135, 0]
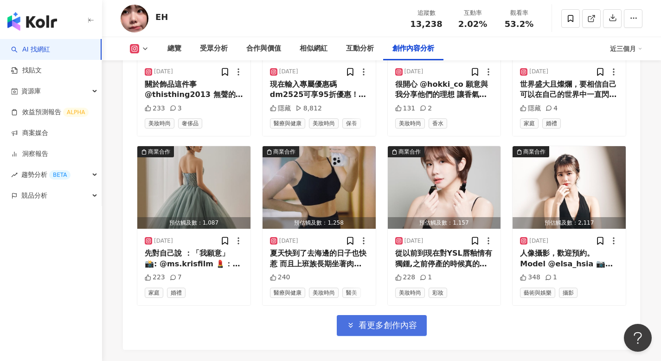
click at [379, 320] on span "看更多創作內容" at bounding box center [388, 325] width 58 height 10
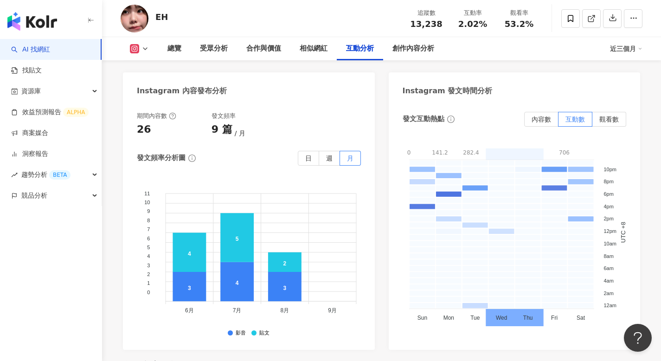
scroll to position [2259, 0]
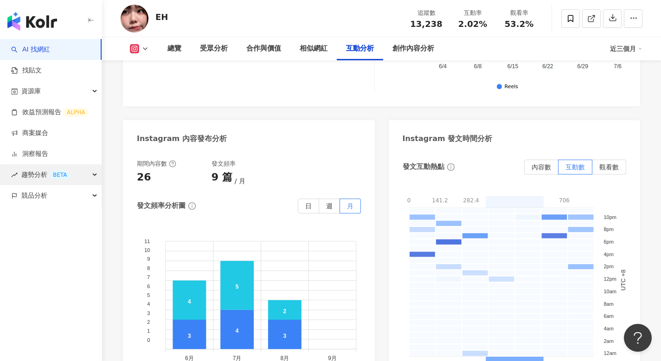
click at [95, 172] on div "趨勢分析 BETA" at bounding box center [51, 174] width 102 height 21
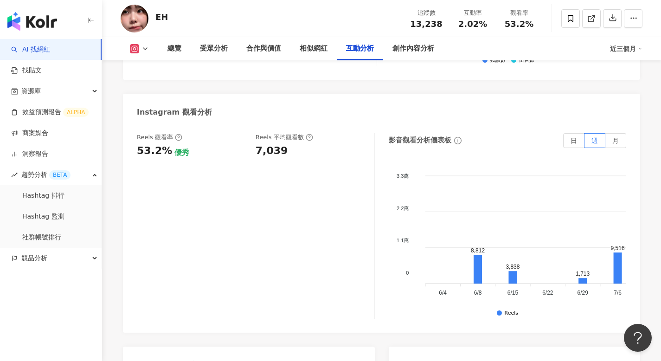
scroll to position [1603, 0]
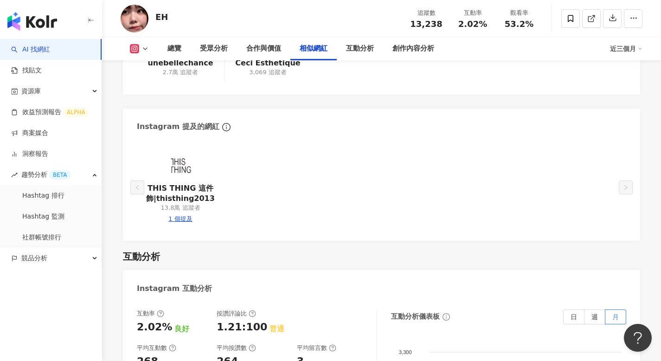
click at [50, 48] on link "AI 找網紅" at bounding box center [30, 49] width 39 height 9
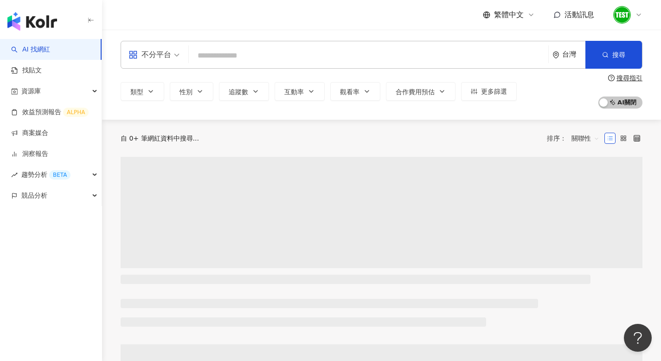
click at [216, 55] on input "search" at bounding box center [369, 56] width 352 height 18
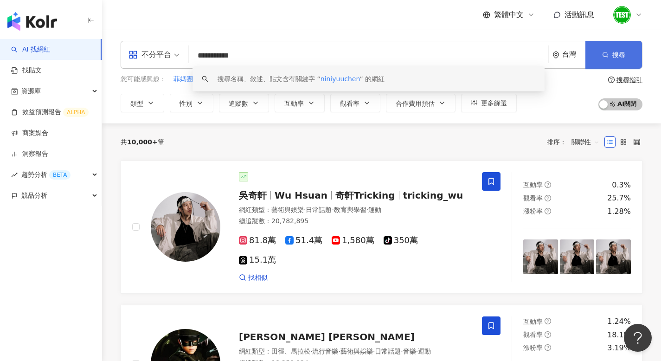
type input "**********"
click at [616, 54] on span "搜尋" at bounding box center [619, 54] width 13 height 7
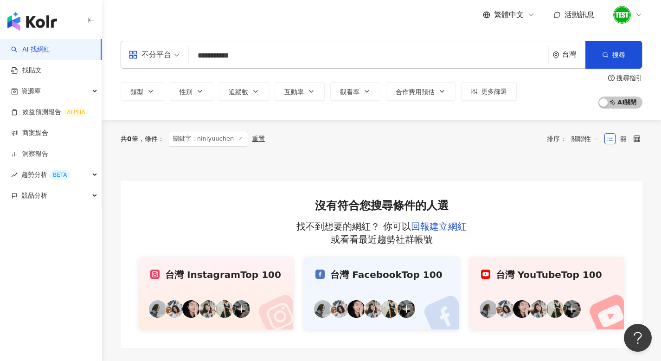
click at [236, 136] on span "關鍵字：niniyuuchen" at bounding box center [208, 139] width 81 height 16
click at [240, 138] on line at bounding box center [241, 138] width 2 height 2
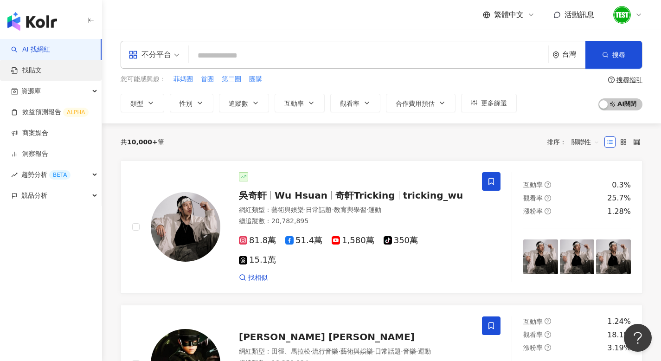
click at [42, 66] on link "找貼文" at bounding box center [26, 70] width 31 height 9
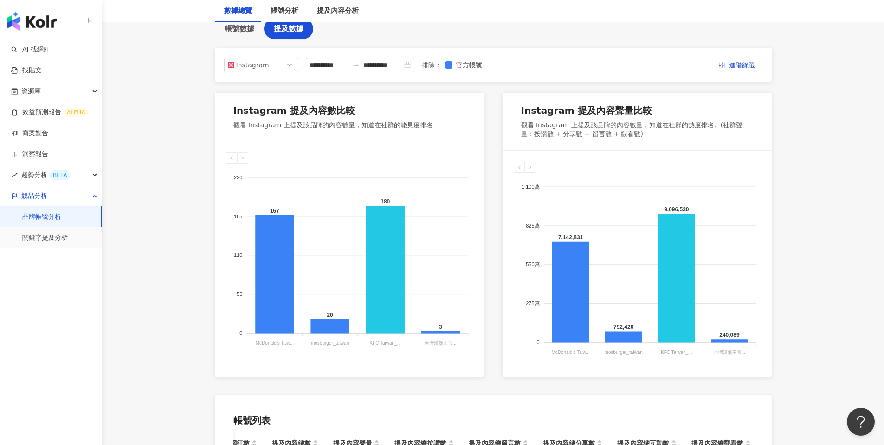
scroll to position [49, 0]
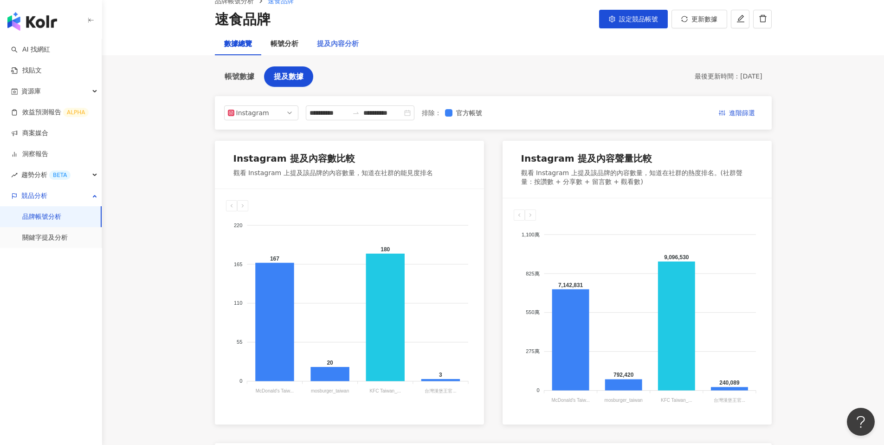
click at [345, 33] on div "提及內容分析" at bounding box center [338, 44] width 60 height 22
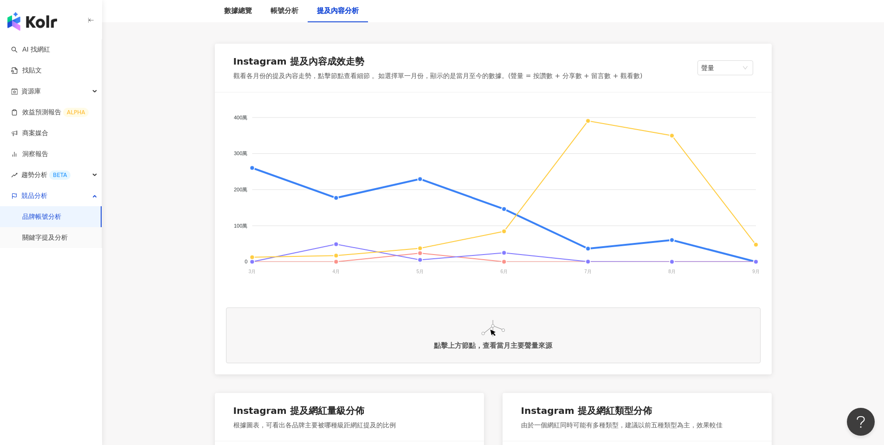
scroll to position [131, 0]
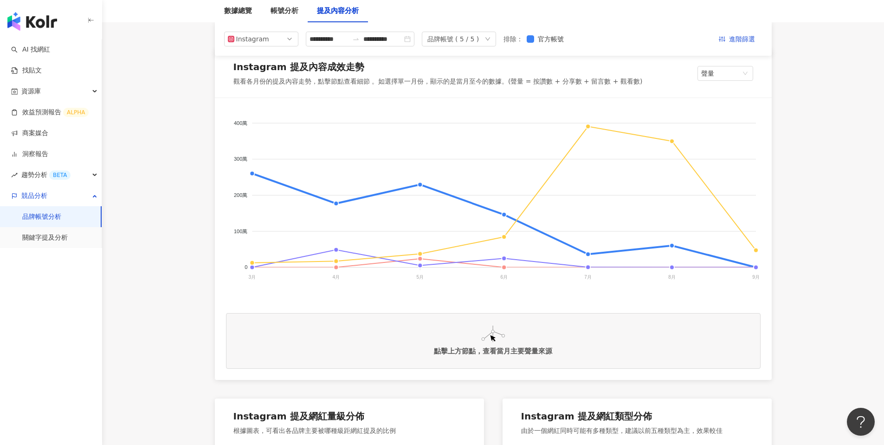
click at [476, 348] on div "點擊上方節點，查看當月主要聲量來源" at bounding box center [493, 351] width 118 height 9
click at [479, 351] on div "點擊上方節點，查看當月主要聲量來源" at bounding box center [493, 351] width 118 height 9
click at [484, 349] on div "點擊上方節點，查看當月主要聲量來源" at bounding box center [493, 351] width 118 height 9
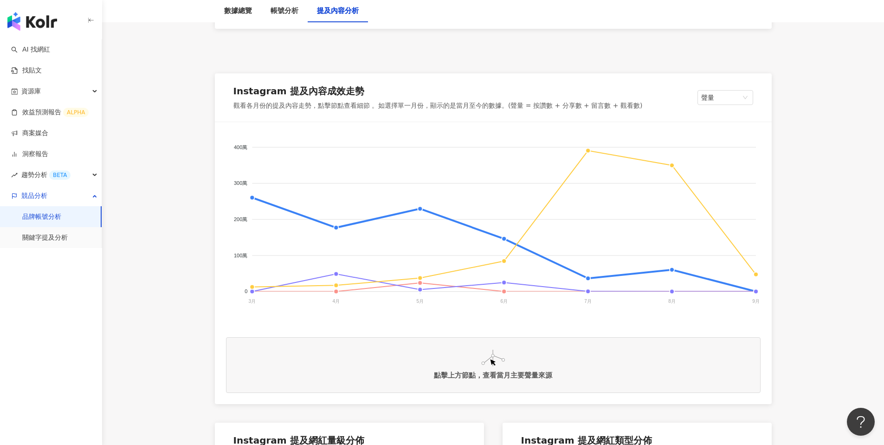
scroll to position [303, 0]
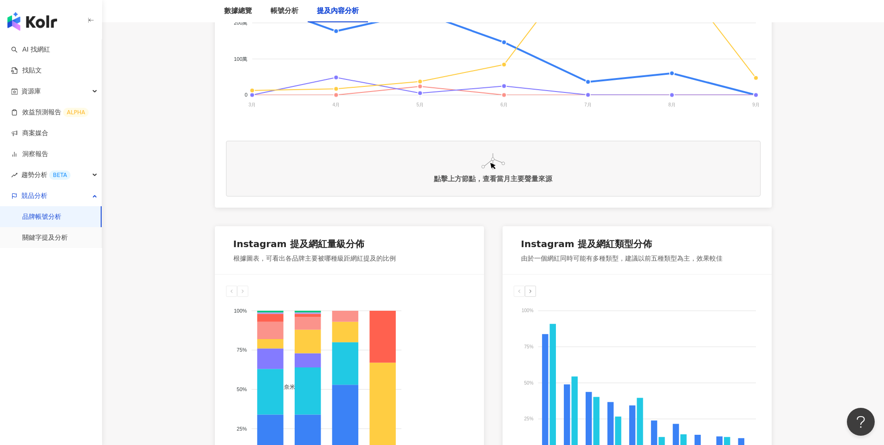
click at [48, 149] on link "洞察報告" at bounding box center [29, 153] width 37 height 9
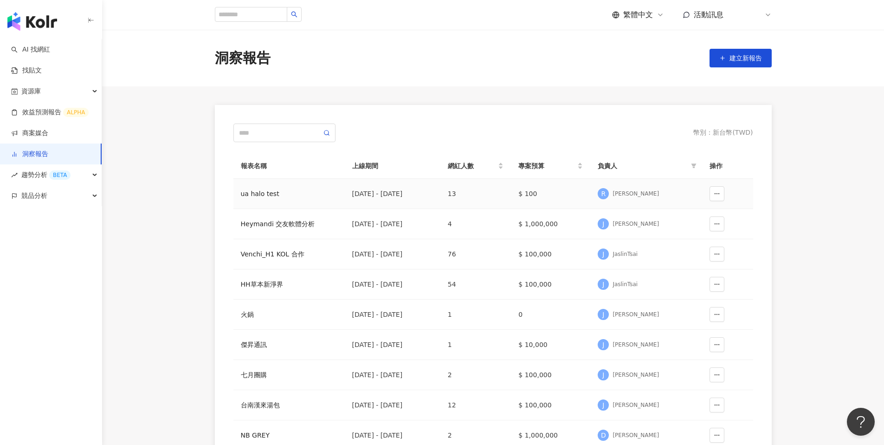
click at [290, 191] on div "ua halo test" at bounding box center [289, 193] width 97 height 10
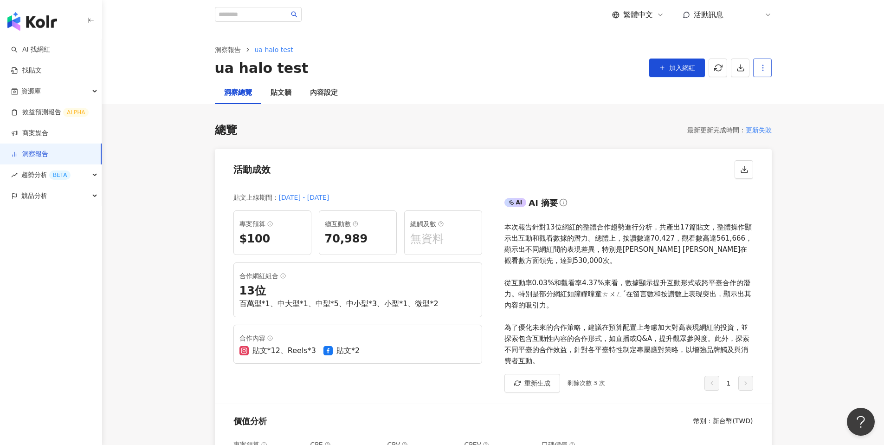
click at [764, 69] on icon "button" at bounding box center [763, 68] width 8 height 8
click at [770, 89] on div "設定報告" at bounding box center [779, 90] width 36 height 10
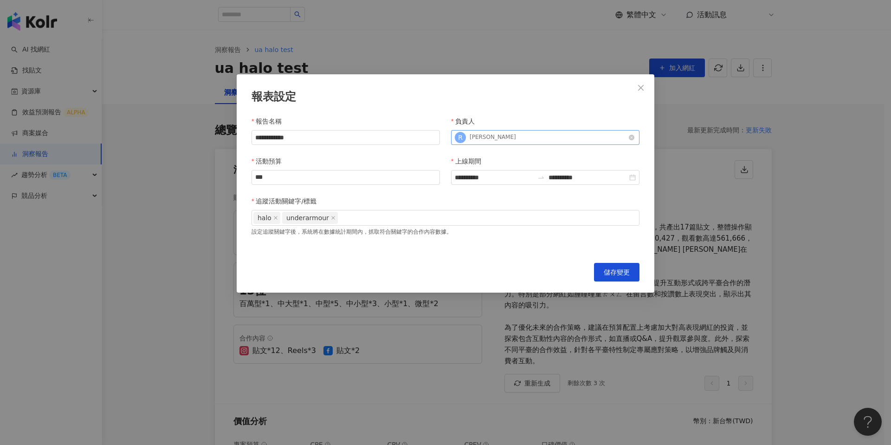
click at [532, 142] on div "R Ray Peng" at bounding box center [540, 137] width 171 height 14
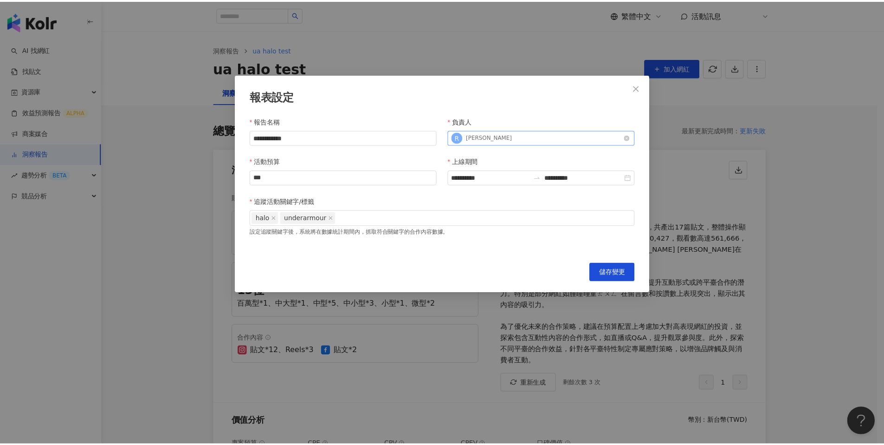
scroll to position [656, 0]
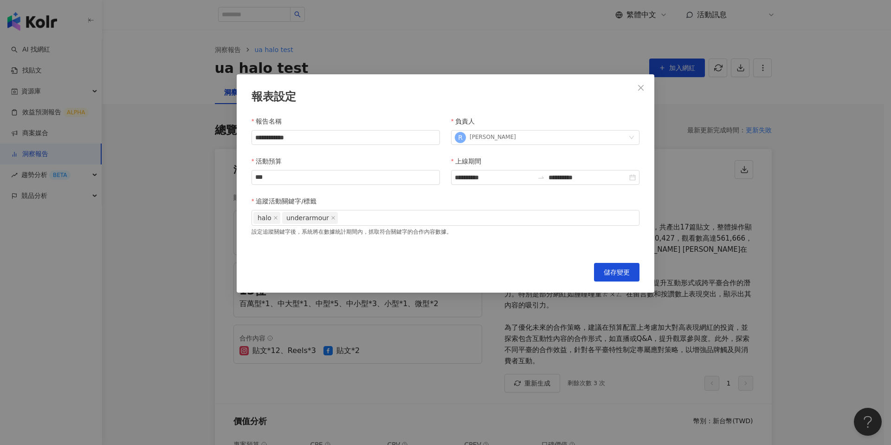
click at [535, 107] on div "**********" at bounding box center [446, 183] width 418 height 218
click at [494, 139] on div "R Ray Peng" at bounding box center [540, 137] width 171 height 14
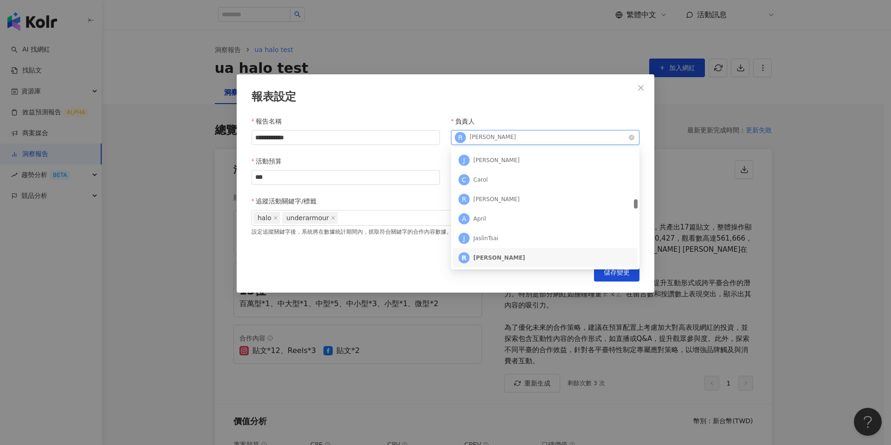
click at [494, 139] on div "R Ray Peng" at bounding box center [540, 137] width 171 height 14
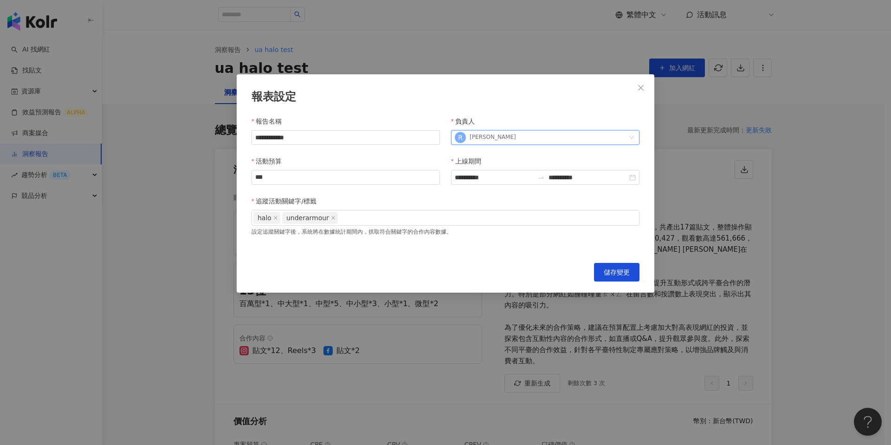
click at [501, 98] on div "報表設定" at bounding box center [446, 97] width 388 height 16
click at [493, 138] on div "Ray Peng" at bounding box center [493, 137] width 46 height 8
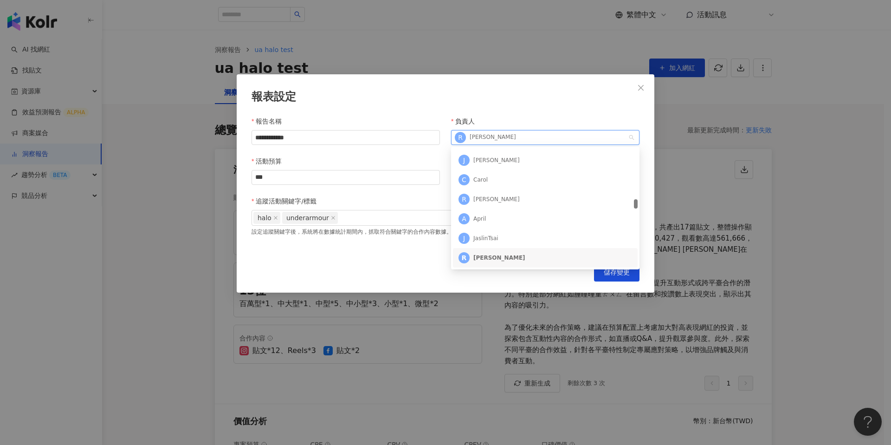
click at [508, 111] on div "**********" at bounding box center [446, 183] width 418 height 218
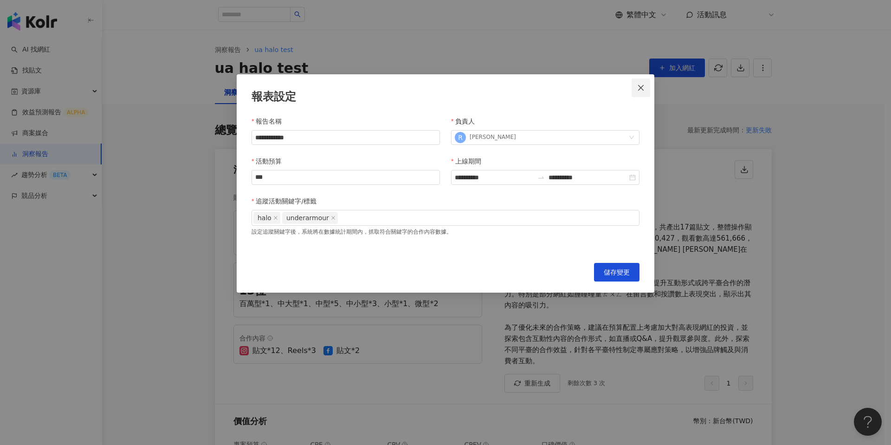
click at [644, 91] on icon "close" at bounding box center [640, 87] width 7 height 7
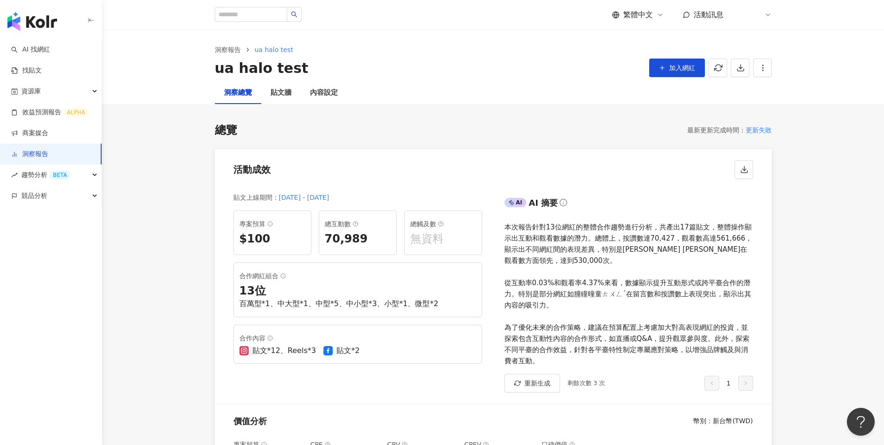
click at [724, 92] on div "洞察總覽 貼文牆 內容設定" at bounding box center [493, 93] width 594 height 22
click at [276, 94] on div "貼文牆" at bounding box center [281, 92] width 21 height 11
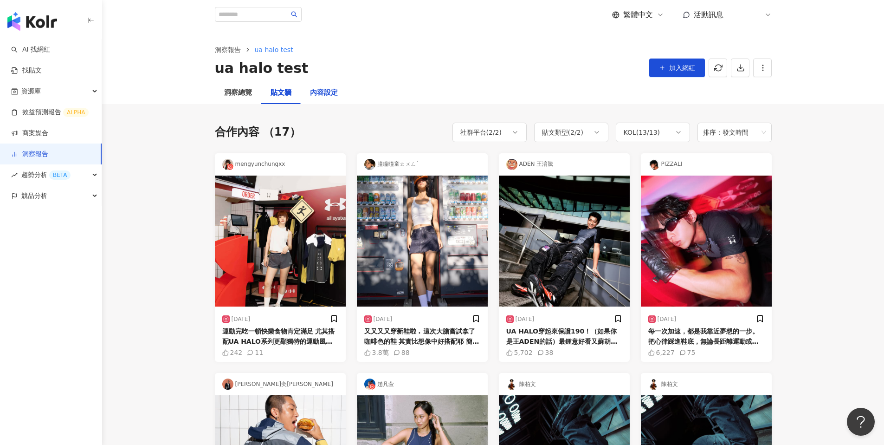
click at [323, 91] on div "內容設定" at bounding box center [324, 92] width 28 height 11
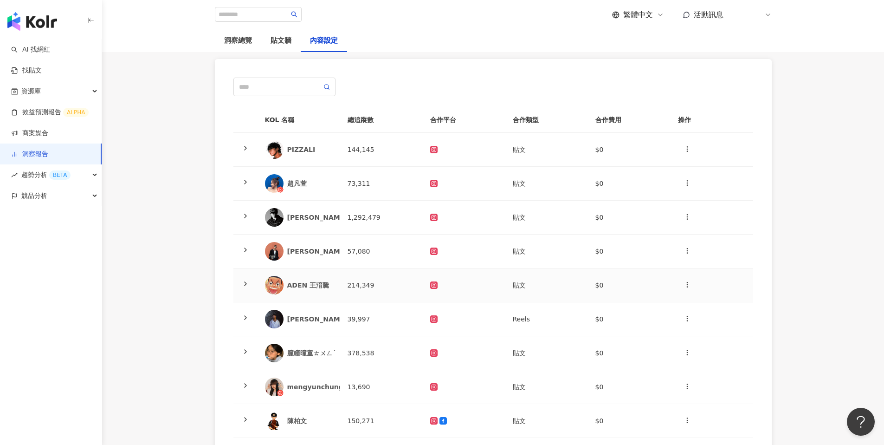
scroll to position [97, 0]
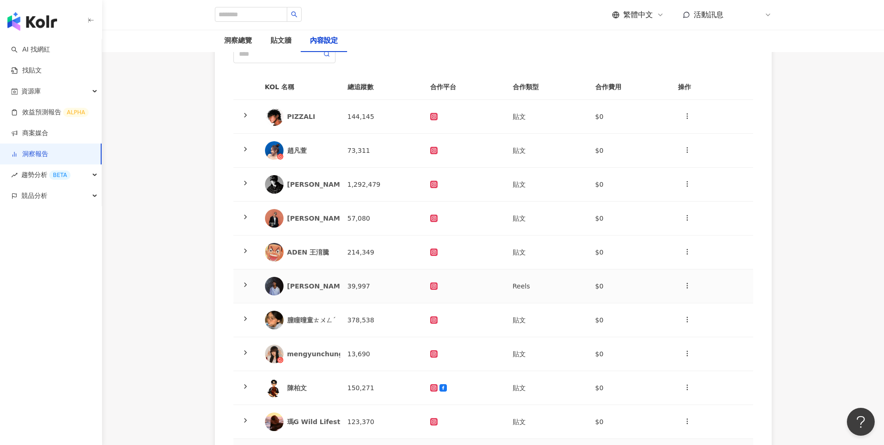
click at [242, 288] on span at bounding box center [245, 285] width 7 height 7
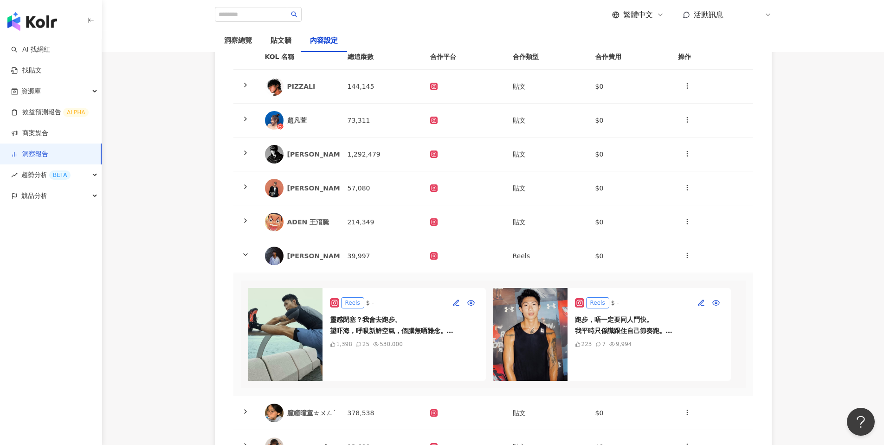
scroll to position [133, 0]
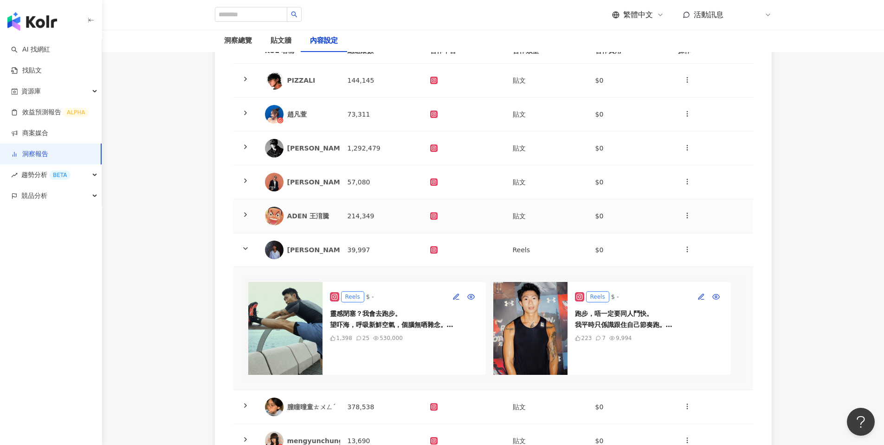
click at [245, 216] on icon at bounding box center [245, 214] width 7 height 7
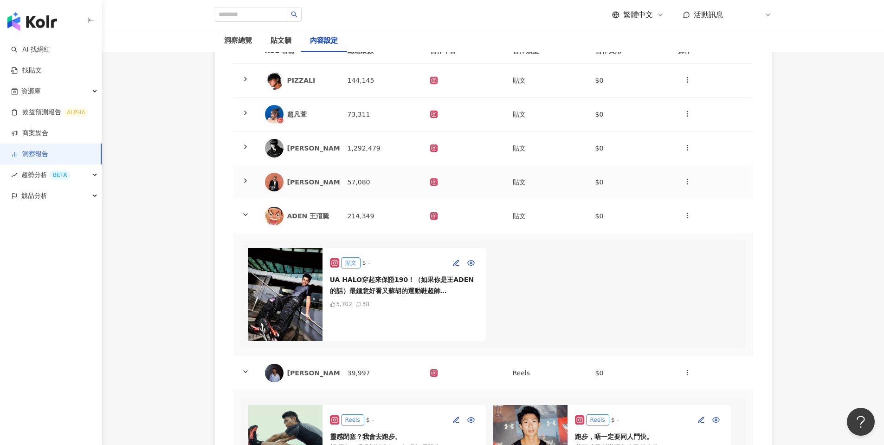
click at [244, 192] on td at bounding box center [245, 182] width 24 height 34
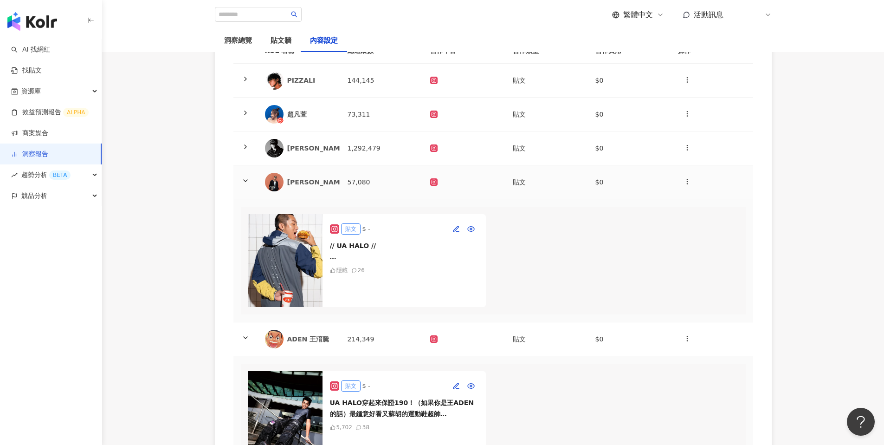
click at [242, 181] on icon at bounding box center [245, 180] width 7 height 7
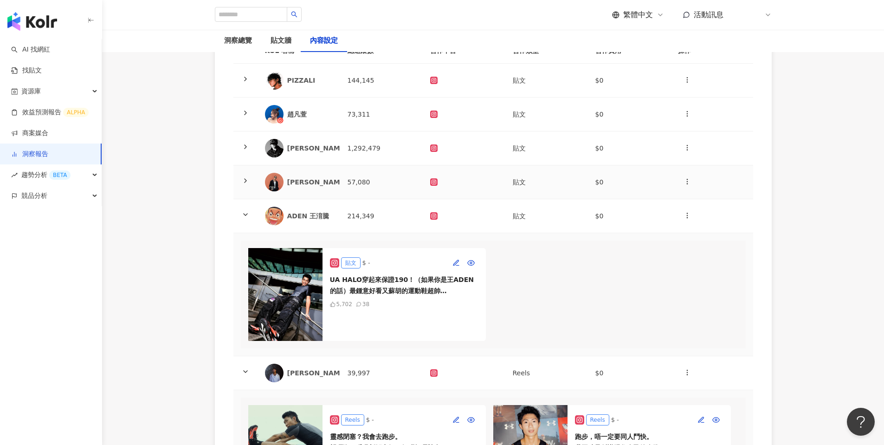
click at [243, 175] on td at bounding box center [245, 182] width 24 height 34
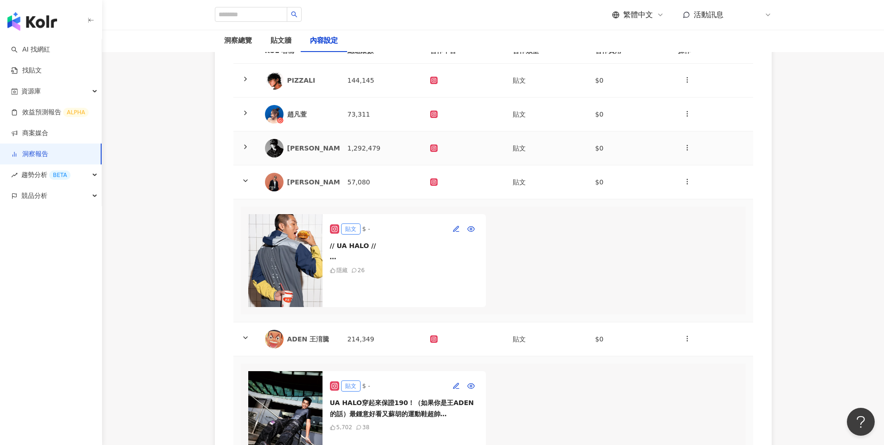
click at [246, 143] on icon at bounding box center [245, 146] width 7 height 7
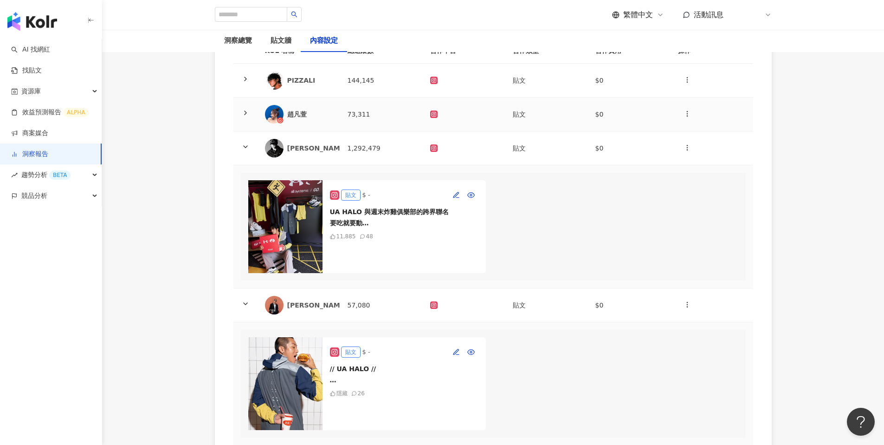
click at [249, 119] on td at bounding box center [245, 114] width 24 height 34
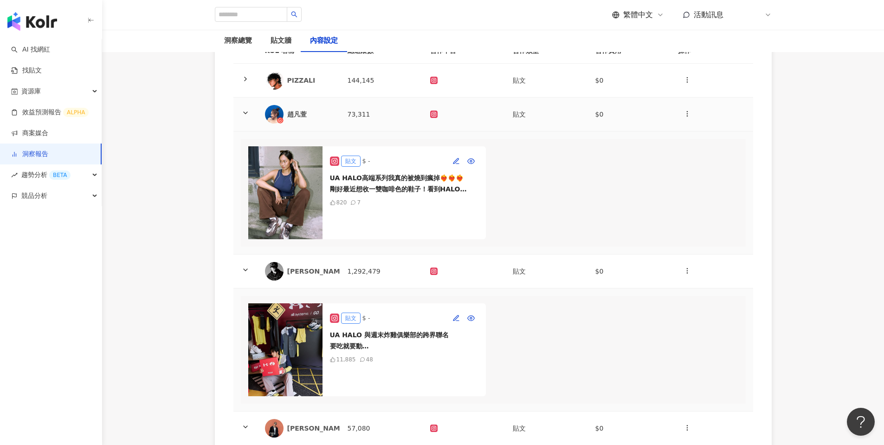
click at [246, 113] on icon at bounding box center [245, 112] width 7 height 7
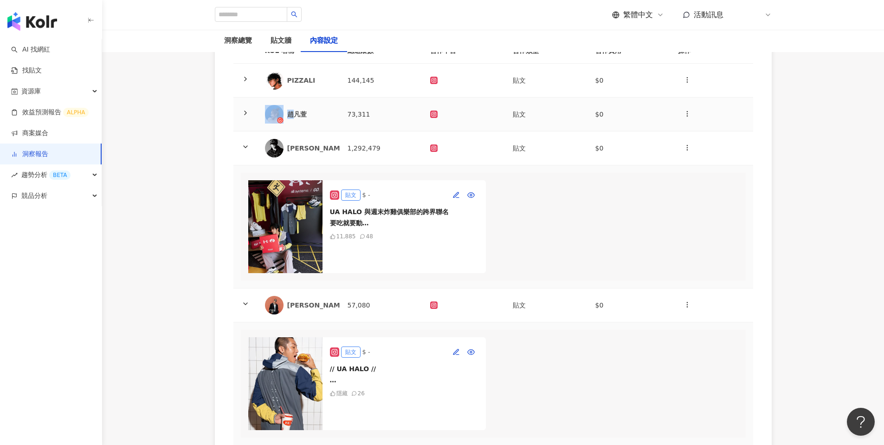
click at [246, 113] on icon at bounding box center [245, 112] width 7 height 7
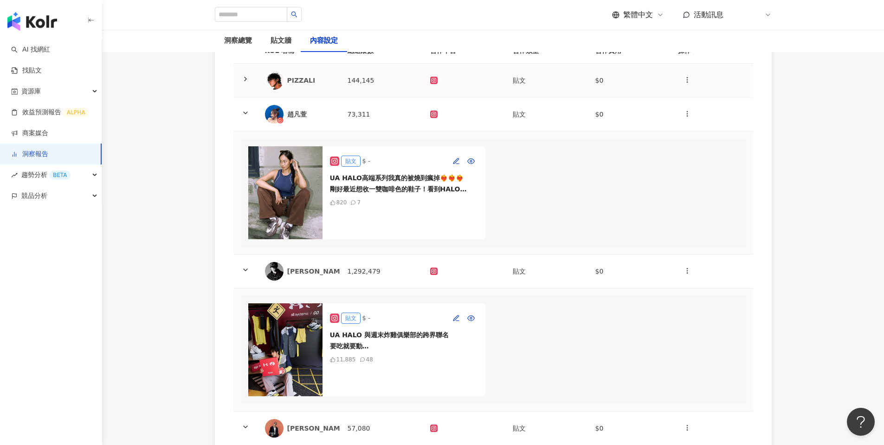
click at [250, 79] on td at bounding box center [245, 81] width 24 height 34
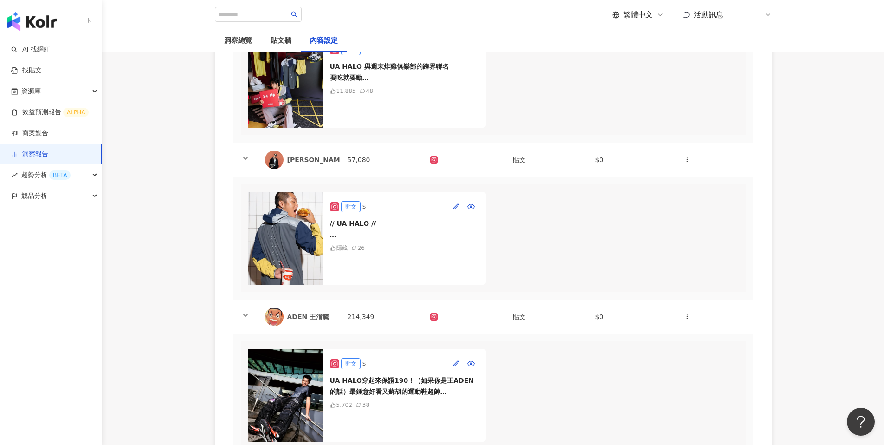
scroll to position [381, 0]
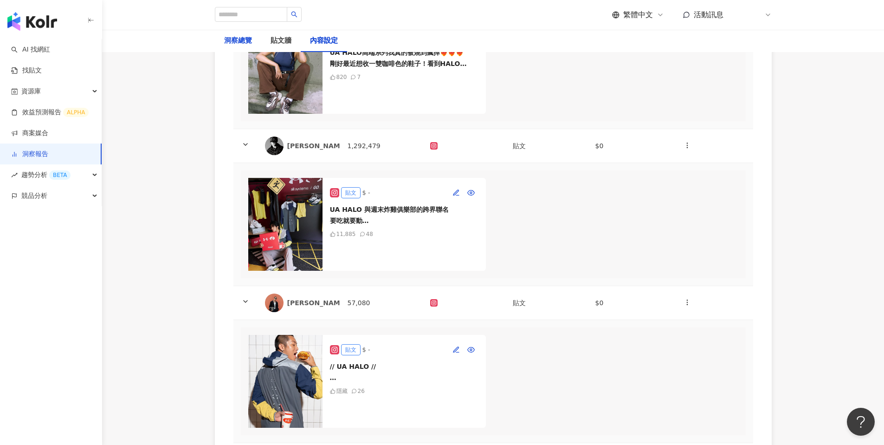
click at [227, 41] on div "洞察總覽" at bounding box center [238, 40] width 28 height 11
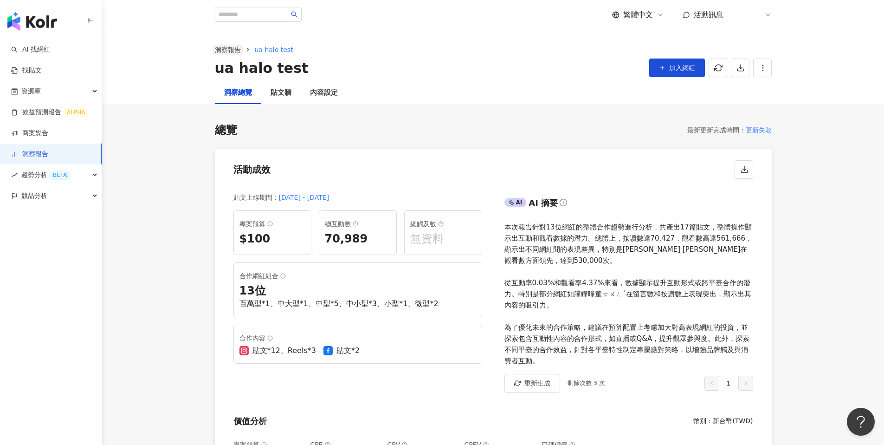
click at [233, 49] on link "洞察報告" at bounding box center [228, 50] width 30 height 10
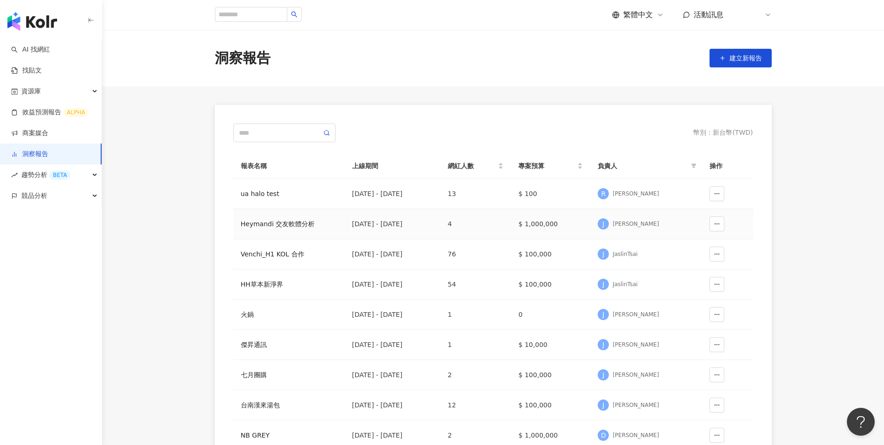
click at [294, 224] on div "Heymandi 交友軟體分析" at bounding box center [289, 224] width 97 height 10
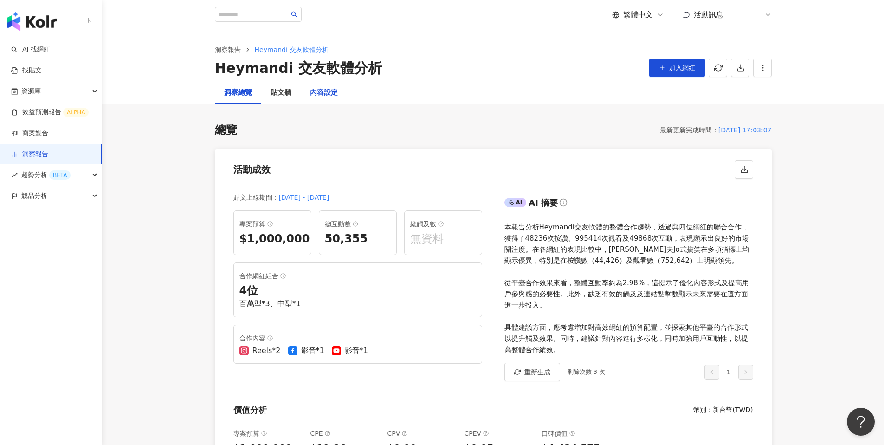
click at [323, 93] on div "內容設定" at bounding box center [324, 92] width 28 height 11
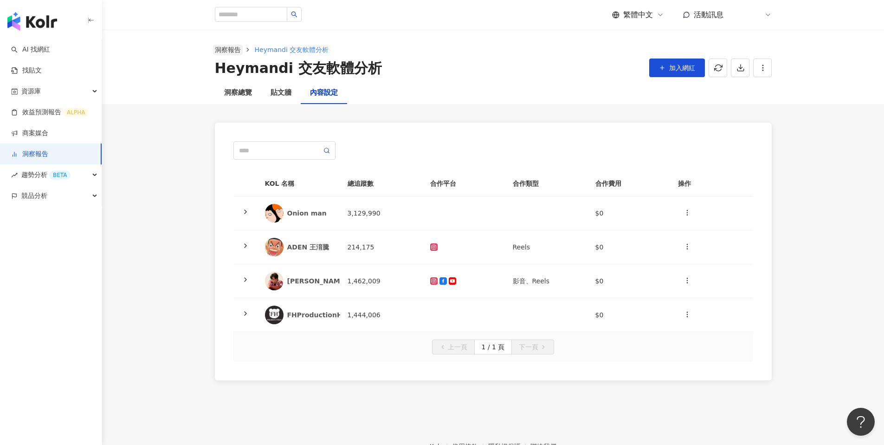
click at [226, 46] on link "洞察報告" at bounding box center [228, 50] width 30 height 10
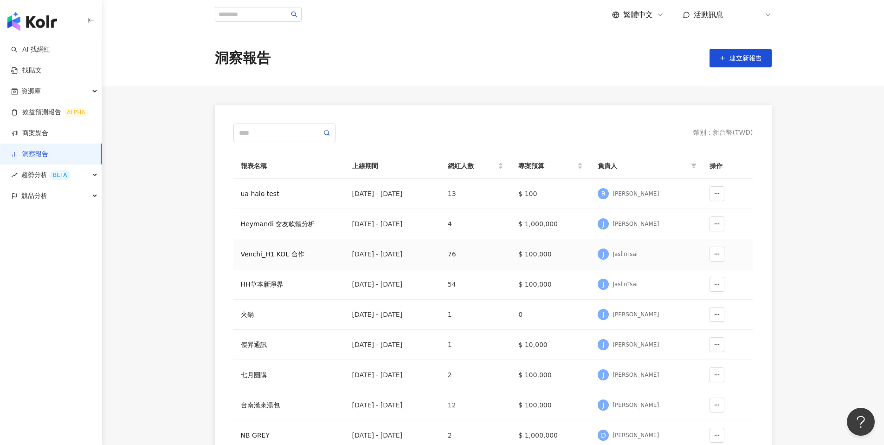
click at [278, 253] on div "Venchi_H1 KOL 合作" at bounding box center [289, 254] width 97 height 10
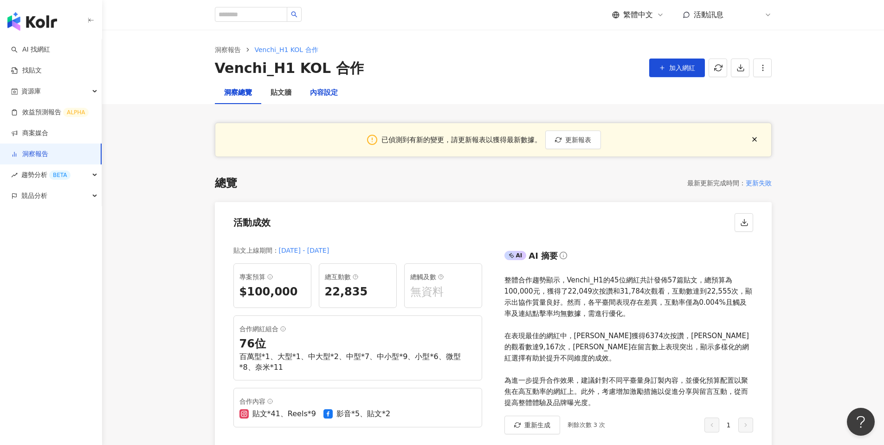
click at [326, 92] on div "內容設定" at bounding box center [324, 92] width 28 height 11
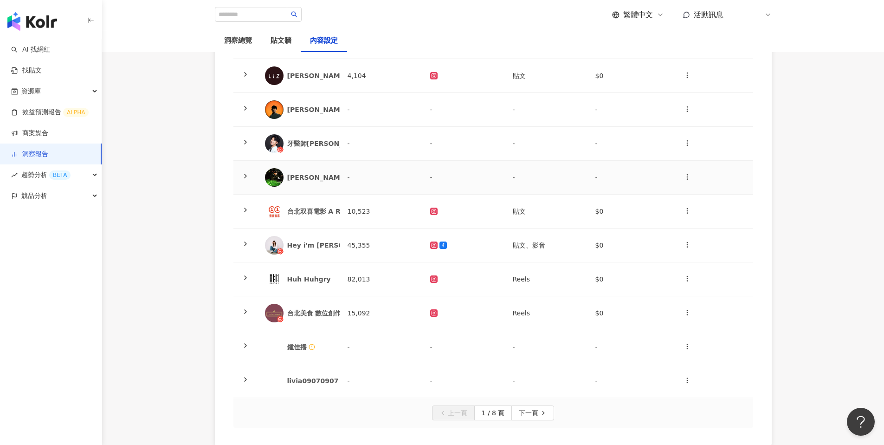
scroll to position [238, 0]
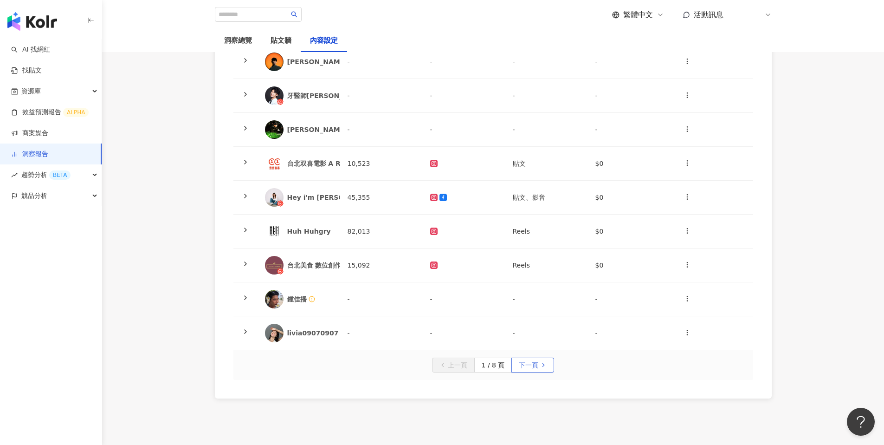
click at [541, 362] on icon "button" at bounding box center [543, 365] width 6 height 6
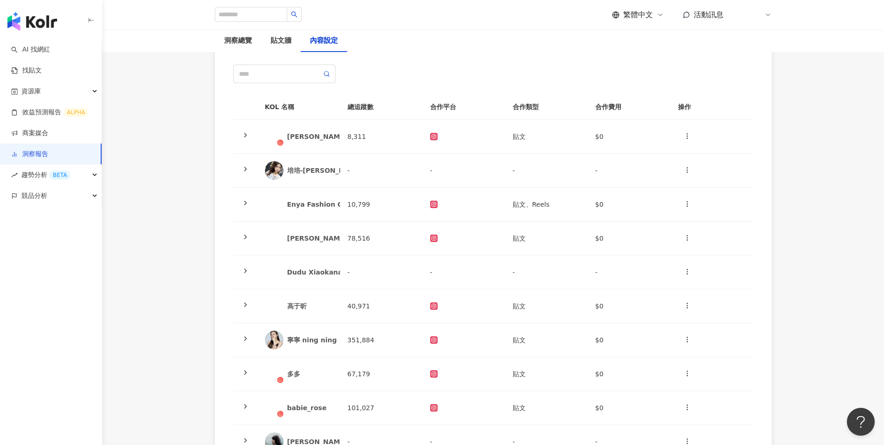
scroll to position [123, 0]
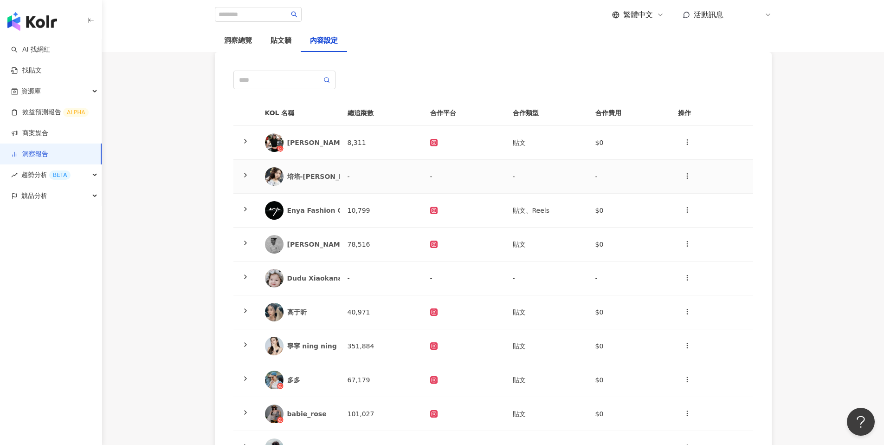
click at [297, 178] on div "培培-Jenny" at bounding box center [329, 176] width 84 height 9
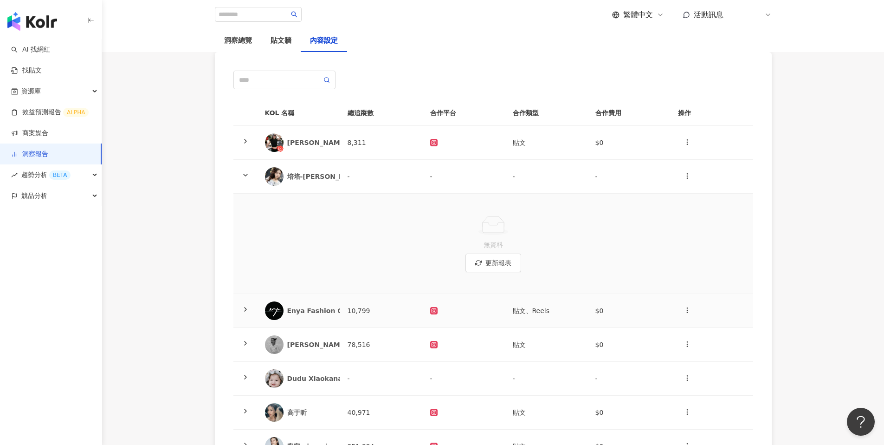
click at [288, 306] on div "Enya Fashion Queen" at bounding box center [324, 310] width 74 height 9
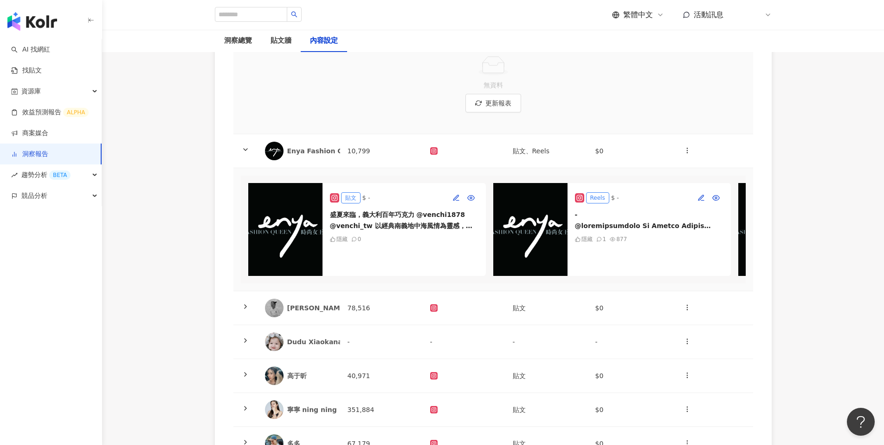
scroll to position [330, 0]
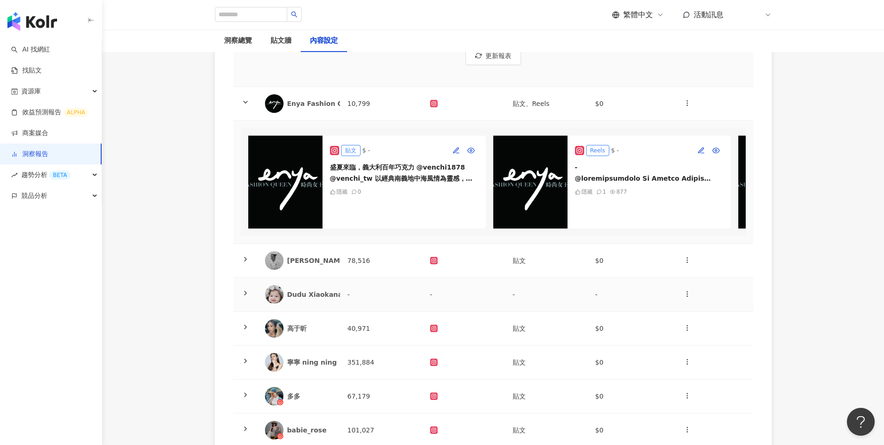
click at [313, 304] on div "Dudu Xiaokanai" at bounding box center [299, 294] width 68 height 19
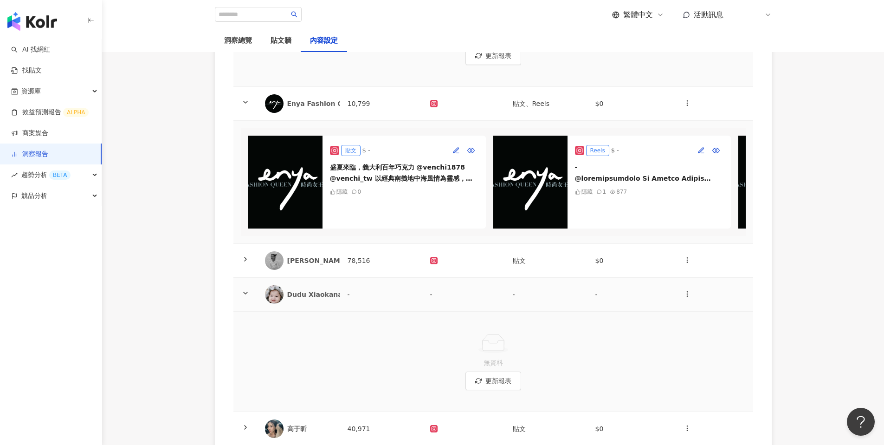
click at [280, 300] on img at bounding box center [274, 294] width 19 height 19
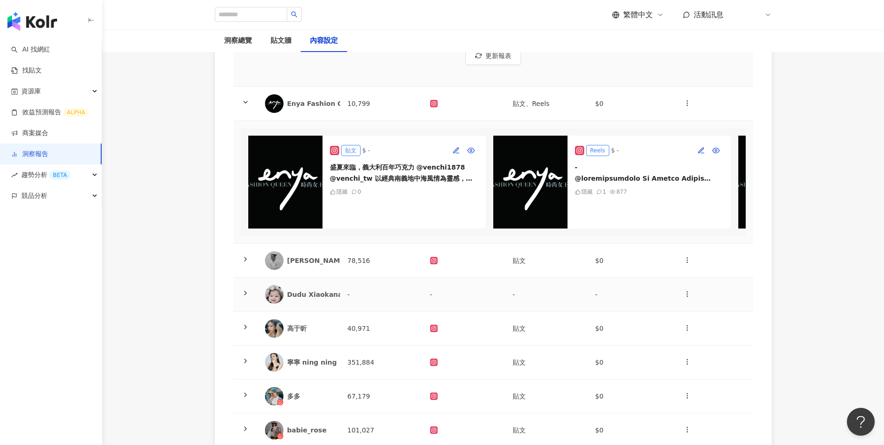
click at [270, 302] on img at bounding box center [274, 294] width 19 height 19
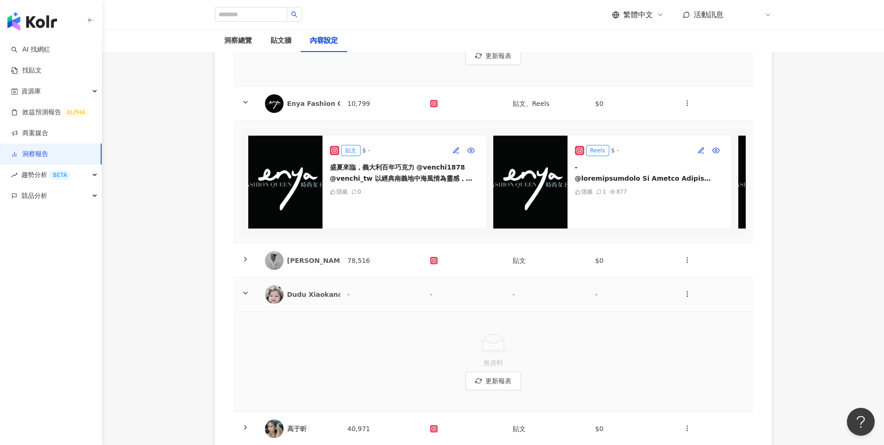
click at [306, 299] on div "Dudu Xiaokanai" at bounding box center [320, 294] width 66 height 9
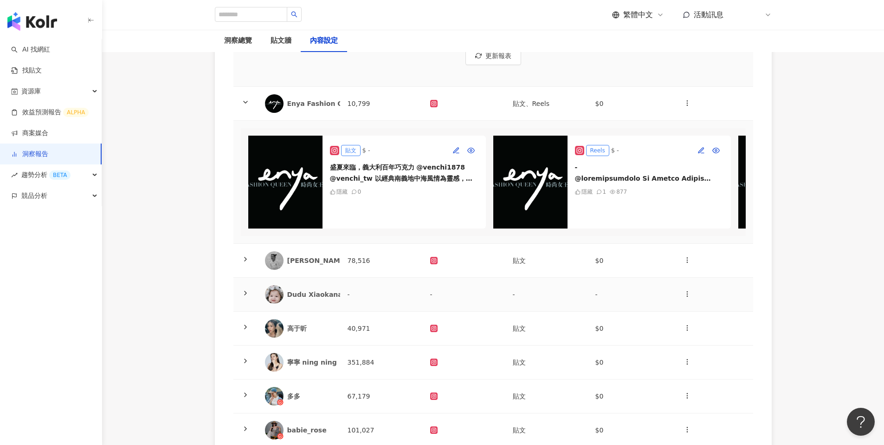
click at [306, 299] on div "Dudu Xiaokanai" at bounding box center [320, 294] width 66 height 9
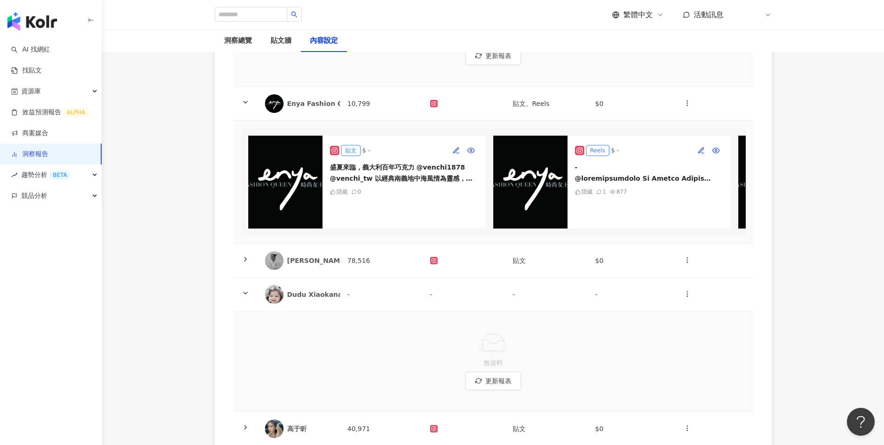
click at [307, 298] on div "Dudu Xiaokanai" at bounding box center [320, 294] width 66 height 9
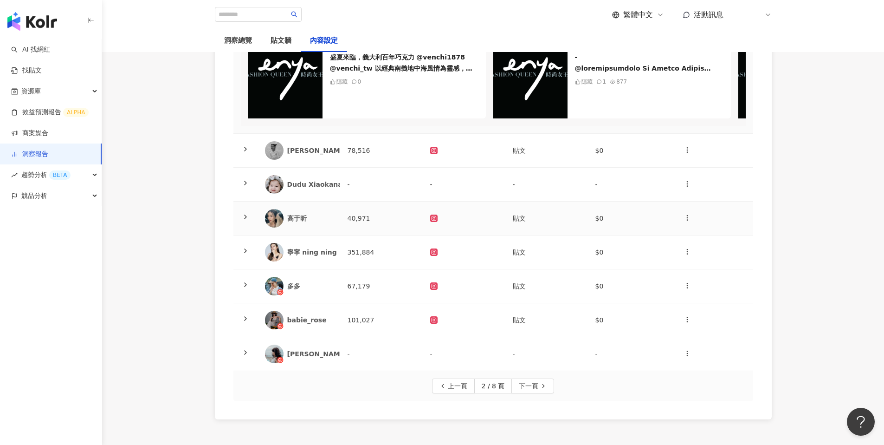
scroll to position [446, 0]
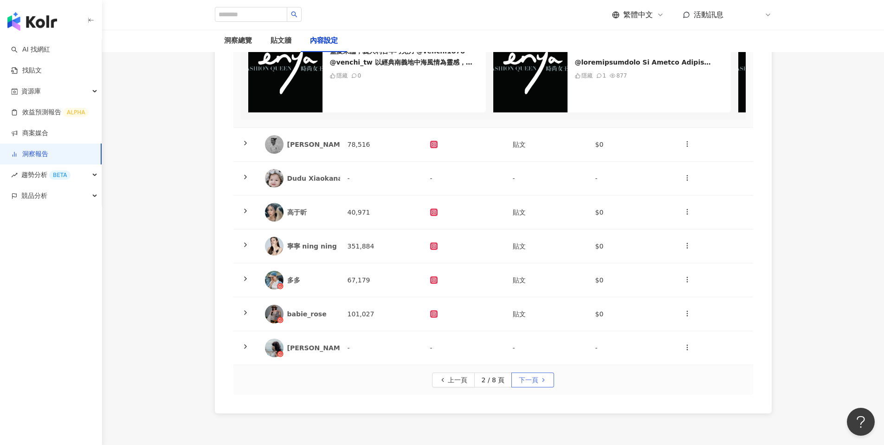
click at [533, 385] on span "下一頁" at bounding box center [528, 380] width 19 height 15
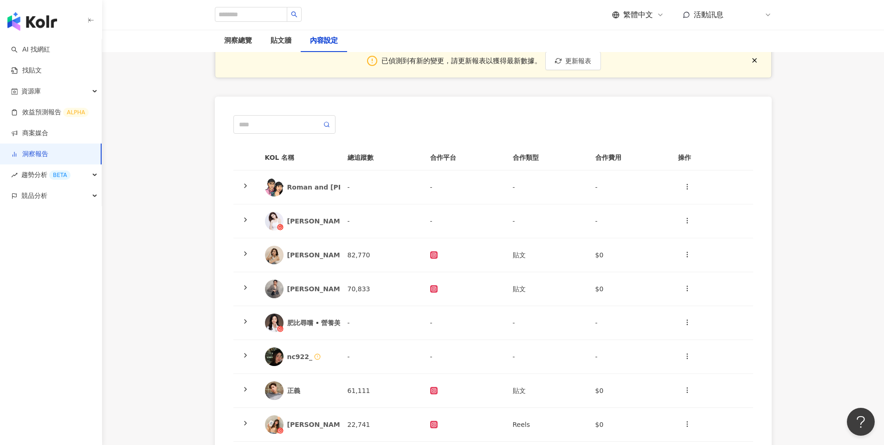
scroll to position [0, 0]
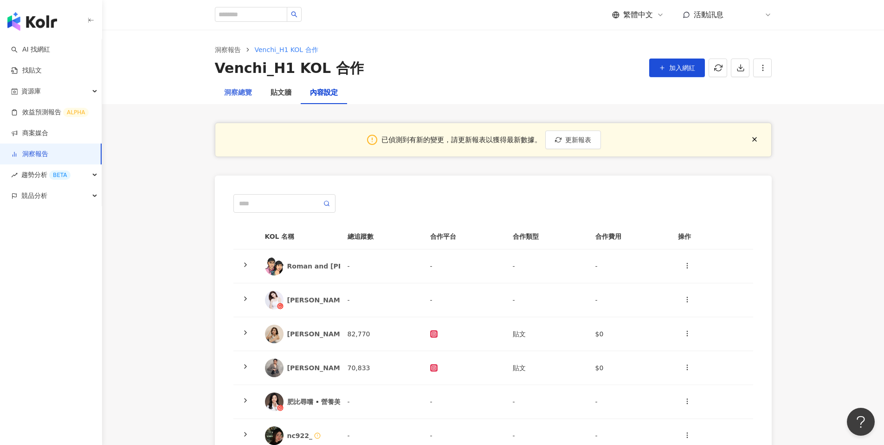
click at [240, 98] on div "洞察總覽" at bounding box center [238, 93] width 46 height 22
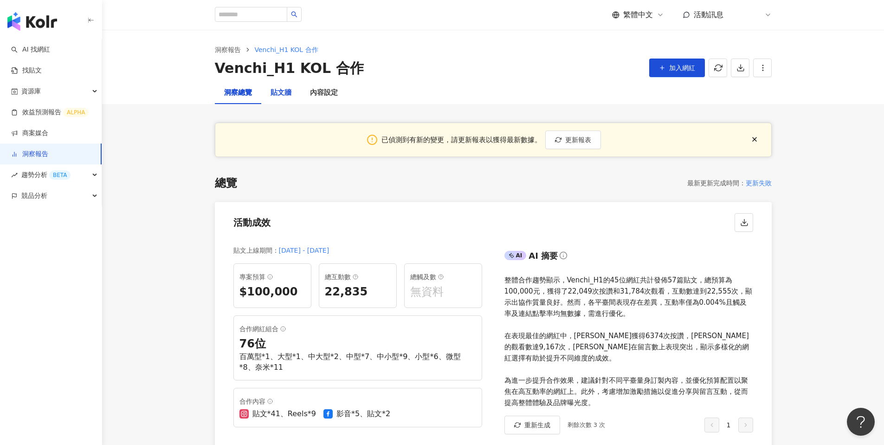
click at [278, 91] on div "貼文牆" at bounding box center [281, 92] width 21 height 11
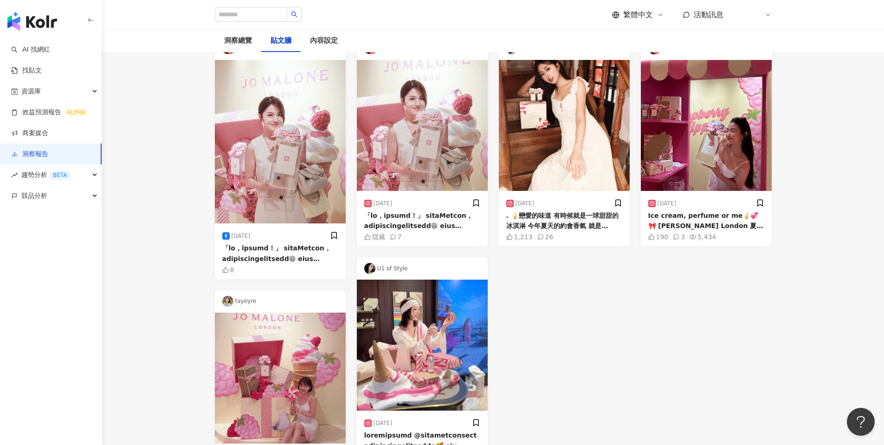
scroll to position [260, 0]
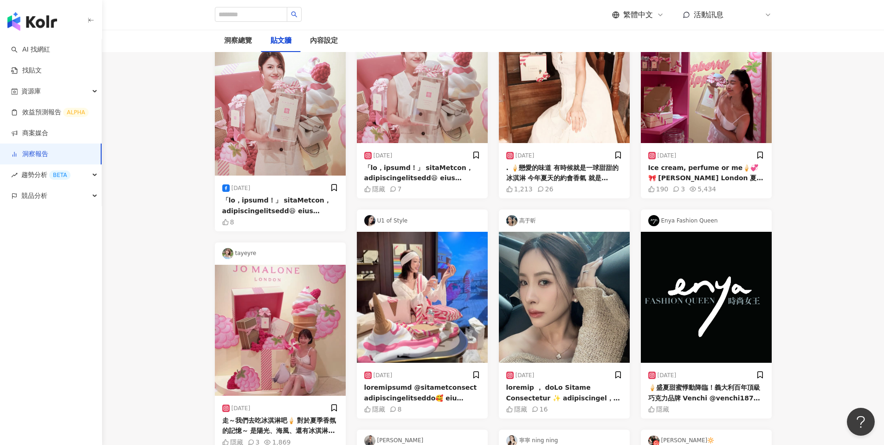
click at [393, 12] on div "葛瑞絲Gracee" at bounding box center [422, 1] width 131 height 22
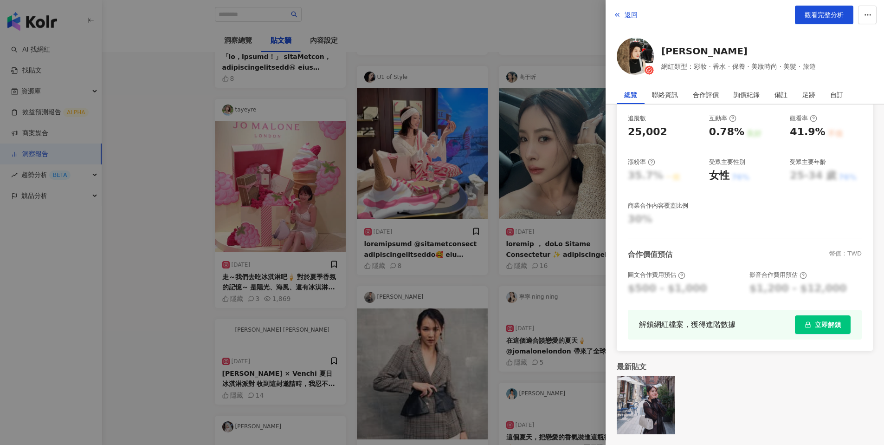
scroll to position [409, 0]
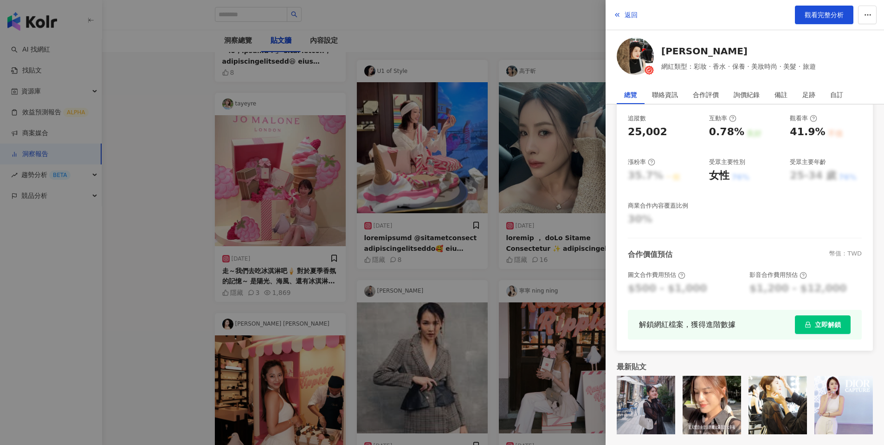
click at [489, 233] on div at bounding box center [442, 222] width 884 height 445
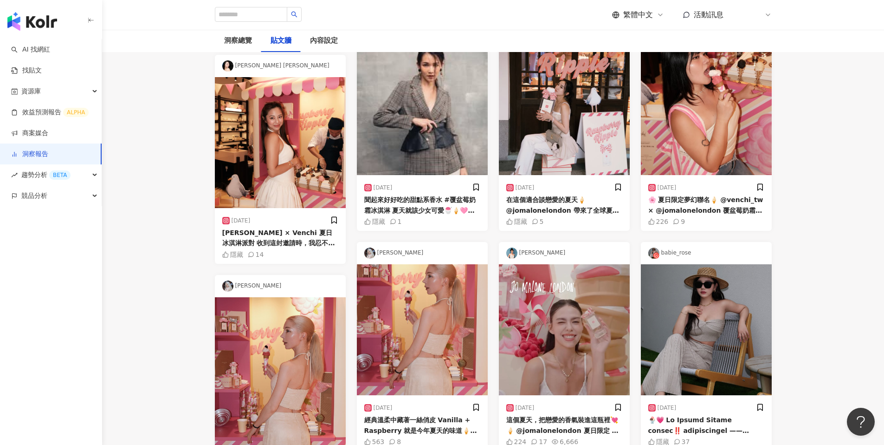
scroll to position [673, 0]
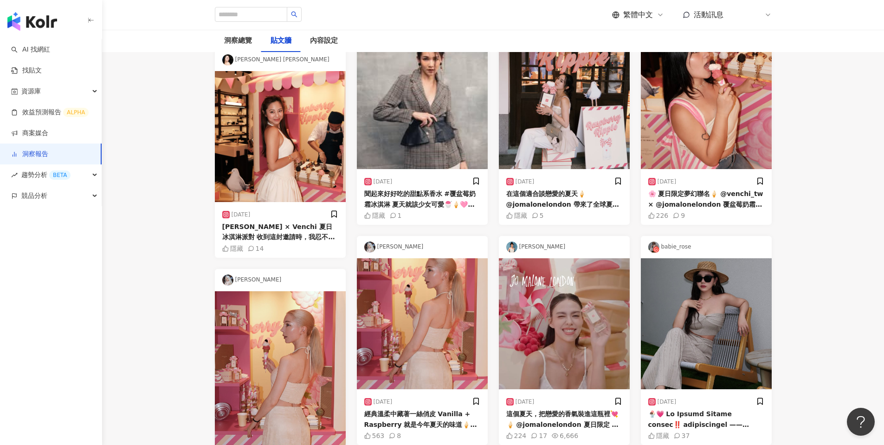
click at [419, 169] on img at bounding box center [422, 103] width 131 height 131
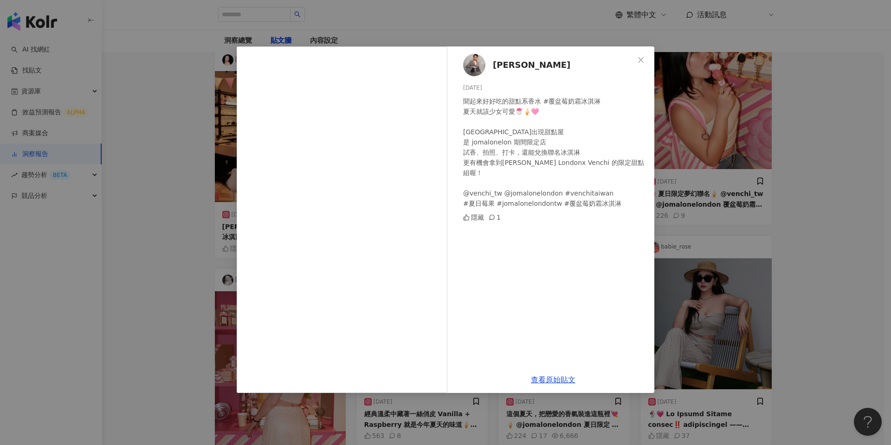
click at [818, 138] on div "陳韋利 2025/7/11 聞起來好好吃的甜點系香水 #覆盆莓奶霜冰淇淋 夏天就該少女可愛🍧🍦🩷 大稻埕出現甜點屋 是 jomalonelon 期間限定店 試…" at bounding box center [445, 222] width 891 height 445
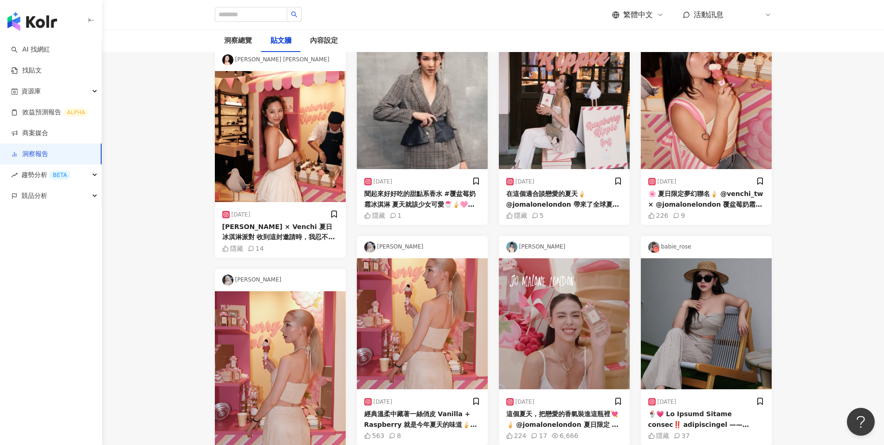
click at [384, 38] on div "陳韋利" at bounding box center [422, 27] width 131 height 22
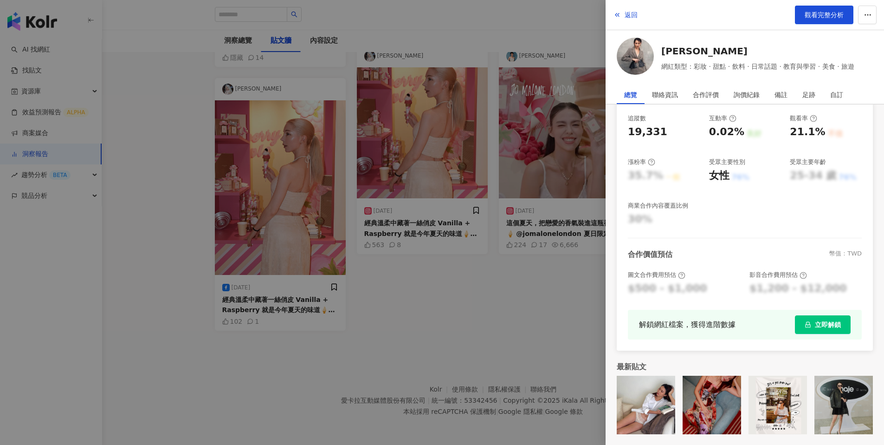
scroll to position [0, 0]
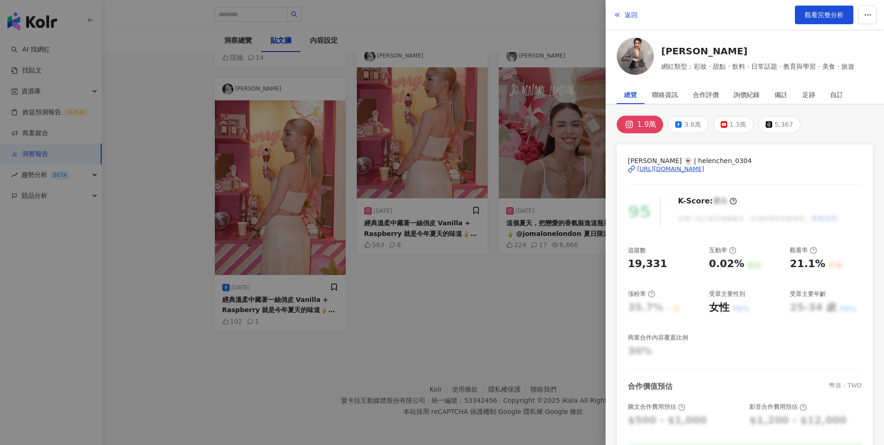
click at [215, 201] on div at bounding box center [442, 222] width 884 height 445
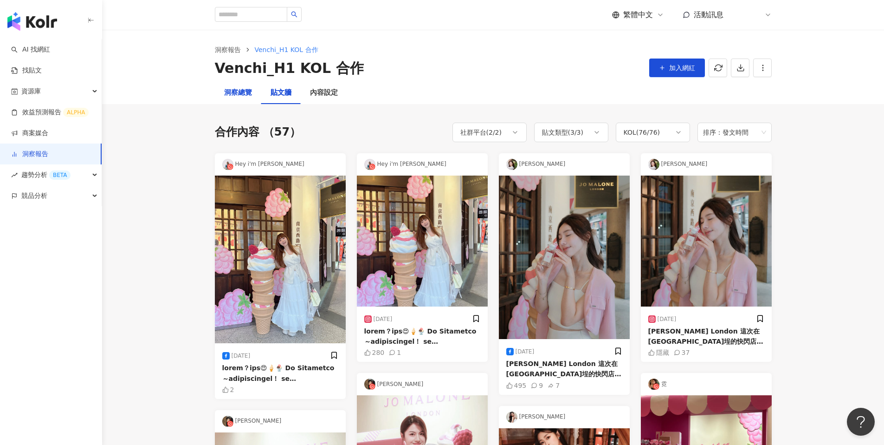
click at [242, 92] on div "洞察總覽" at bounding box center [238, 92] width 28 height 11
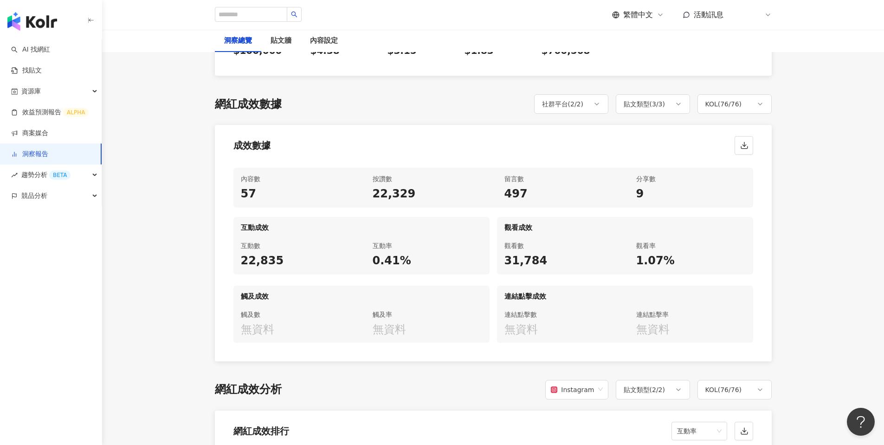
scroll to position [401, 0]
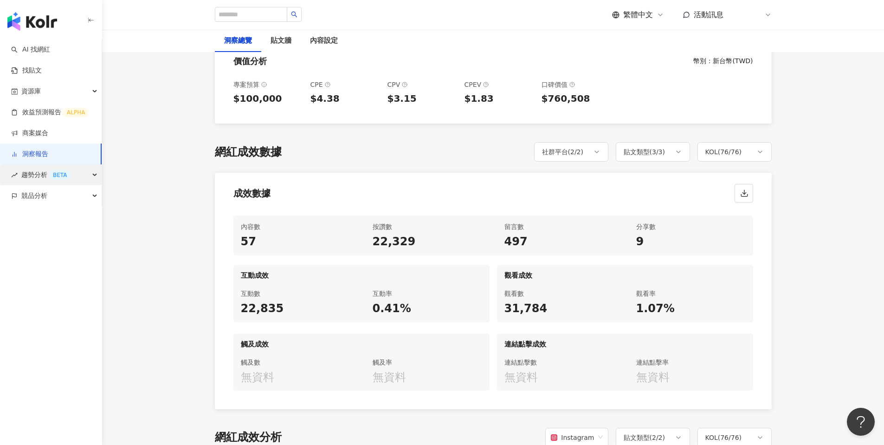
click at [29, 179] on span "趨勢分析 BETA" at bounding box center [45, 174] width 49 height 21
click at [56, 234] on link "社群帳號排行" at bounding box center [41, 237] width 39 height 9
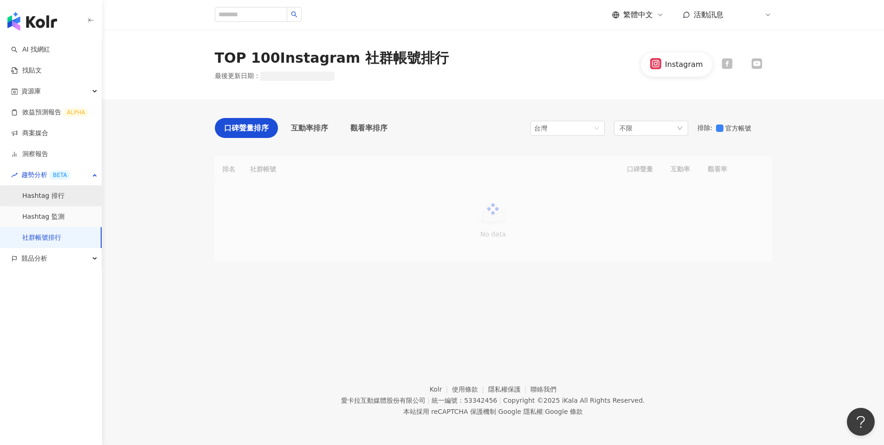
click at [61, 196] on link "Hashtag 排行" at bounding box center [43, 195] width 42 height 9
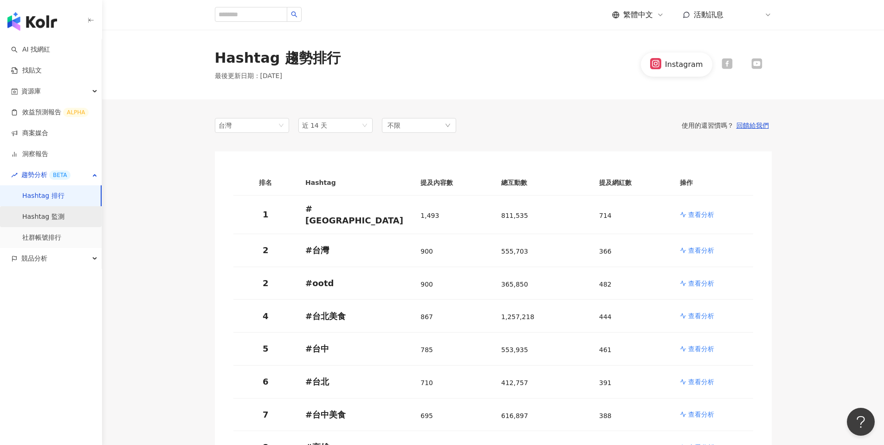
click at [60, 219] on link "Hashtag 監測" at bounding box center [43, 216] width 42 height 9
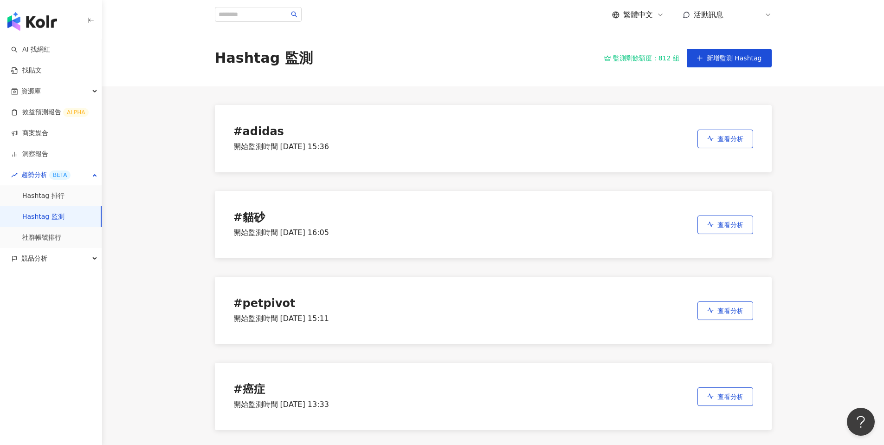
click at [307, 149] on div "開始監測時間 2025/9/2 15:36" at bounding box center [281, 147] width 96 height 10
click at [714, 137] on button "查看分析" at bounding box center [726, 138] width 56 height 19
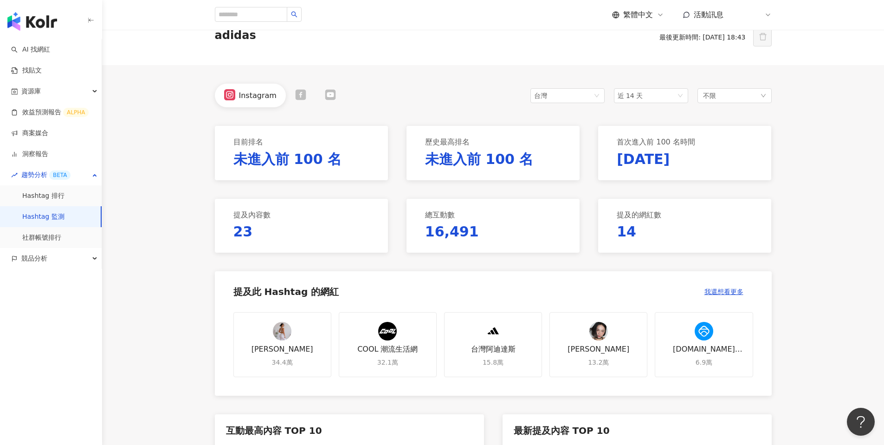
scroll to position [48, 0]
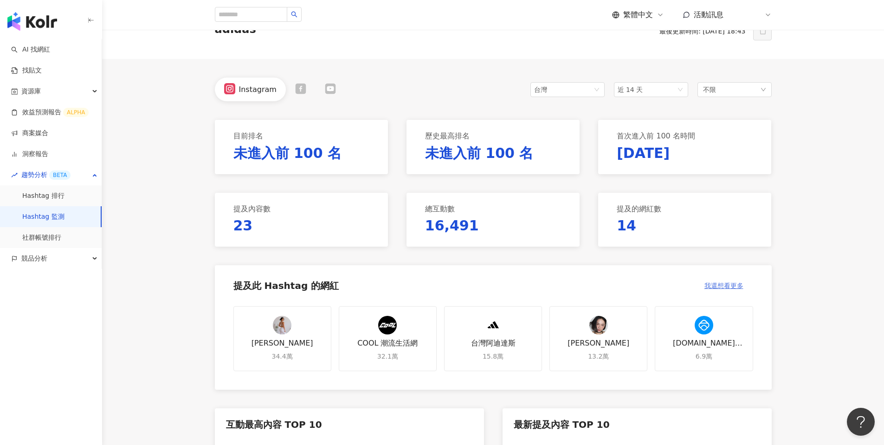
click at [716, 282] on span "我還想看更多" at bounding box center [724, 285] width 39 height 7
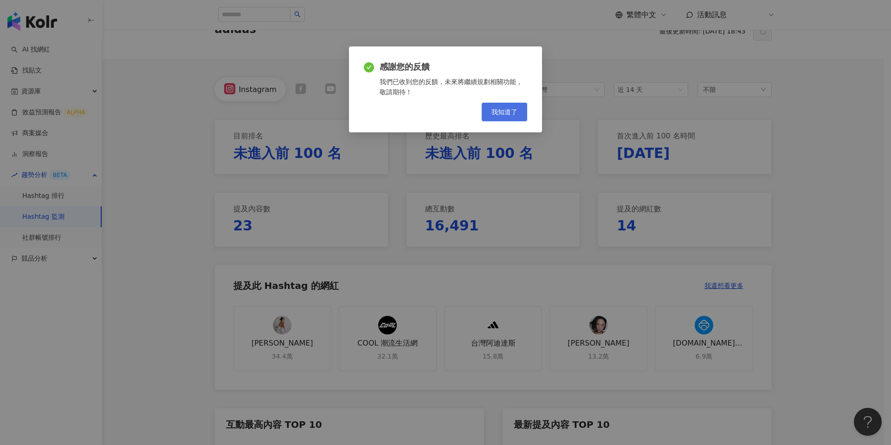
click at [514, 104] on button "我知道了" at bounding box center [504, 112] width 45 height 19
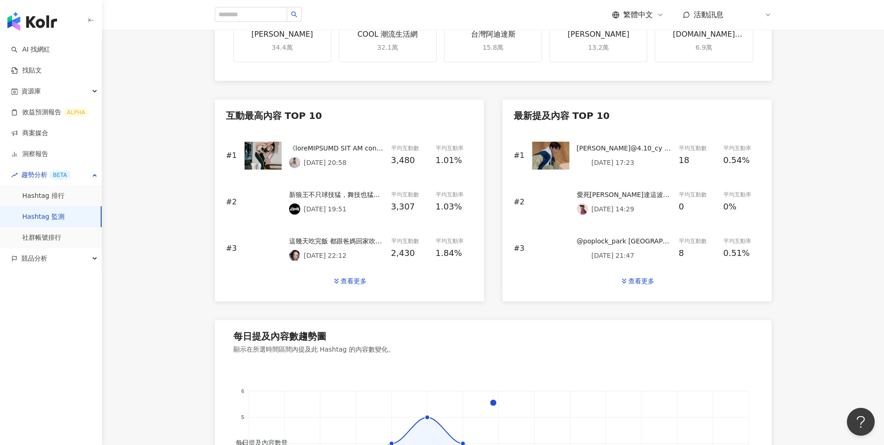
scroll to position [499, 0]
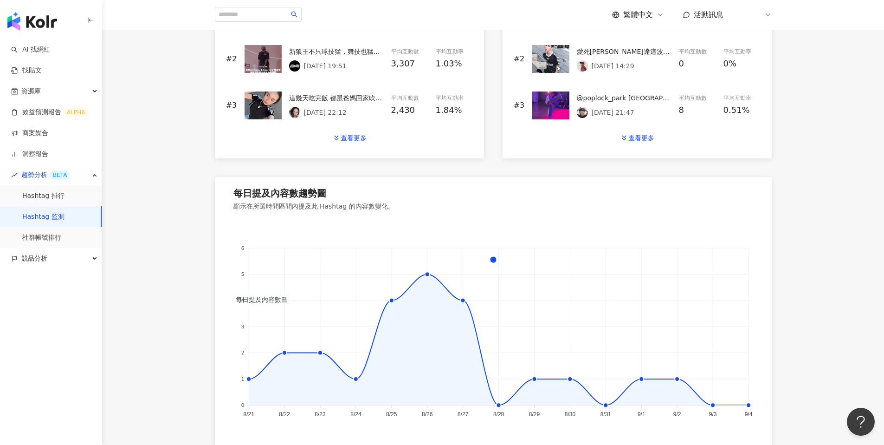
click at [440, 285] on foreignobject "每日提及內容數量" at bounding box center [493, 321] width 520 height 201
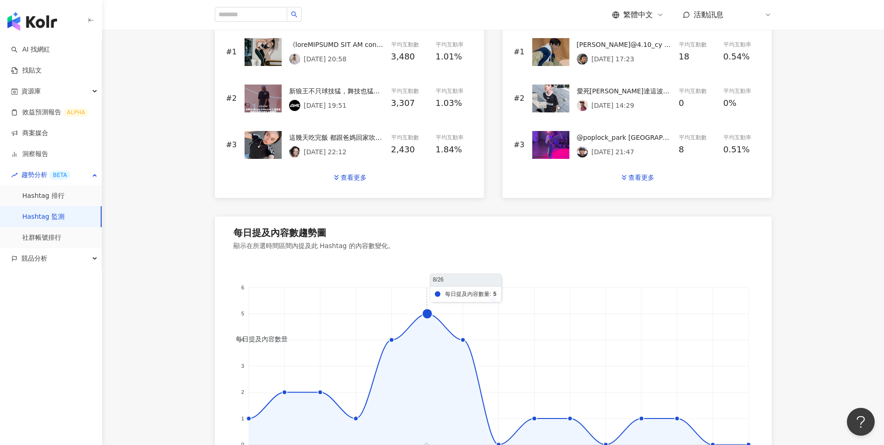
scroll to position [0, 0]
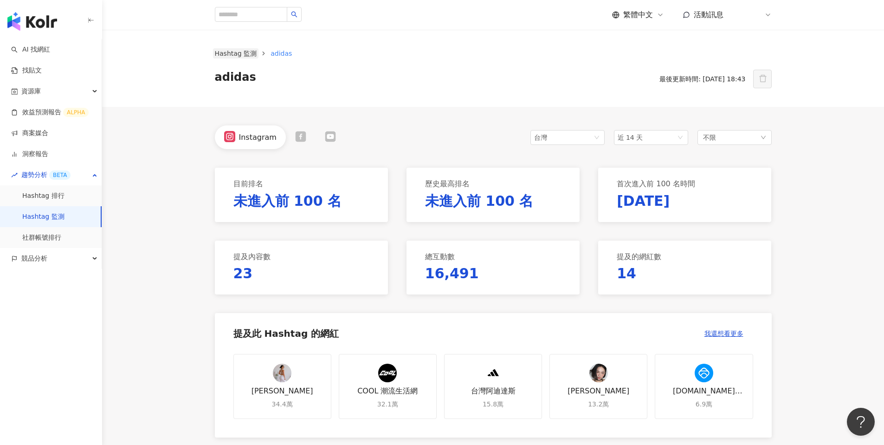
click at [235, 55] on link "Hashtag 監測" at bounding box center [236, 53] width 46 height 10
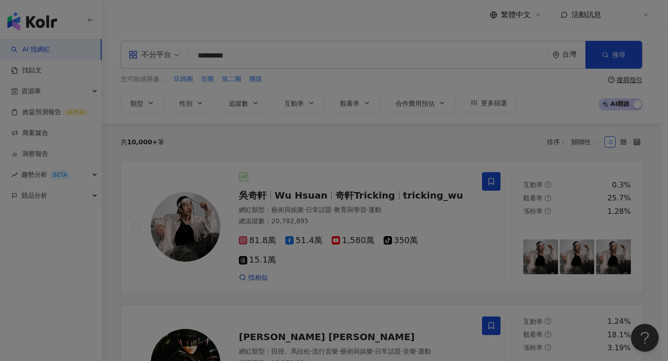
click at [318, 206] on div at bounding box center [334, 180] width 668 height 361
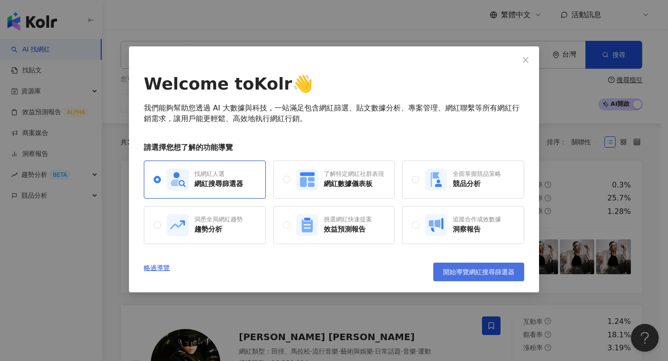
click at [459, 273] on span "開始導覽網紅搜尋篩選器" at bounding box center [478, 271] width 71 height 7
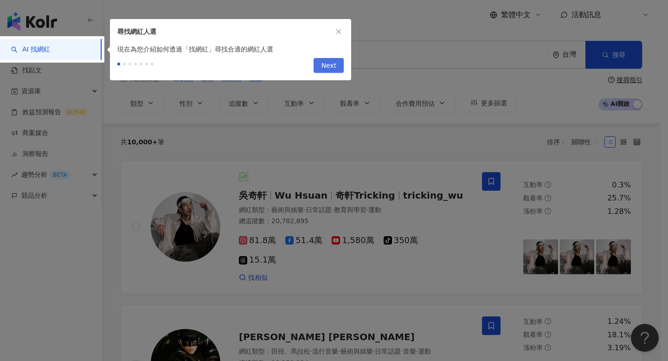
click at [332, 64] on span "Next" at bounding box center [328, 65] width 15 height 15
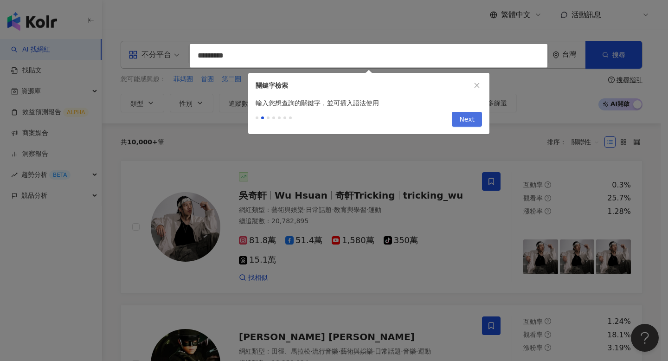
click at [462, 119] on span "Next" at bounding box center [466, 119] width 15 height 15
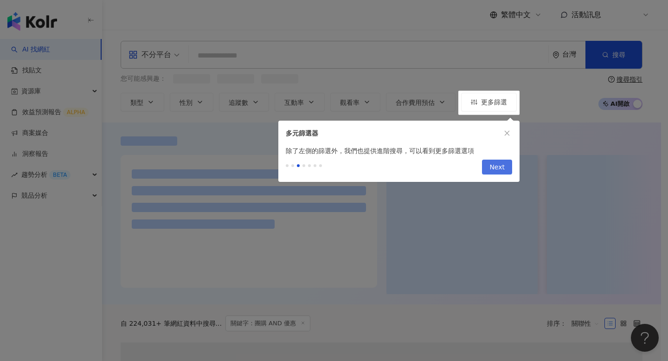
click at [501, 170] on span "Next" at bounding box center [497, 167] width 15 height 15
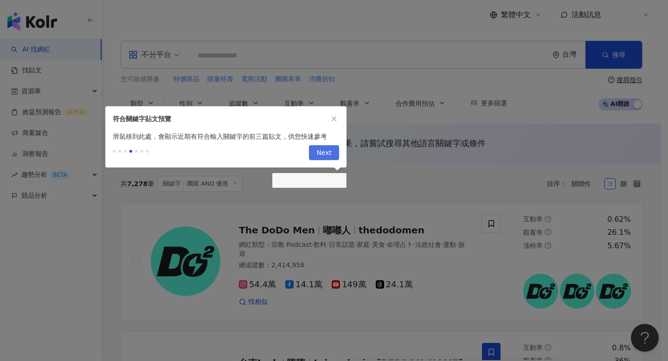
click at [323, 155] on span "Next" at bounding box center [324, 153] width 15 height 15
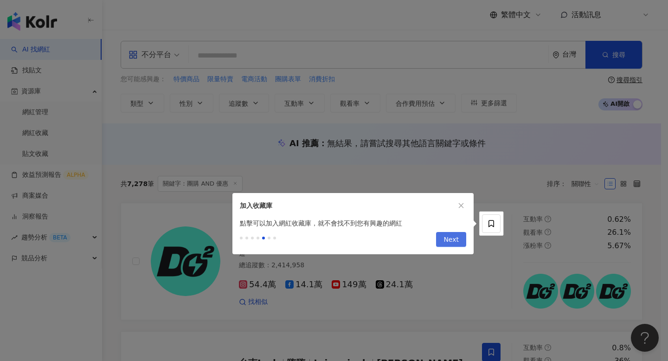
click at [457, 238] on span "Next" at bounding box center [451, 240] width 15 height 15
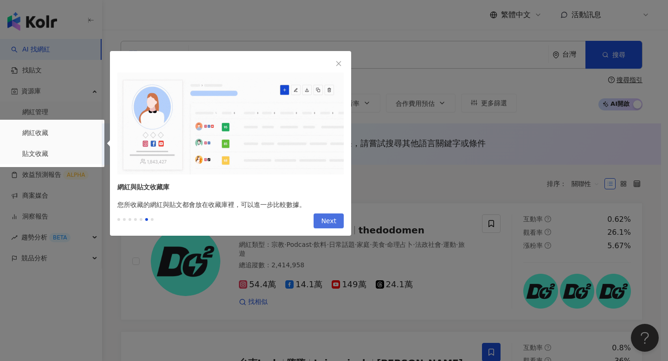
click at [327, 219] on span "Next" at bounding box center [328, 221] width 15 height 15
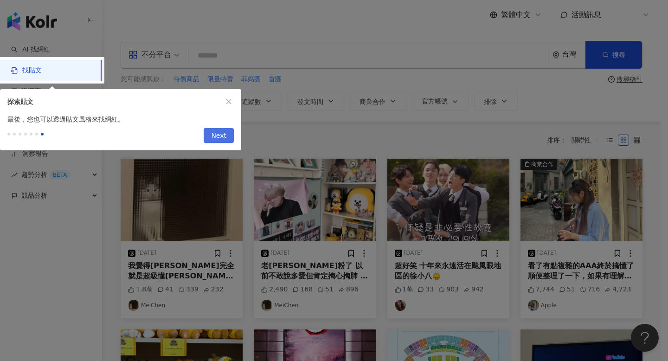
click at [221, 133] on span "Next" at bounding box center [218, 136] width 15 height 15
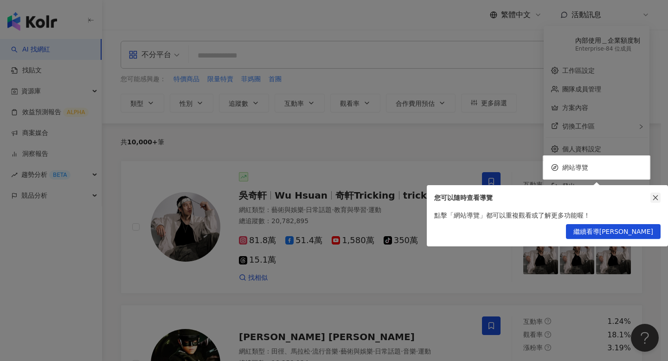
click at [655, 195] on icon "close" at bounding box center [656, 197] width 6 height 6
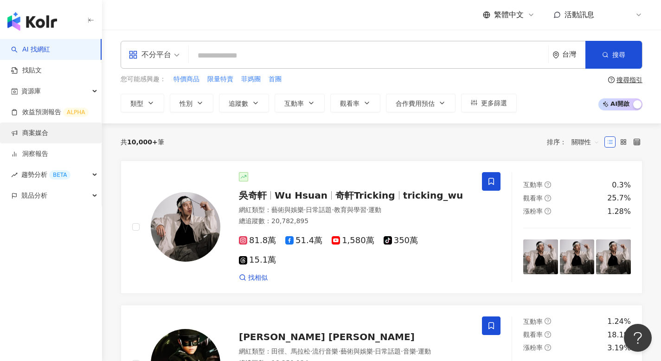
click at [42, 136] on link "商案媒合" at bounding box center [29, 133] width 37 height 9
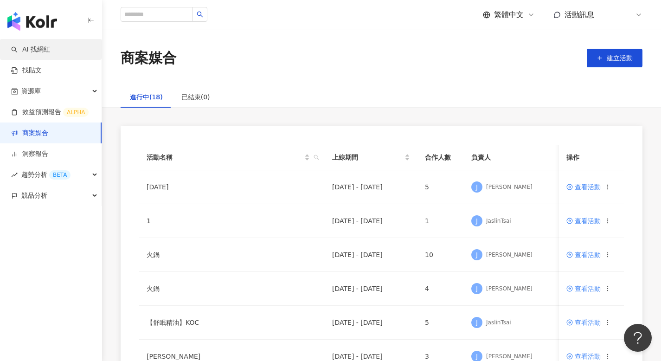
click at [44, 50] on link "AI 找網紅" at bounding box center [30, 49] width 39 height 9
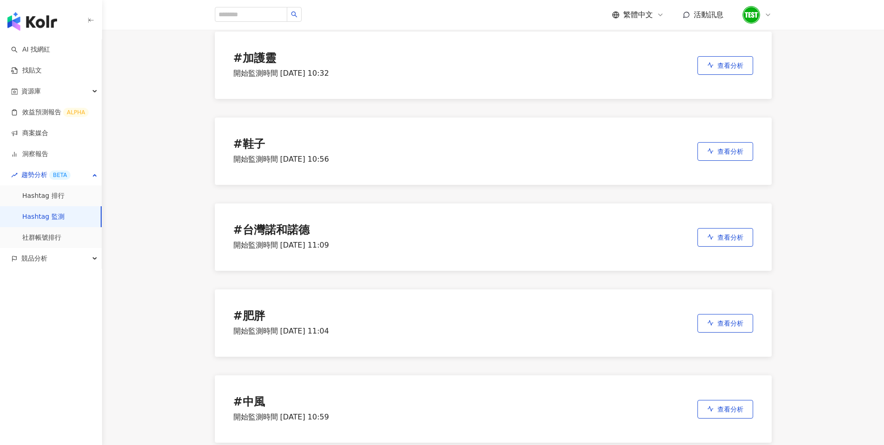
scroll to position [894, 0]
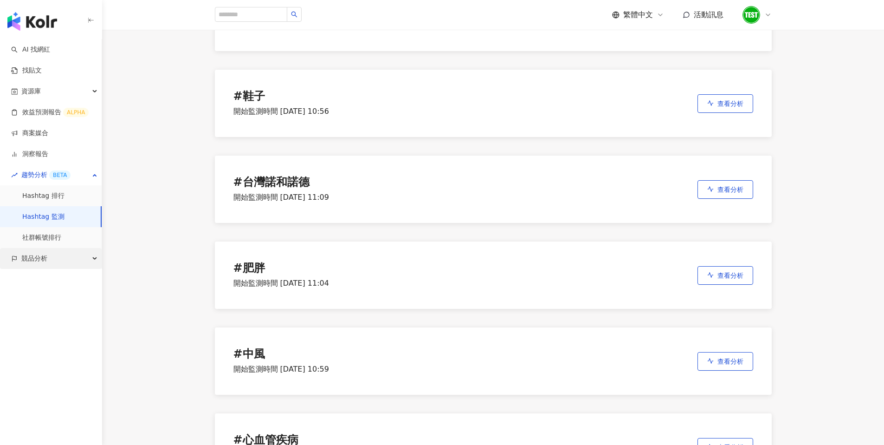
click at [16, 261] on icon "button" at bounding box center [14, 258] width 6 height 6
click at [51, 297] on link "關鍵字提及分析" at bounding box center [44, 300] width 45 height 9
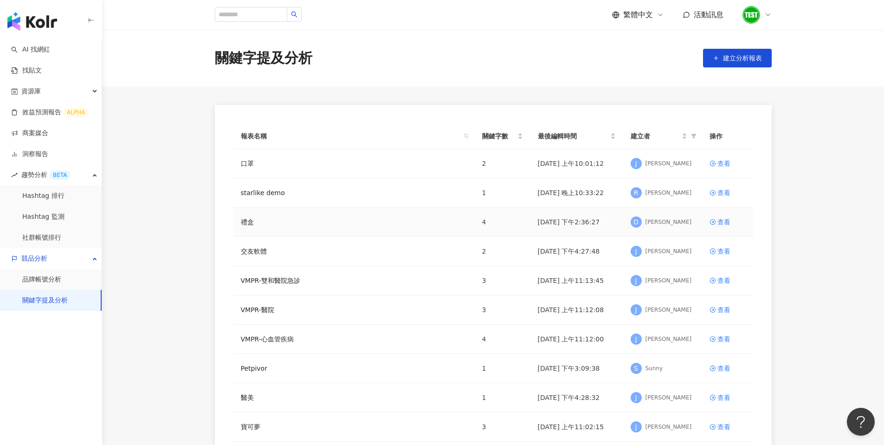
click at [702, 221] on td "查看" at bounding box center [727, 221] width 51 height 29
click at [723, 220] on div "查看" at bounding box center [724, 222] width 13 height 10
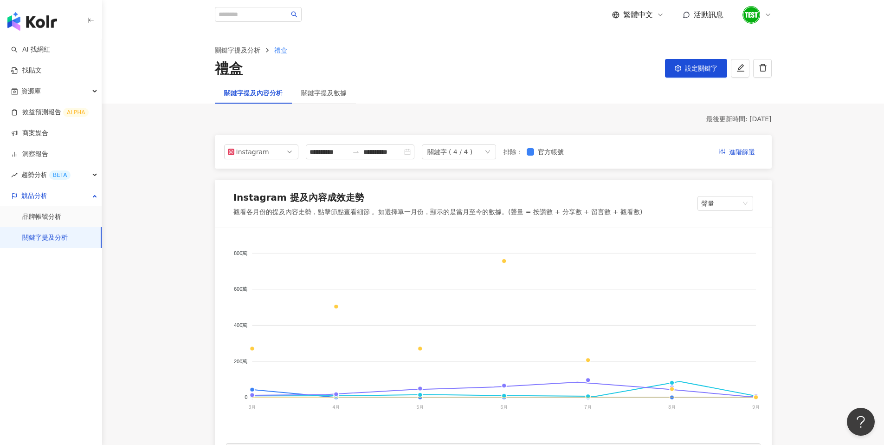
click at [511, 213] on div "觀看各月份的提及內容走勢，點擊節點查看細節 。如選擇單一月份，顯示的是當月至今的數據。(聲量 = 按讚數 + 分享數 + 留言數 + 觀看數)" at bounding box center [437, 211] width 409 height 9
click at [316, 100] on div "關鍵字提及數據" at bounding box center [324, 92] width 64 height 21
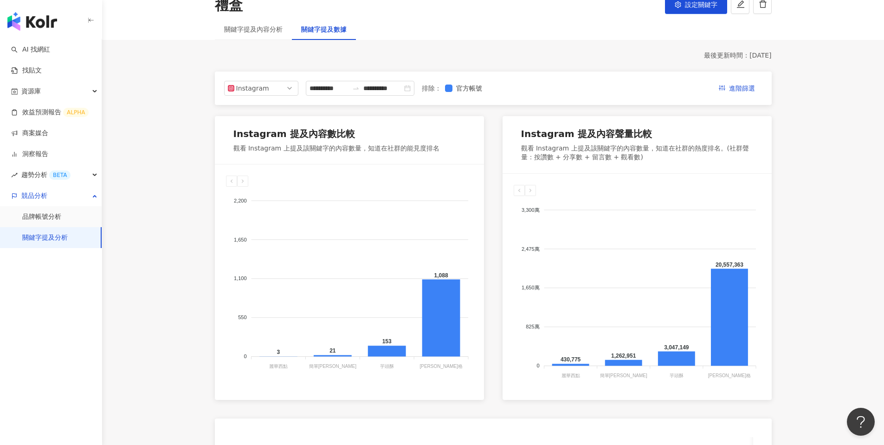
scroll to position [58, 0]
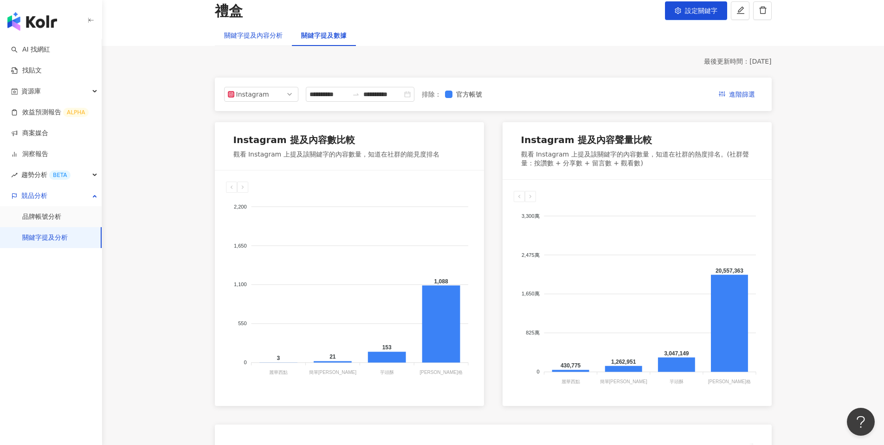
click at [261, 38] on div "關鍵字提及內容分析" at bounding box center [253, 35] width 58 height 10
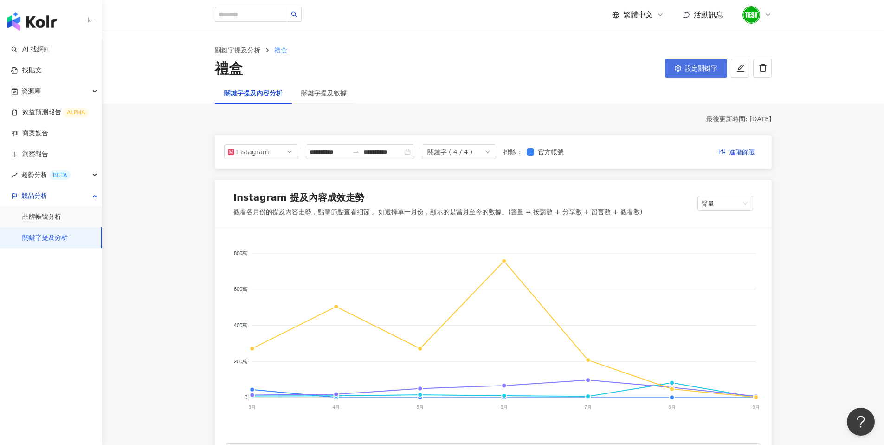
click at [691, 69] on span "設定關鍵字" at bounding box center [701, 68] width 32 height 7
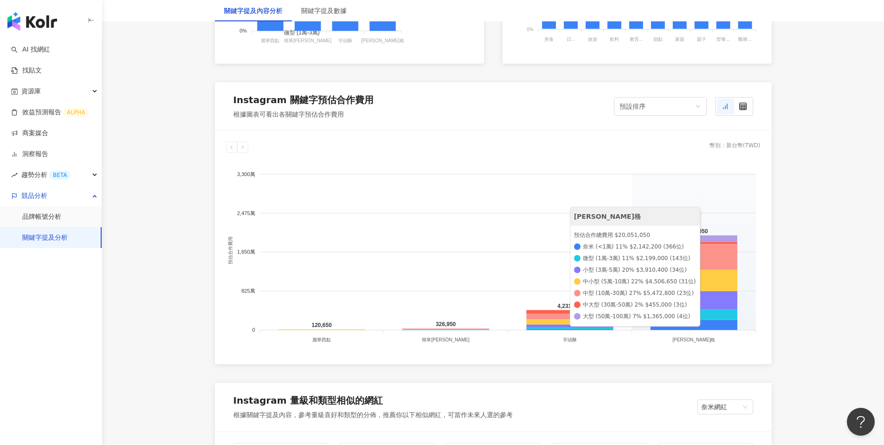
scroll to position [996, 0]
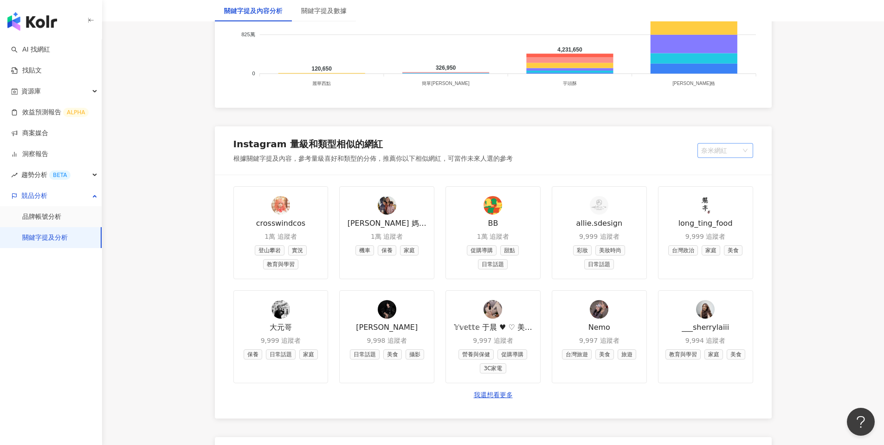
click at [715, 148] on span "奈米網紅" at bounding box center [725, 150] width 48 height 14
click at [504, 397] on link "我還想看更多" at bounding box center [493, 394] width 39 height 9
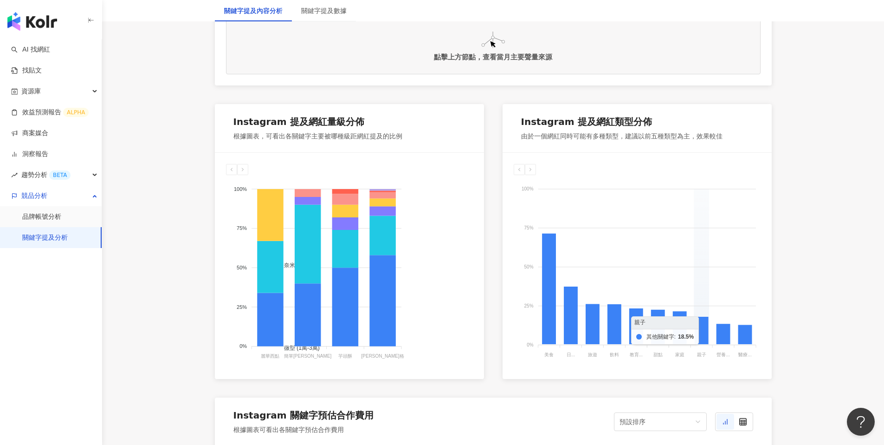
scroll to position [632, 0]
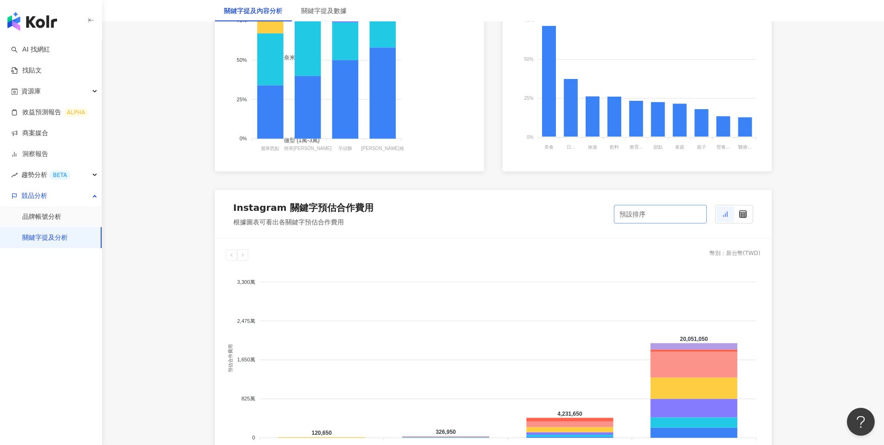
click at [653, 215] on div "預設排序" at bounding box center [656, 214] width 73 height 18
click at [650, 213] on div "預設排序" at bounding box center [656, 214] width 73 height 18
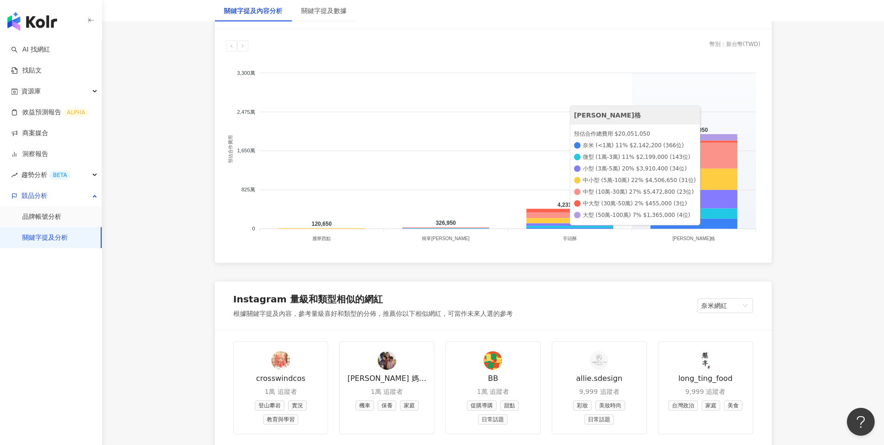
scroll to position [847, 0]
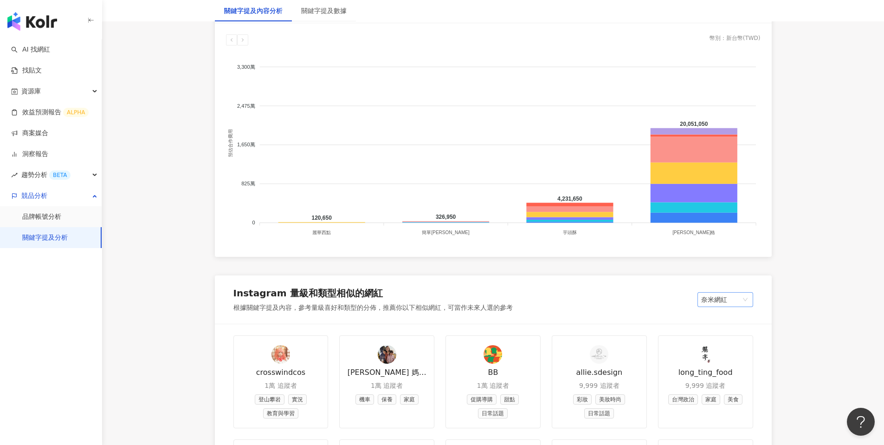
click at [705, 297] on span "奈米網紅" at bounding box center [725, 299] width 48 height 14
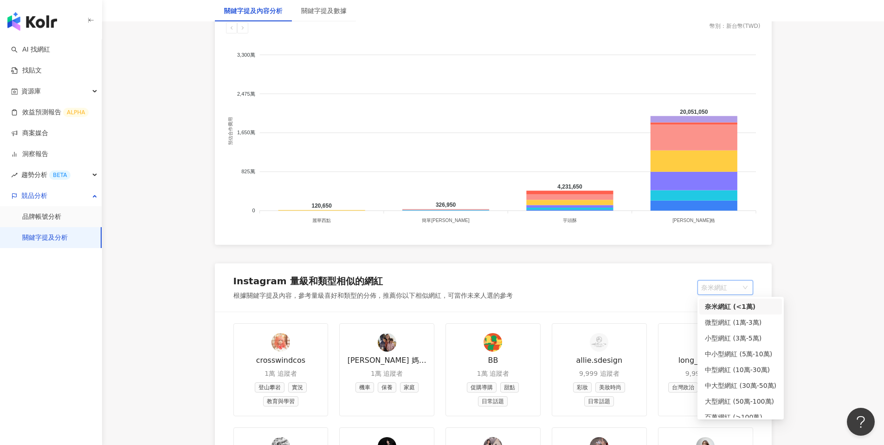
scroll to position [6, 0]
click at [717, 315] on div "微型網紅 (1萬-3萬)" at bounding box center [740, 316] width 71 height 10
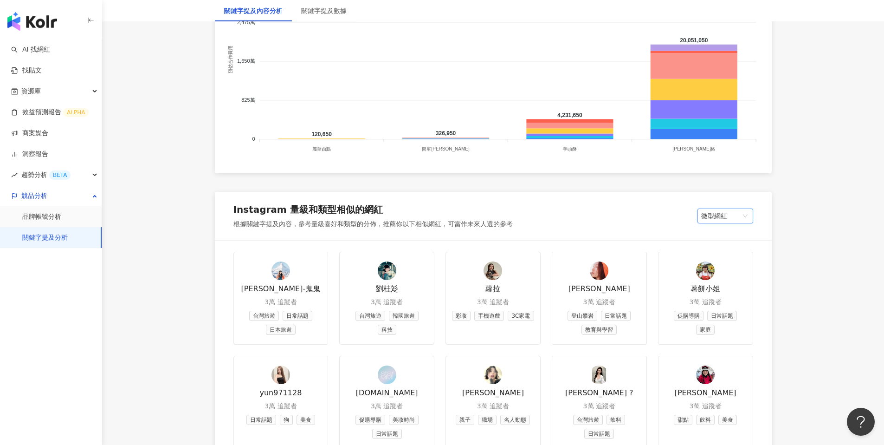
scroll to position [1020, 0]
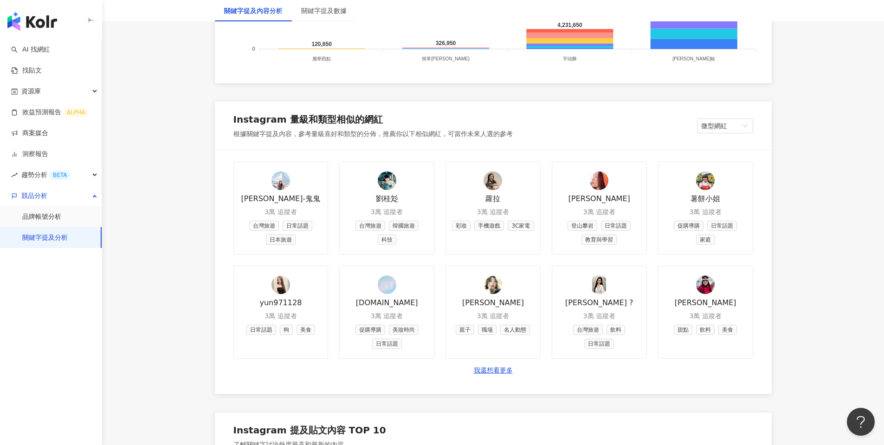
click at [722, 136] on div "Instagram 量級和類型相似的網紅 根據關鍵字提及內容，參考量級喜好和類型的分佈，推薦你以下相似網紅，可當作未來人選的參考 微型網紅" at bounding box center [493, 126] width 557 height 48
click at [723, 130] on span "微型網紅" at bounding box center [725, 126] width 48 height 14
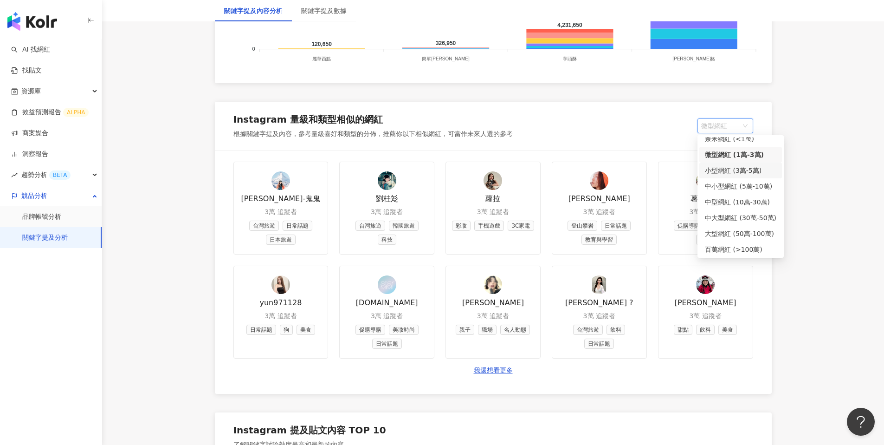
click at [721, 168] on div "小型網紅 (3萬-5萬)" at bounding box center [740, 170] width 71 height 10
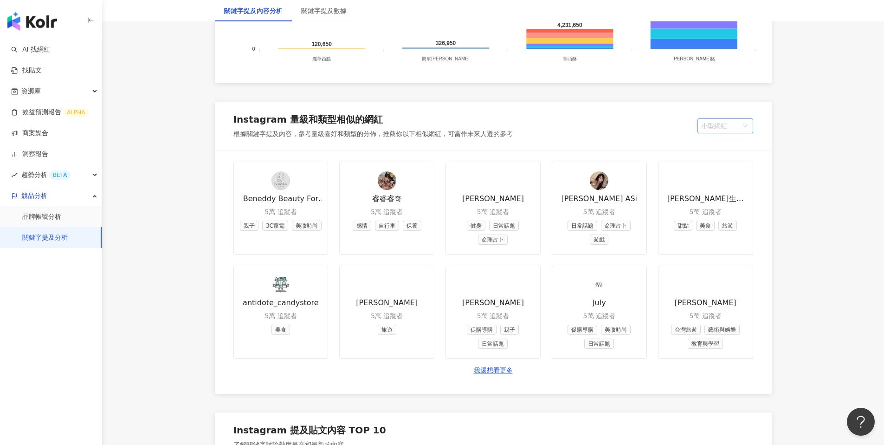
click at [720, 127] on span "小型網紅" at bounding box center [725, 126] width 48 height 14
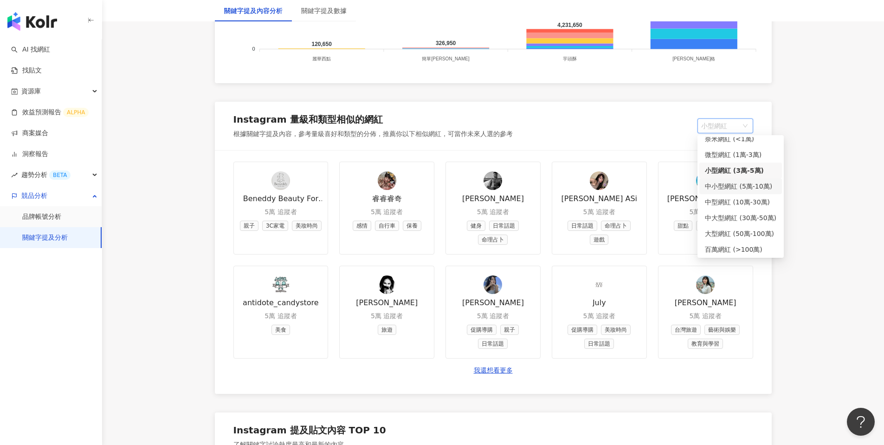
click at [719, 188] on div "中小型網紅 (5萬-10萬)" at bounding box center [740, 186] width 71 height 10
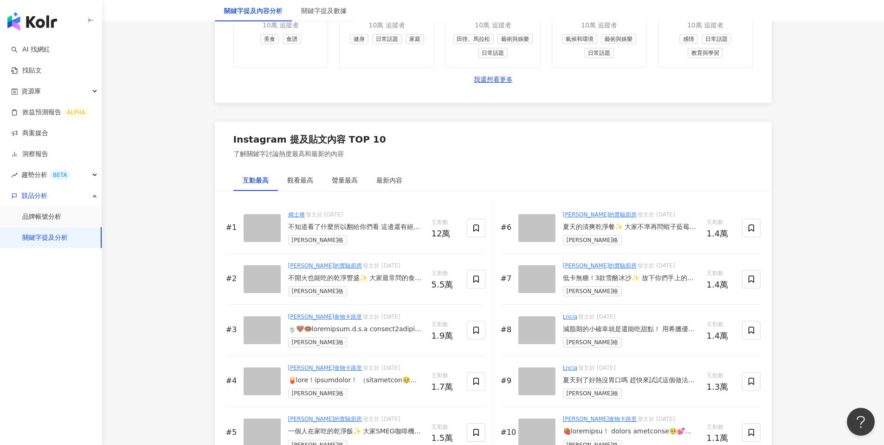
scroll to position [1317, 0]
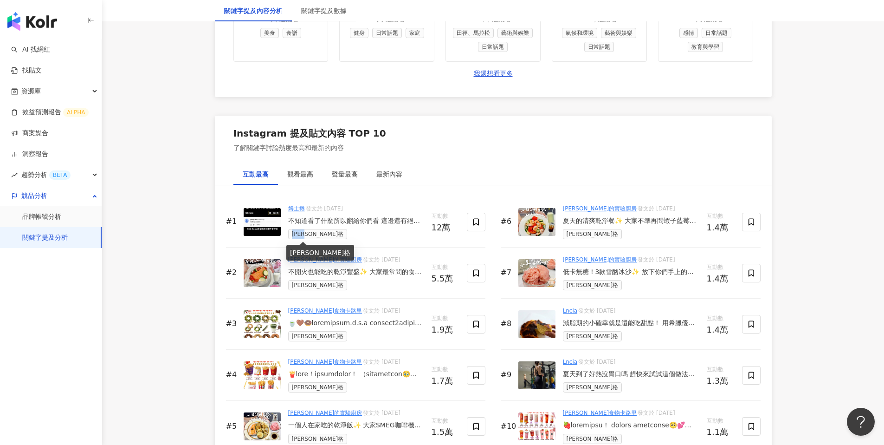
drag, startPoint x: 315, startPoint y: 236, endPoint x: 293, endPoint y: 236, distance: 21.3
click at [293, 236] on span "[PERSON_NAME]格" at bounding box center [317, 234] width 59 height 10
copy span "[PERSON_NAME]格"
click at [301, 175] on div "觀看最高" at bounding box center [300, 174] width 26 height 10
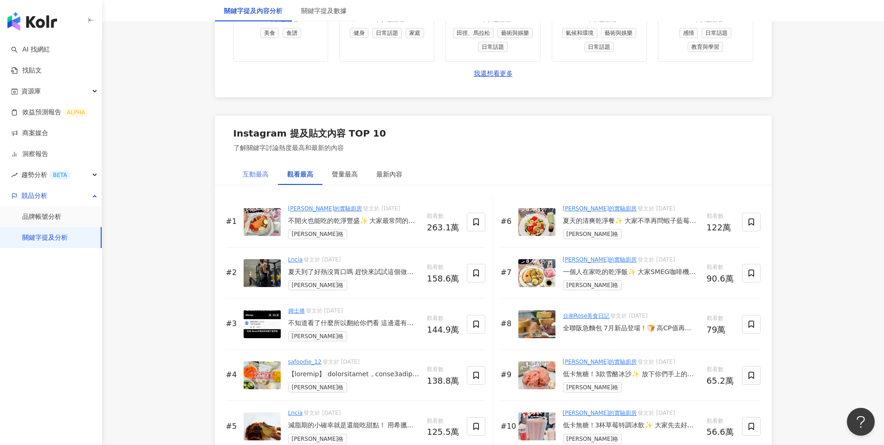
click at [238, 180] on div "互動最高" at bounding box center [255, 173] width 45 height 21
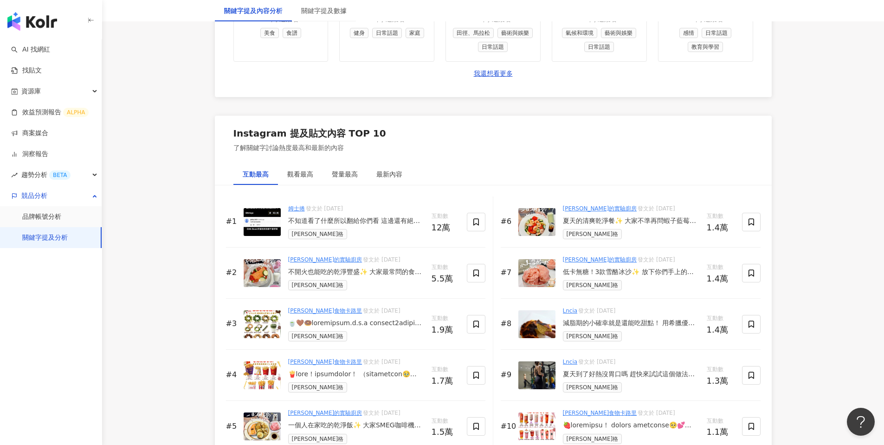
click at [258, 177] on div "互動最高" at bounding box center [256, 174] width 26 height 10
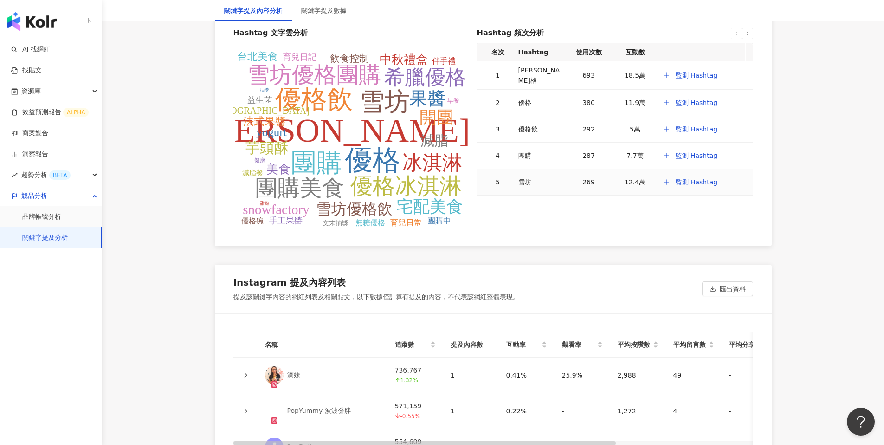
scroll to position [1982, 0]
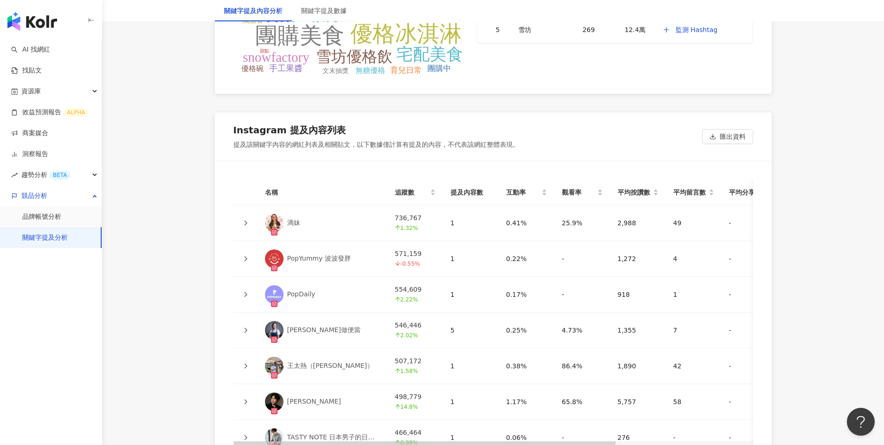
click at [338, 215] on link "滴妹" at bounding box center [322, 222] width 115 height 19
click at [242, 222] on div at bounding box center [245, 223] width 9 height 10
click at [244, 223] on icon at bounding box center [246, 223] width 6 height 6
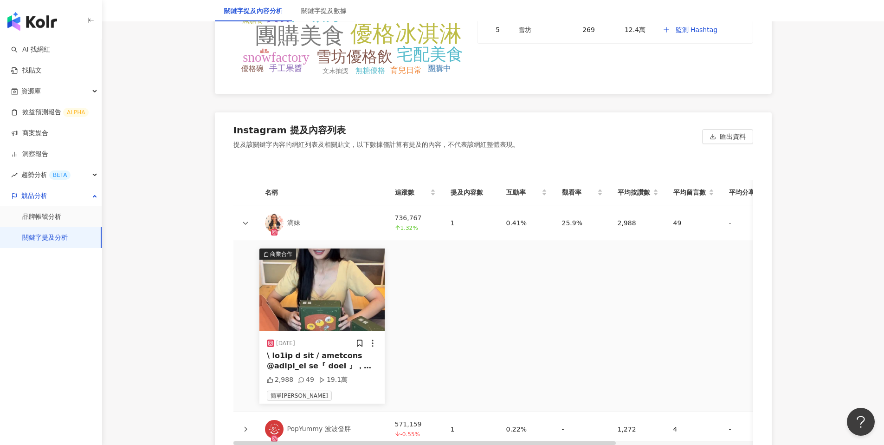
click at [244, 223] on icon at bounding box center [245, 223] width 5 height 3
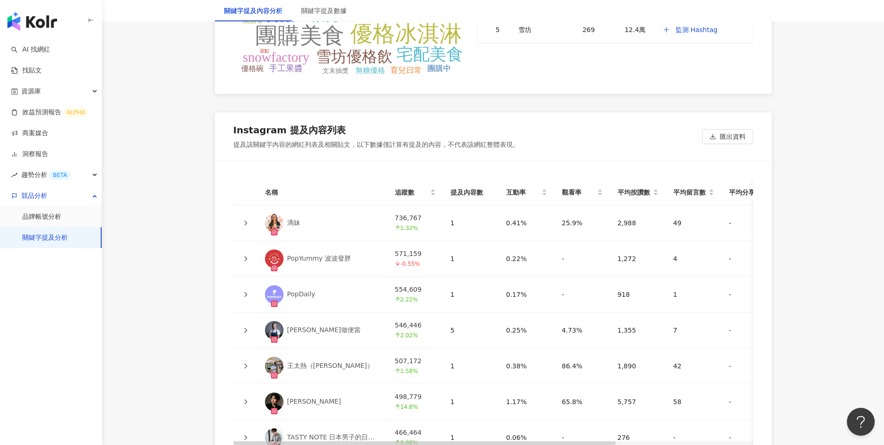
click at [244, 256] on icon at bounding box center [246, 259] width 6 height 6
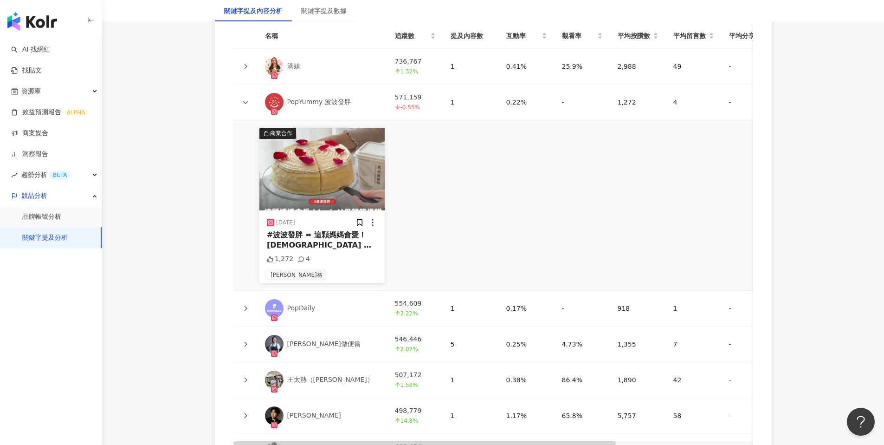
scroll to position [2145, 0]
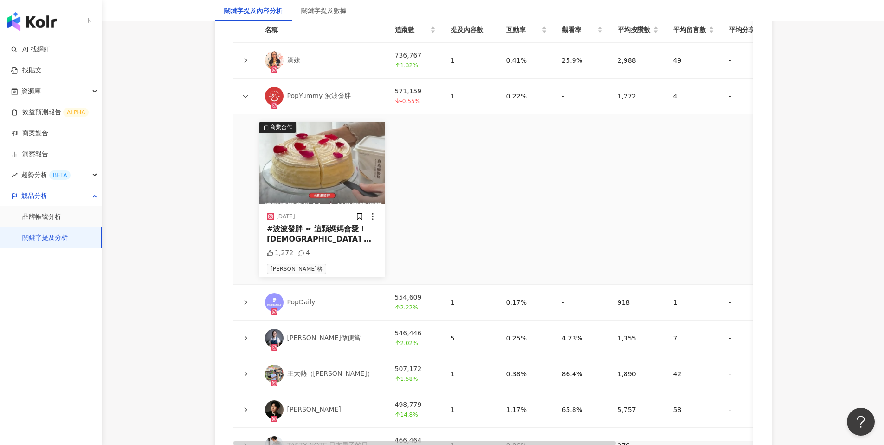
click at [247, 294] on td at bounding box center [245, 303] width 24 height 36
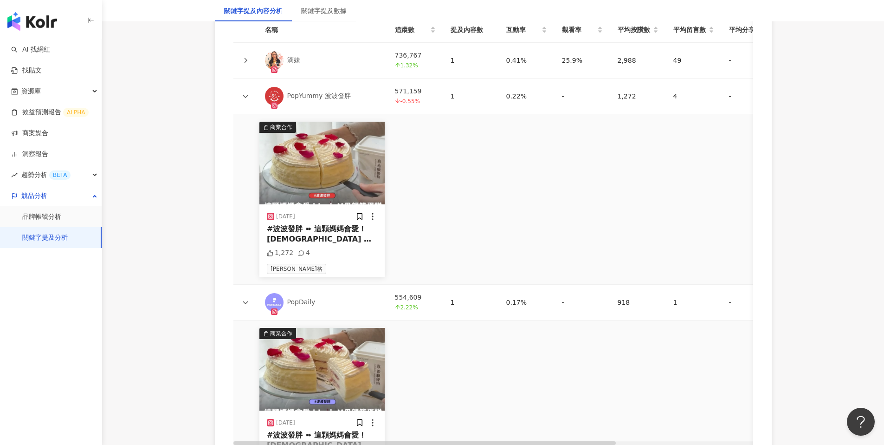
click at [248, 308] on td at bounding box center [245, 303] width 24 height 36
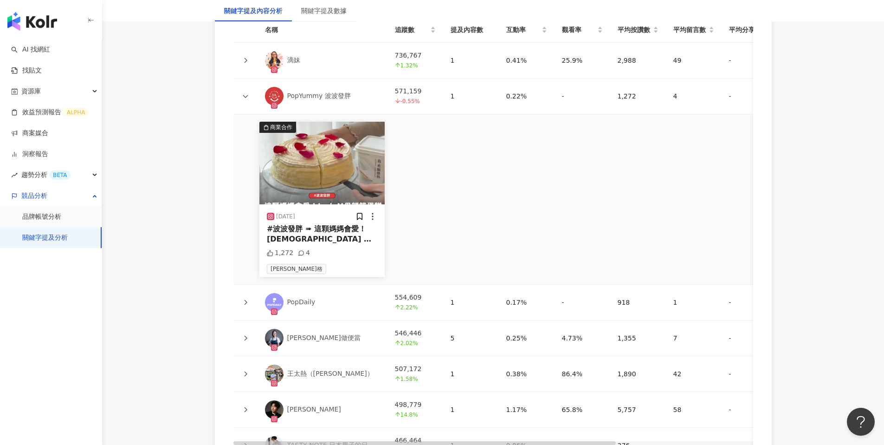
click at [249, 306] on div at bounding box center [245, 302] width 9 height 10
click at [250, 303] on td at bounding box center [245, 303] width 24 height 36
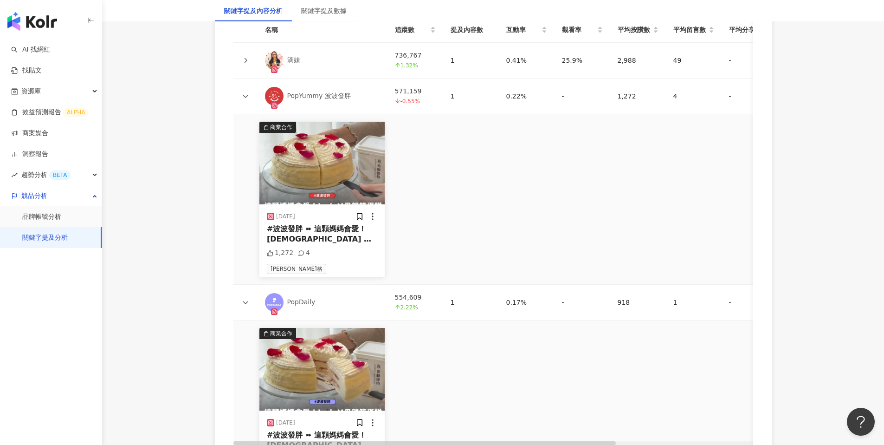
click at [245, 300] on icon at bounding box center [246, 302] width 6 height 6
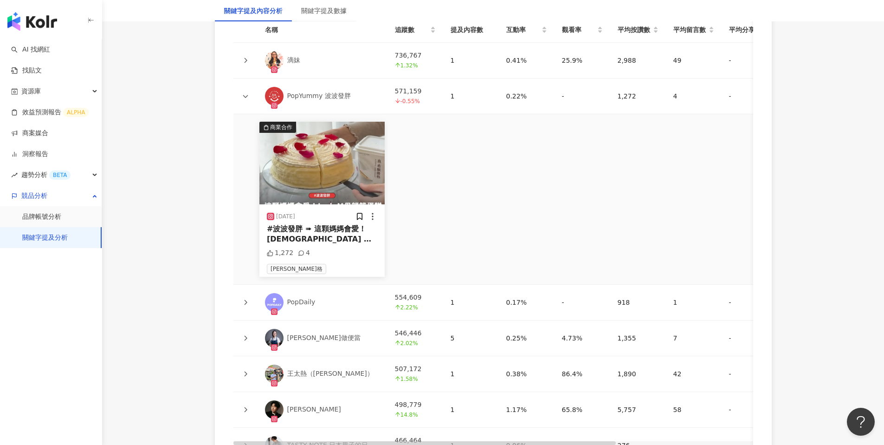
click at [247, 96] on icon at bounding box center [246, 96] width 6 height 6
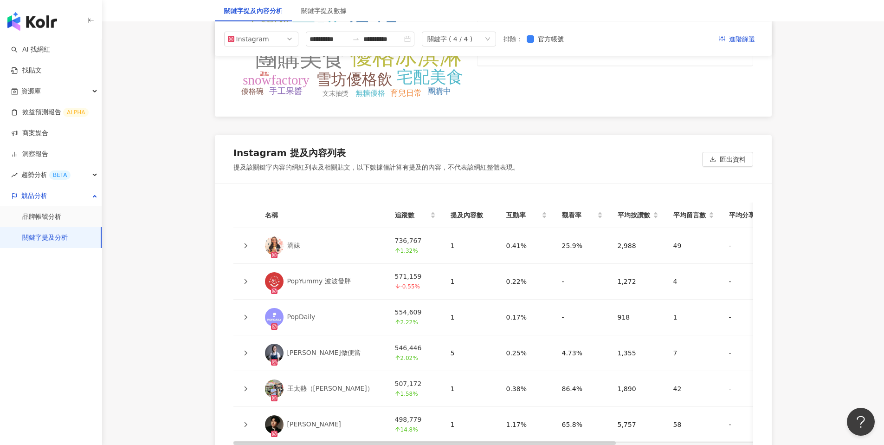
scroll to position [1953, 0]
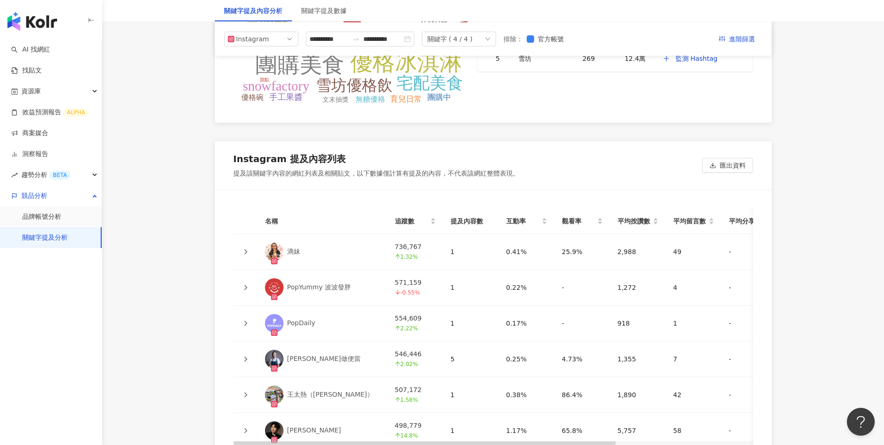
click at [248, 252] on icon at bounding box center [246, 252] width 6 height 6
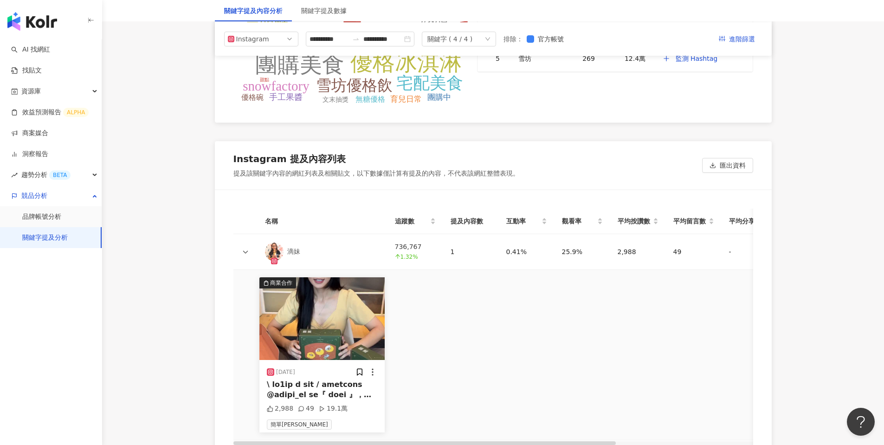
click at [372, 374] on circle at bounding box center [372, 374] width 1 height 1
click at [245, 249] on icon at bounding box center [246, 252] width 6 height 6
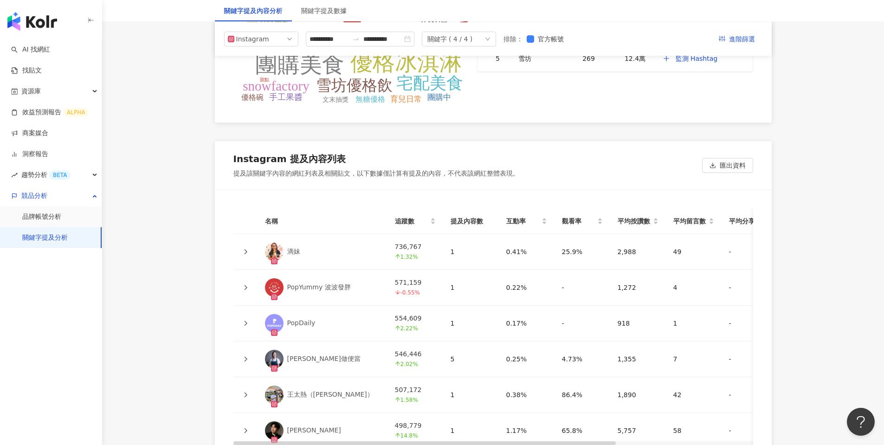
click at [244, 293] on td at bounding box center [245, 288] width 24 height 36
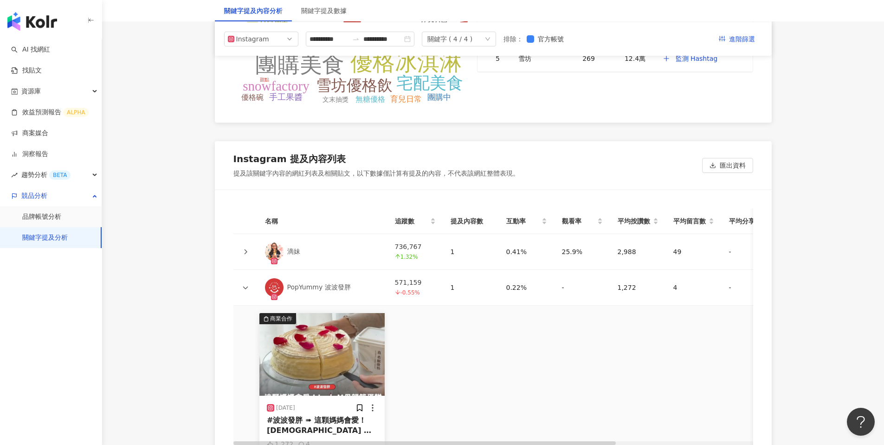
click at [244, 293] on td at bounding box center [245, 288] width 24 height 36
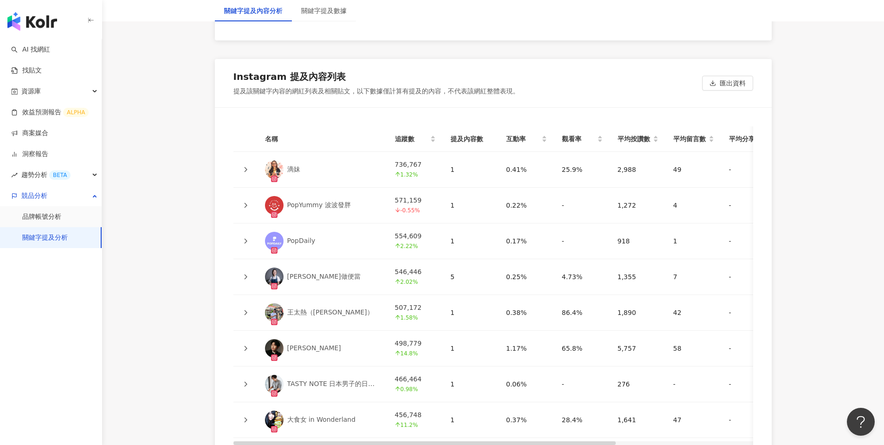
scroll to position [2042, 0]
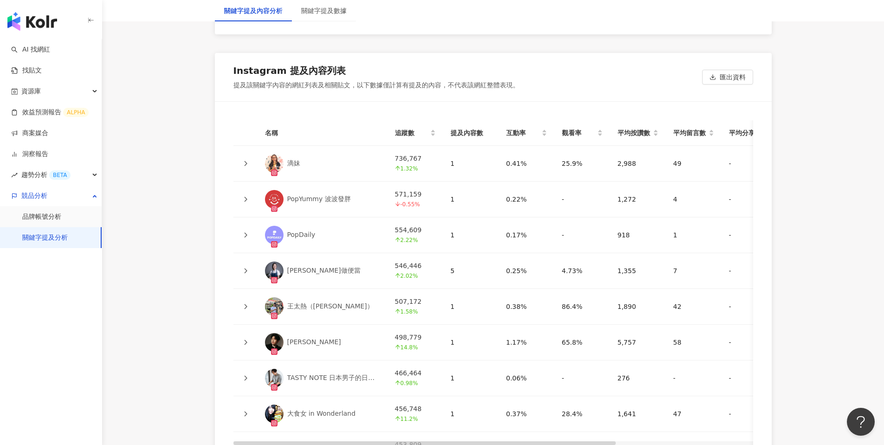
click at [252, 268] on td at bounding box center [245, 271] width 24 height 36
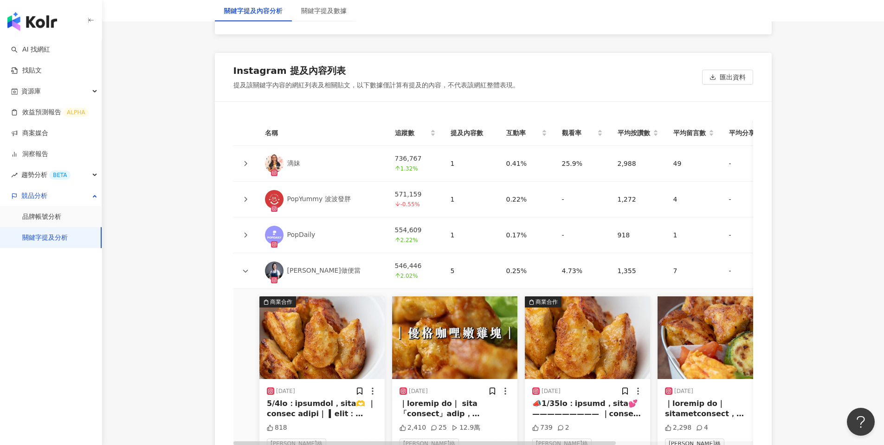
click at [247, 271] on icon at bounding box center [246, 271] width 6 height 6
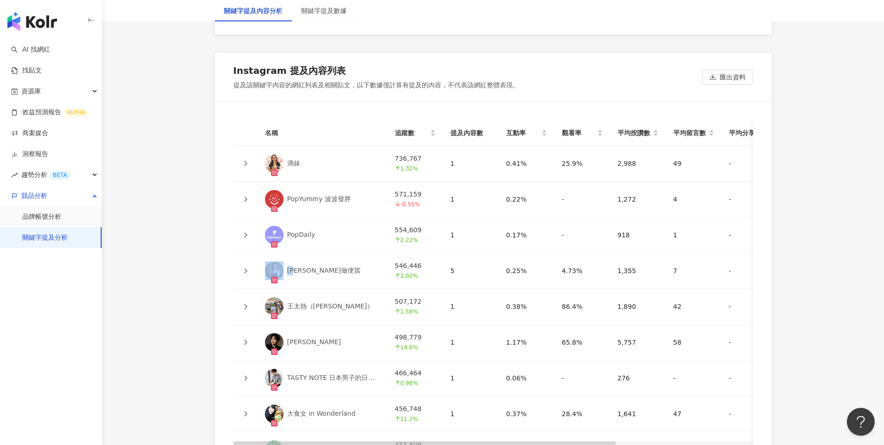
click at [247, 271] on icon at bounding box center [246, 271] width 6 height 6
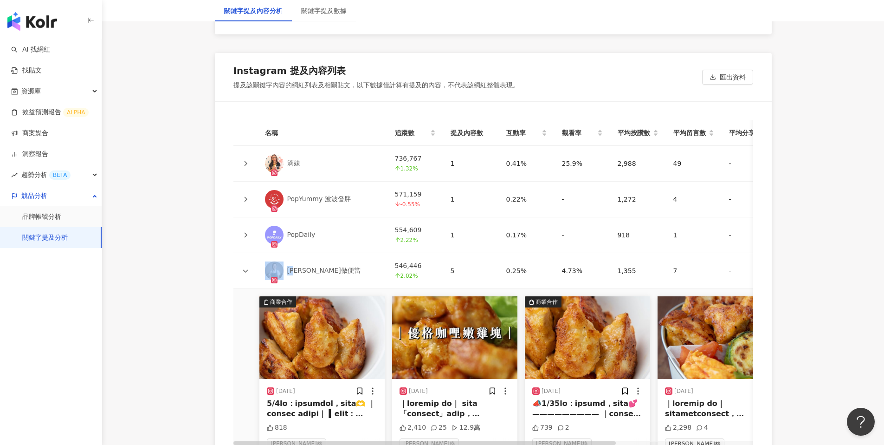
click at [247, 270] on icon at bounding box center [245, 271] width 5 height 3
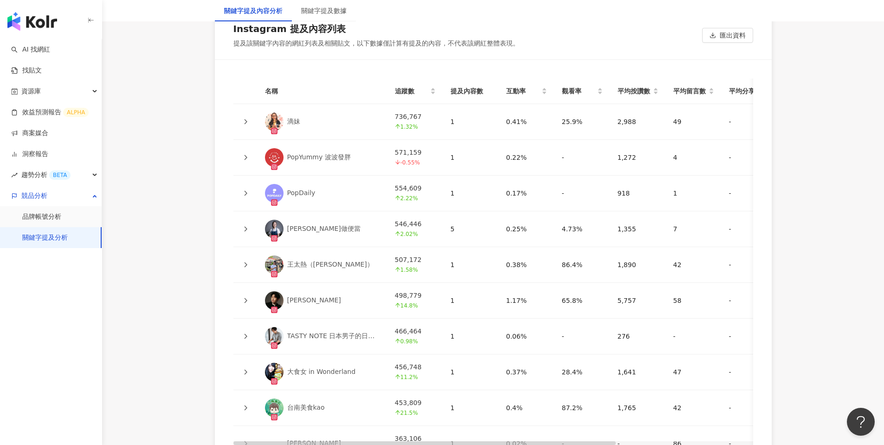
scroll to position [2089, 0]
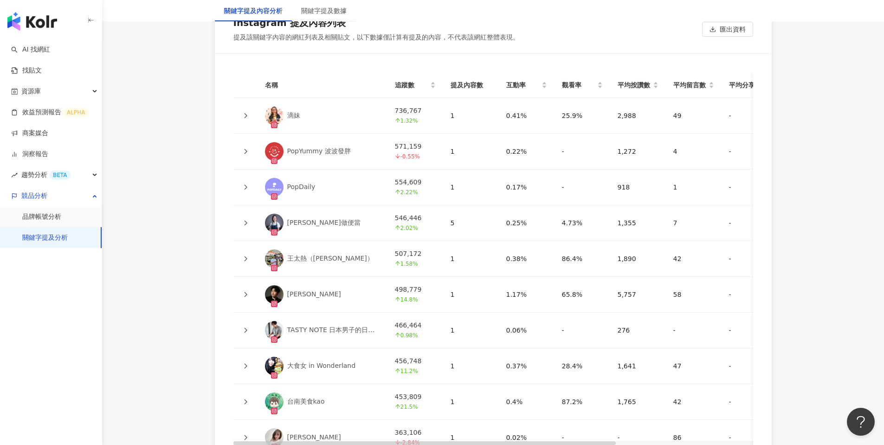
click at [246, 292] on icon at bounding box center [246, 294] width 6 height 6
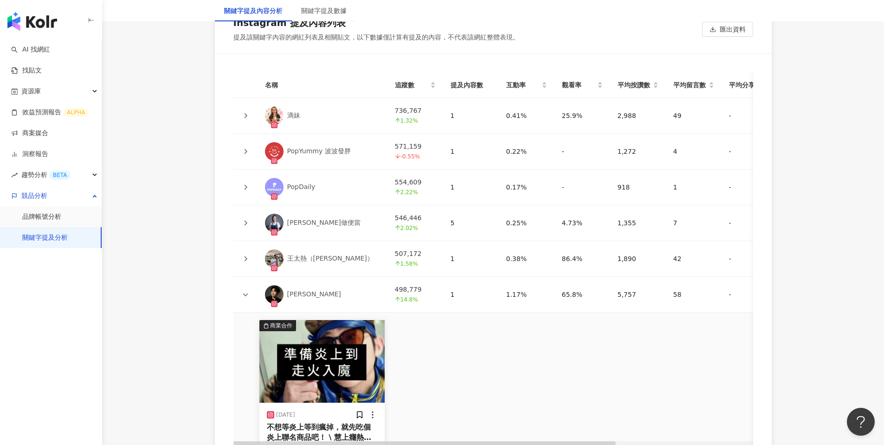
click at [246, 292] on icon at bounding box center [246, 294] width 6 height 6
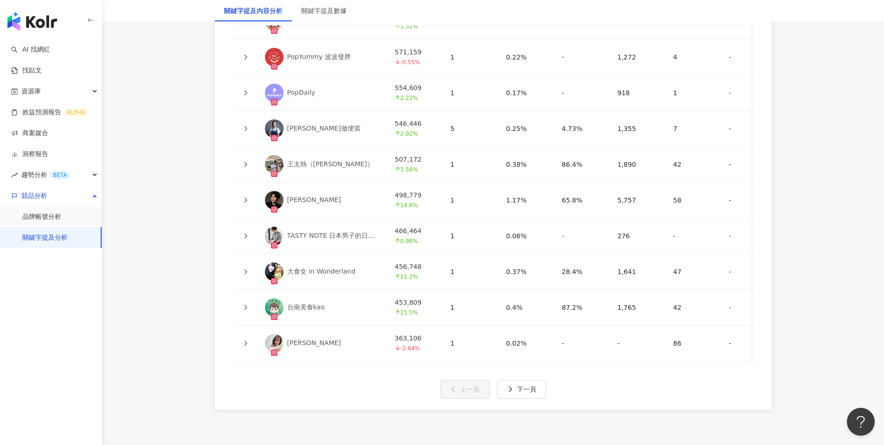
scroll to position [2270, 0]
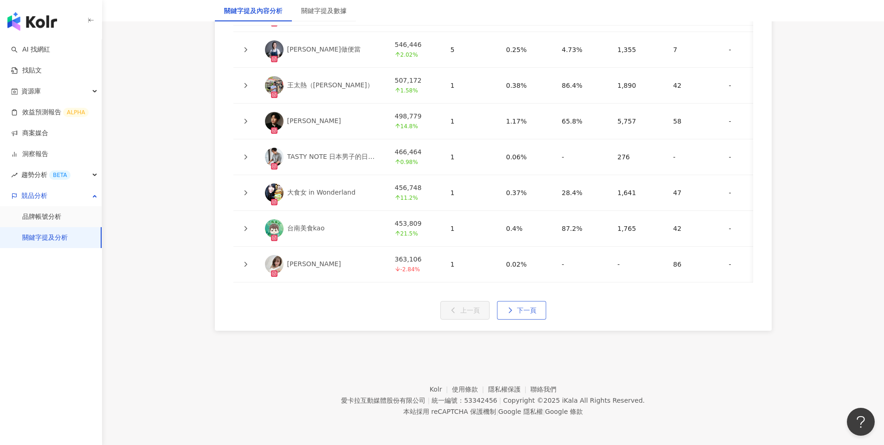
click at [535, 307] on span "下一頁" at bounding box center [526, 309] width 19 height 7
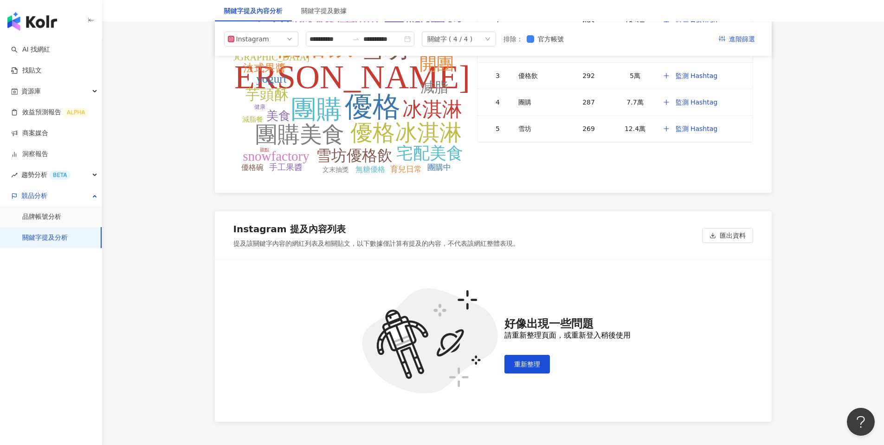
scroll to position [1877, 0]
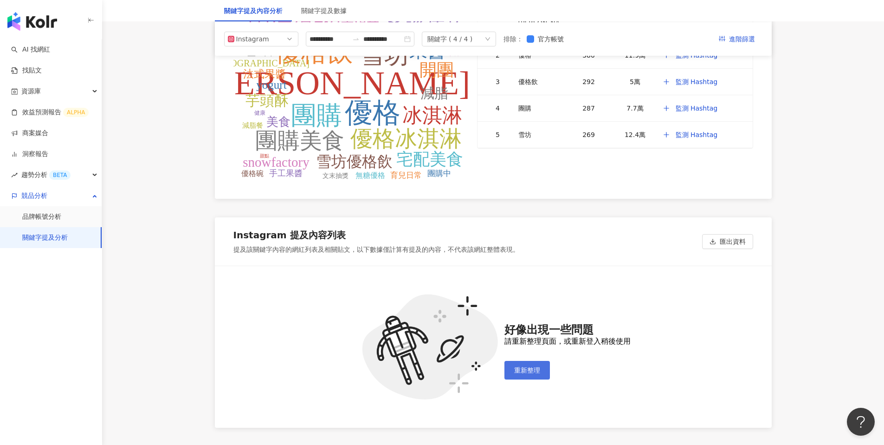
click at [542, 366] on button "重新整理" at bounding box center [526, 370] width 45 height 19
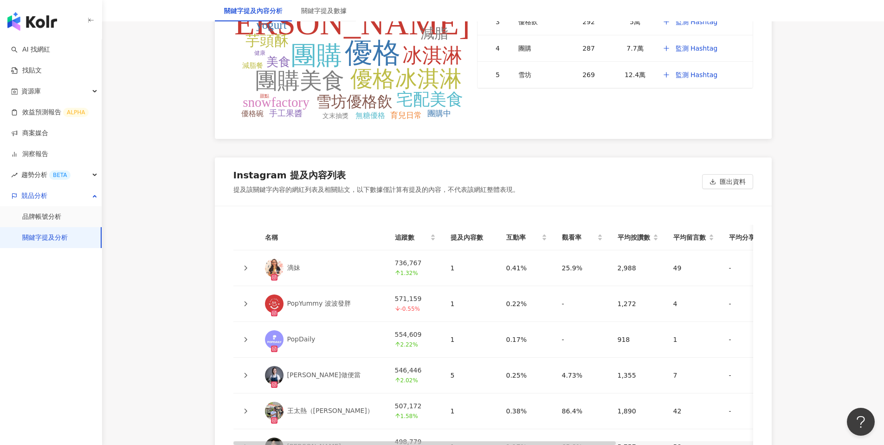
click at [246, 265] on icon at bounding box center [246, 268] width 6 height 6
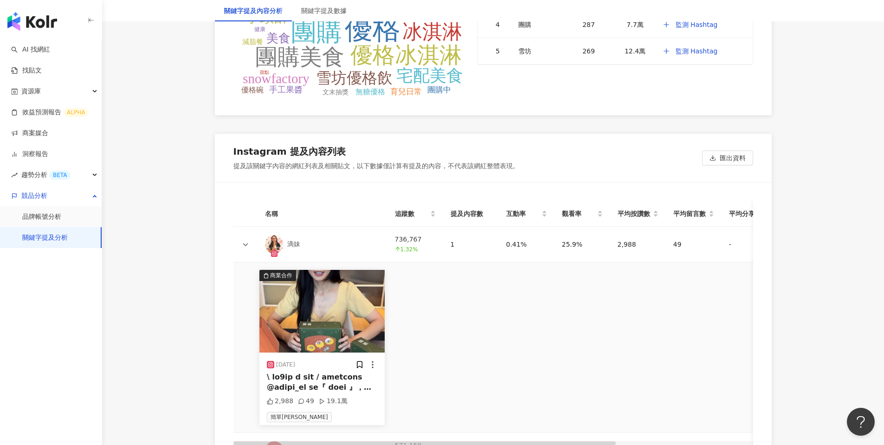
scroll to position [1967, 0]
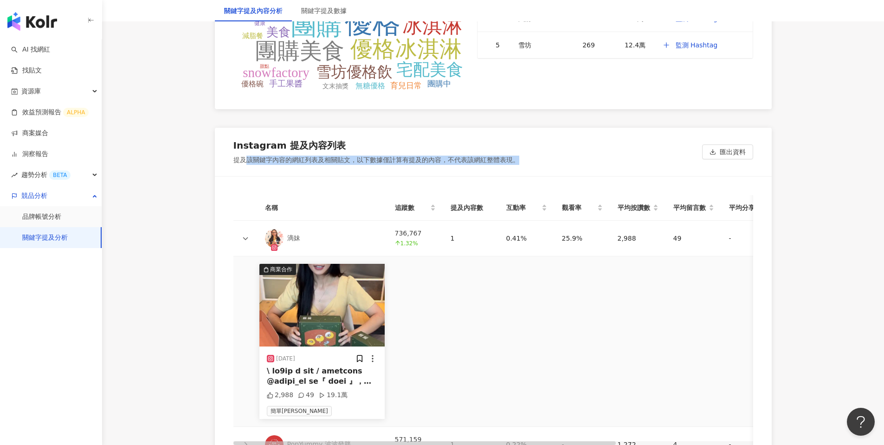
drag, startPoint x: 247, startPoint y: 159, endPoint x: 518, endPoint y: 158, distance: 271.0
click at [518, 158] on div "提及該關鍵字內容的網紅列表及相關貼文，以下數據僅計算有提及的內容，不代表該網紅整體表現。" at bounding box center [376, 159] width 286 height 9
click at [524, 161] on div "Instagram 提及內容列表 提及該關鍵字內容的網紅列表及相關貼文，以下數據僅計算有提及的內容，不代表該網紅整體表現。 匯出資料" at bounding box center [493, 152] width 557 height 48
drag, startPoint x: 522, startPoint y: 160, endPoint x: 233, endPoint y: 162, distance: 288.7
click at [233, 162] on div "Instagram 提及內容列表 提及該關鍵字內容的網紅列表及相關貼文，以下數據僅計算有提及的內容，不代表該網紅整體表現。 匯出資料" at bounding box center [493, 152] width 557 height 48
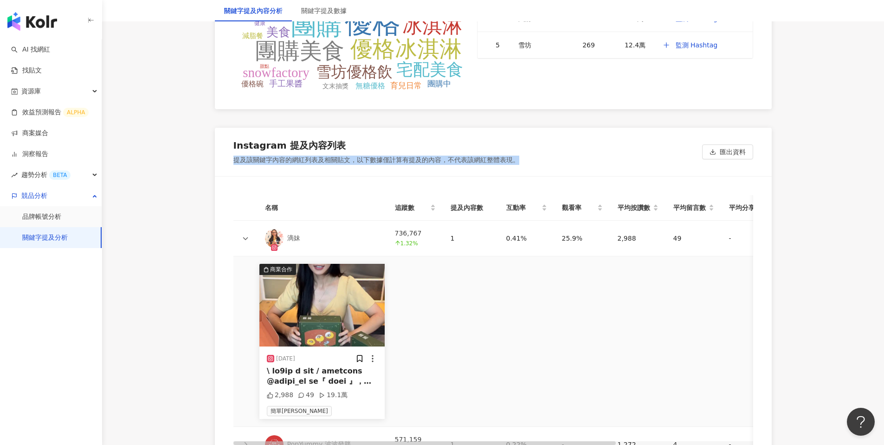
copy div "提及該關鍵字內容的網紅列表及相關貼文，以下數據僅計算有提及的內容，不代表該網紅整體表現。"
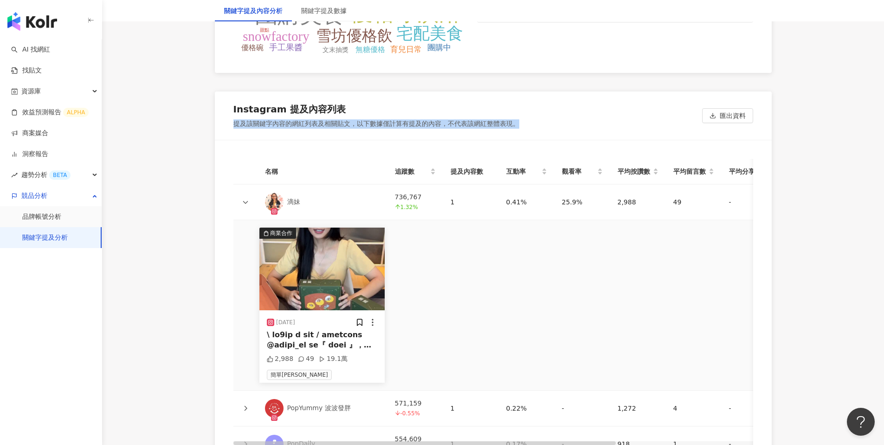
scroll to position [2009, 0]
